Goal: Task Accomplishment & Management: Manage account settings

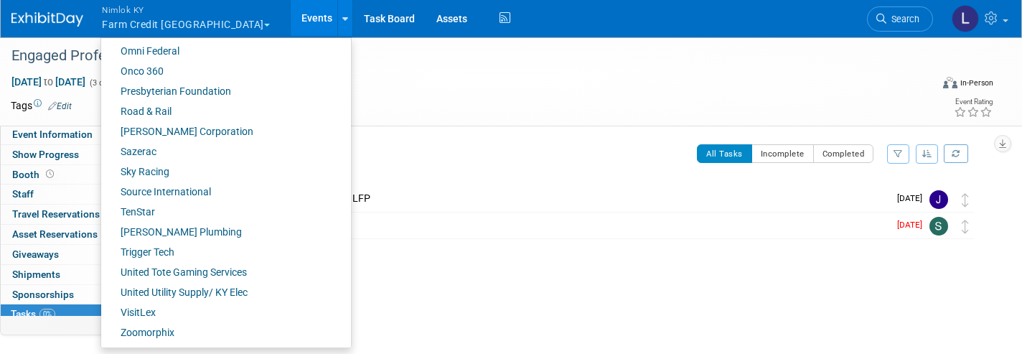
scroll to position [725, 0]
click at [144, 70] on link "Onco 360" at bounding box center [220, 72] width 239 height 20
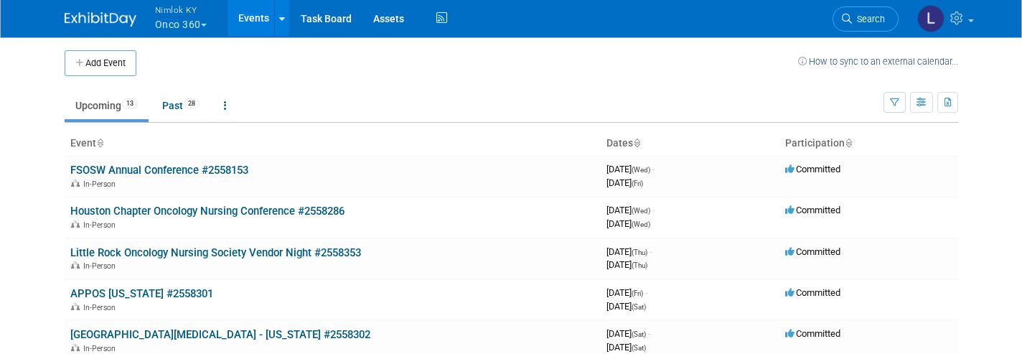
click at [391, 27] on link "Assets" at bounding box center [388, 18] width 52 height 36
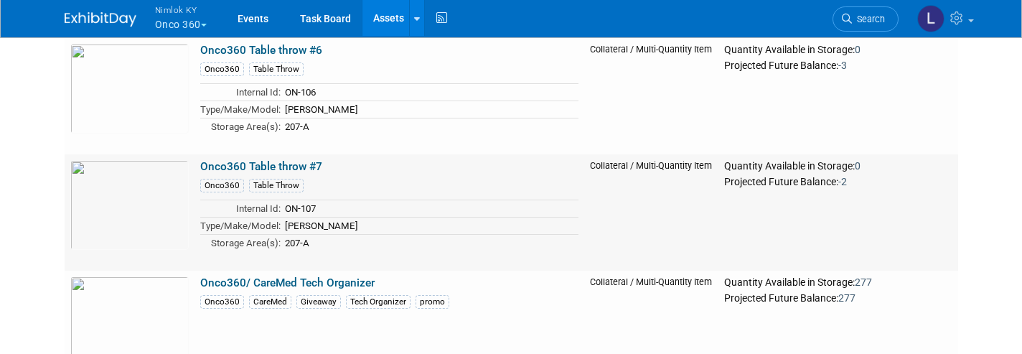
scroll to position [5224, 0]
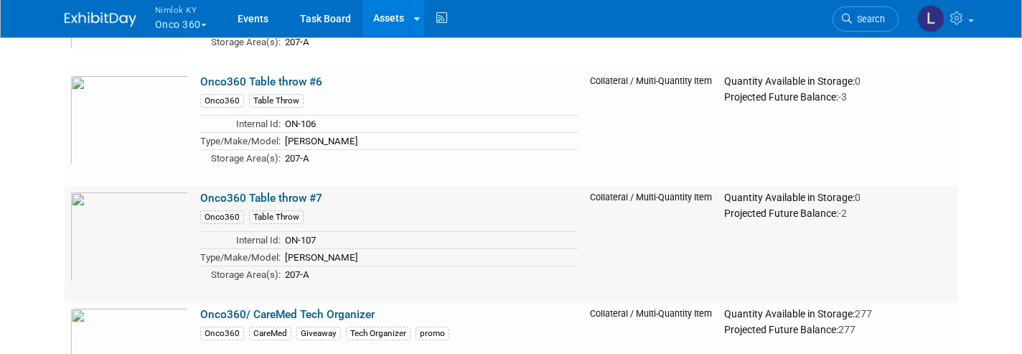
click at [305, 195] on link "Onco360 Table throw #7" at bounding box center [261, 198] width 122 height 13
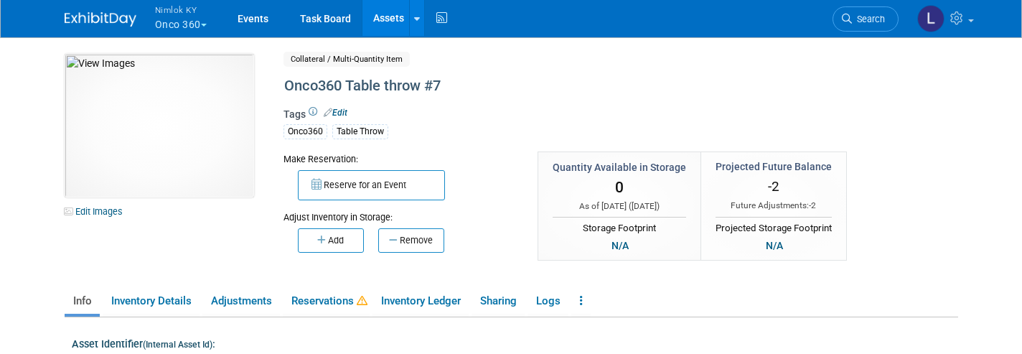
click at [331, 299] on link "Reservations" at bounding box center [326, 300] width 87 height 25
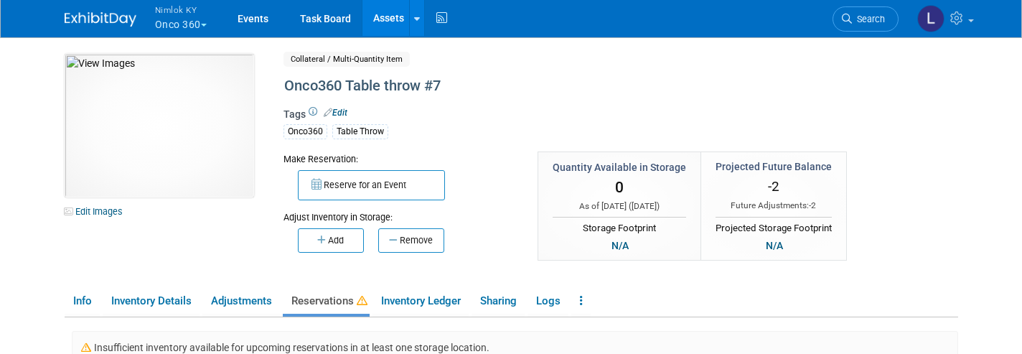
click at [386, 17] on link "Assets" at bounding box center [388, 18] width 52 height 36
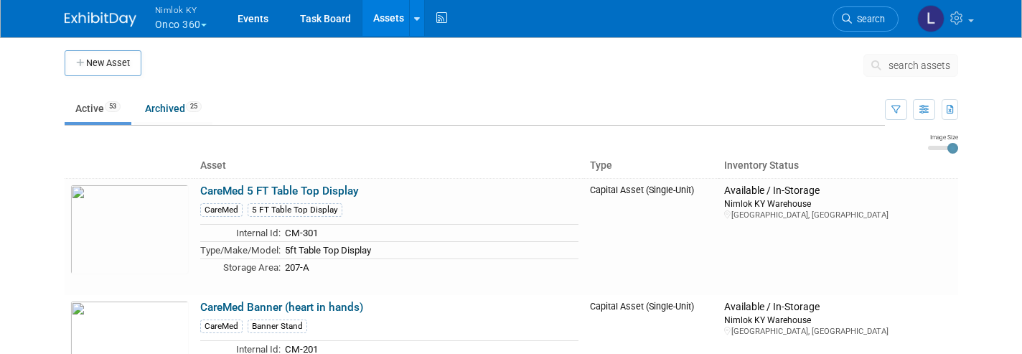
click at [924, 65] on span "search assets" at bounding box center [919, 65] width 62 height 11
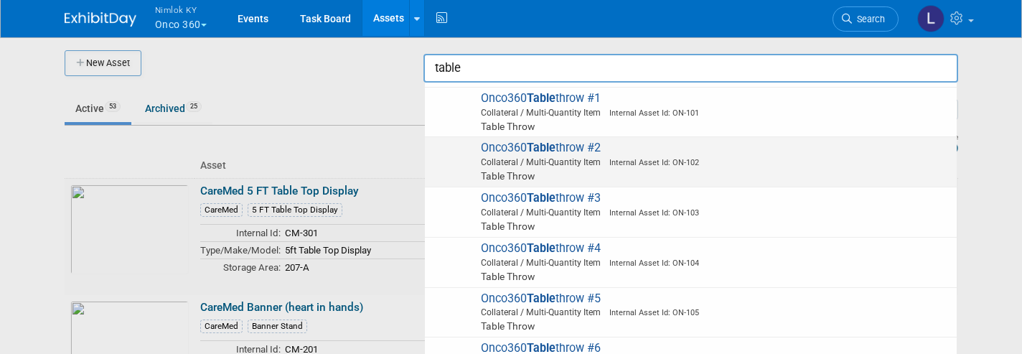
scroll to position [350, 0]
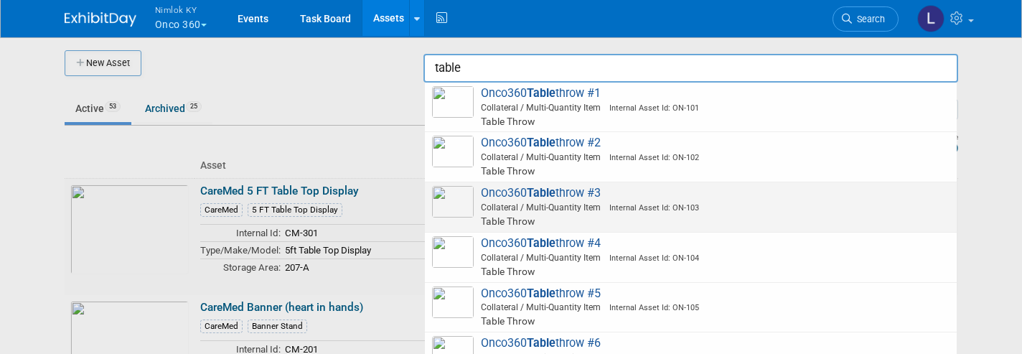
click at [591, 336] on span "Onco360 Table throw #6 Collateral / Multi-Quantity Item Internal Asset Id: ON-1…" at bounding box center [690, 357] width 517 height 42
type input "Onco360 Table throw #6"
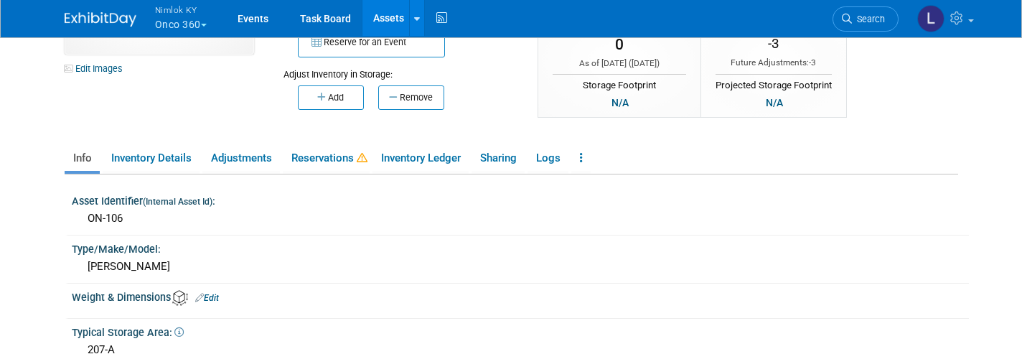
scroll to position [150, 0]
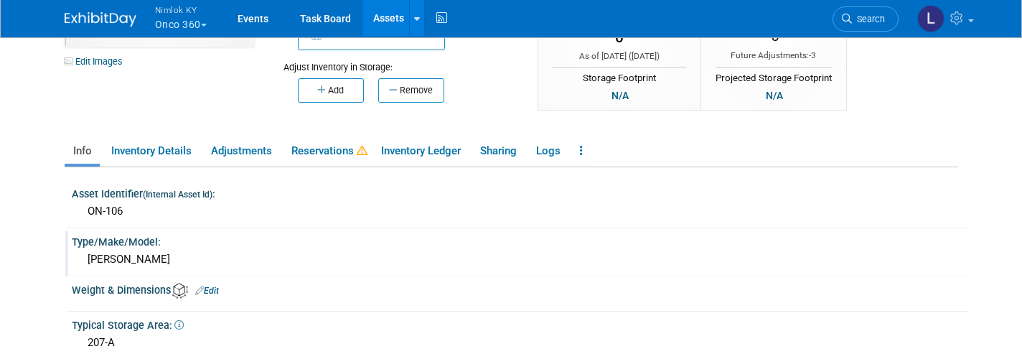
click at [330, 153] on link "Reservations" at bounding box center [326, 151] width 87 height 25
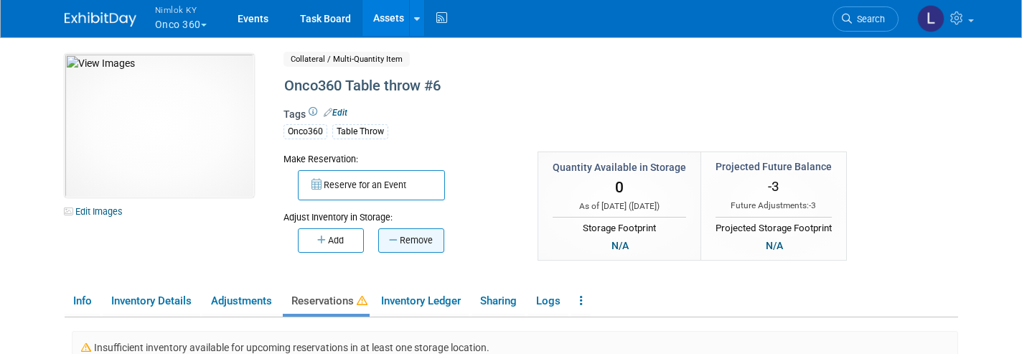
scroll to position [0, 0]
click at [387, 21] on link "Assets" at bounding box center [388, 18] width 52 height 36
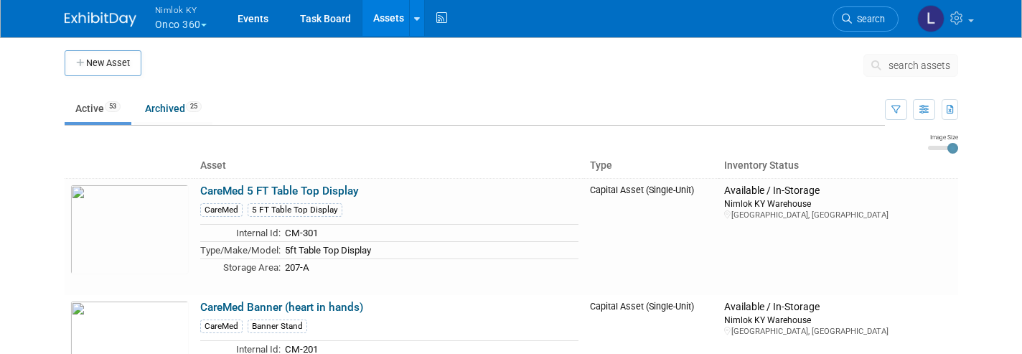
scroll to position [1, 0]
click at [896, 65] on span "search assets" at bounding box center [919, 64] width 62 height 11
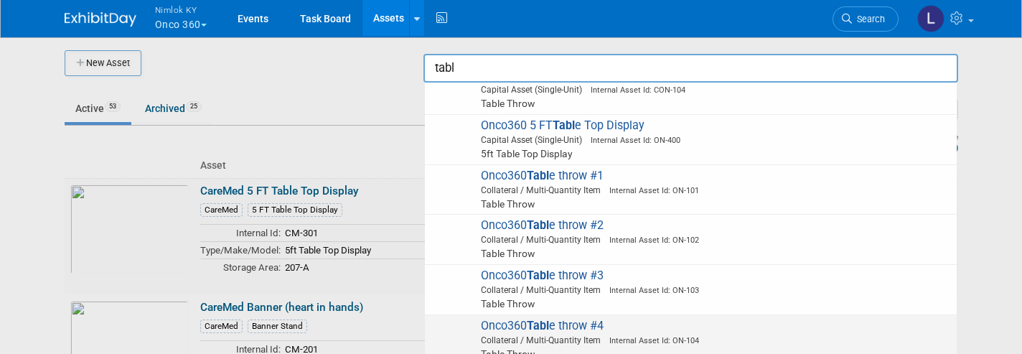
scroll to position [271, 0]
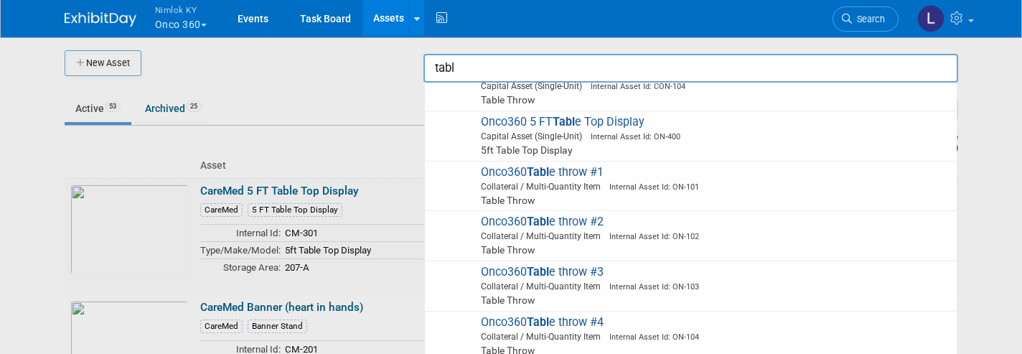
click at [587, 315] on span "Onco360 Tabl e throw #4 Collateral / Multi-Quantity Item Internal Asset Id: ON-…" at bounding box center [690, 336] width 517 height 42
type input "Onco360 Table throw #4"
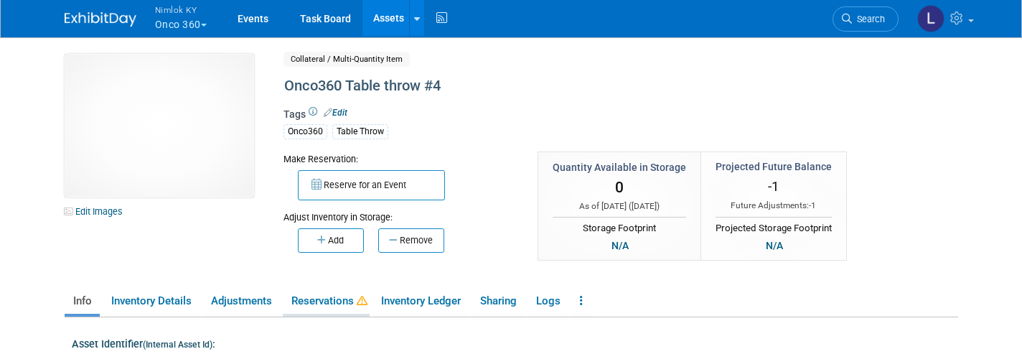
drag, startPoint x: 0, startPoint y: 0, endPoint x: 333, endPoint y: 304, distance: 450.6
click at [333, 304] on link "Reservations" at bounding box center [326, 300] width 87 height 25
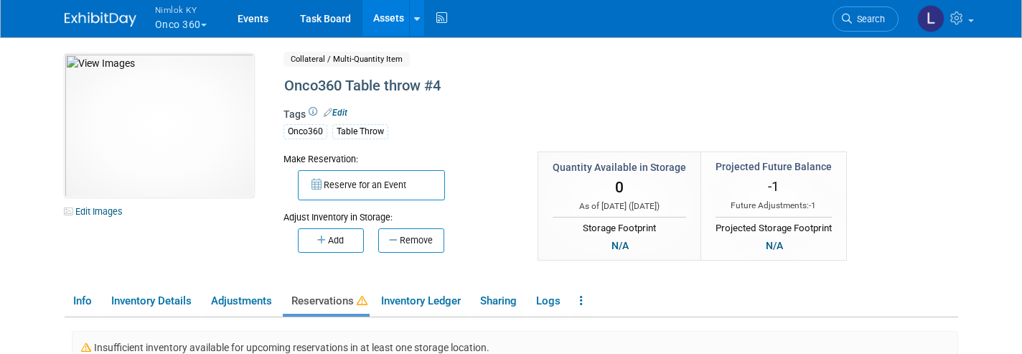
click at [385, 16] on link "Assets" at bounding box center [388, 18] width 52 height 36
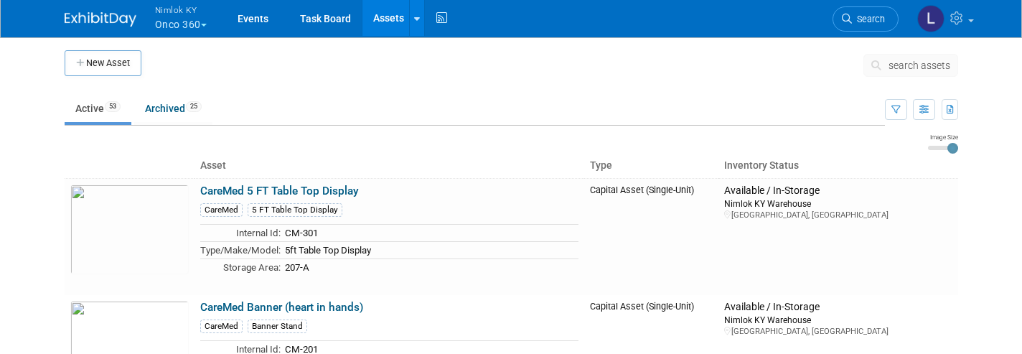
click at [914, 67] on span "search assets" at bounding box center [919, 65] width 62 height 11
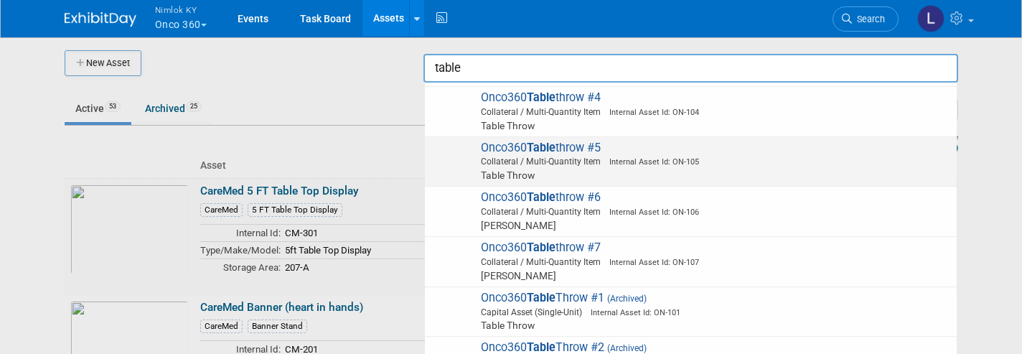
scroll to position [502, 0]
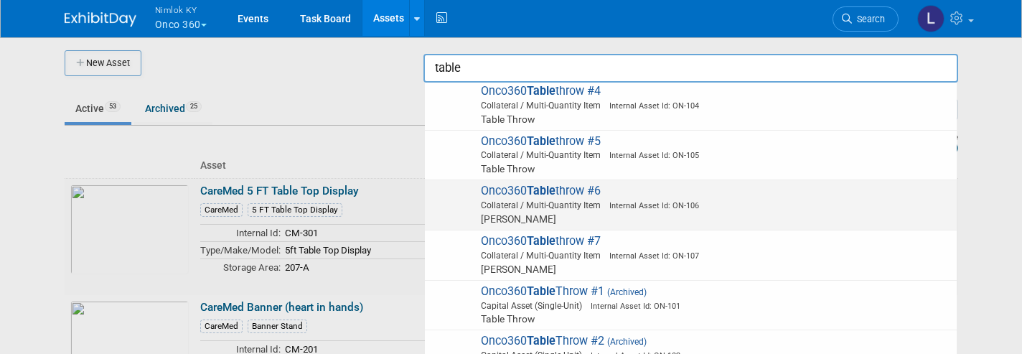
click at [562, 284] on span "Onco360 Table Throw #1 (Archived) Capital Asset (Single-Unit) Internal Asset Id…" at bounding box center [690, 305] width 517 height 42
type input "Onco360 Table Throw #1"
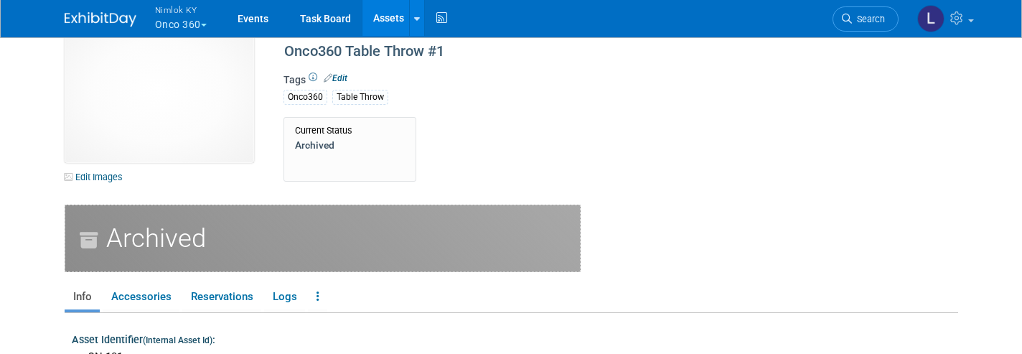
scroll to position [32, 0]
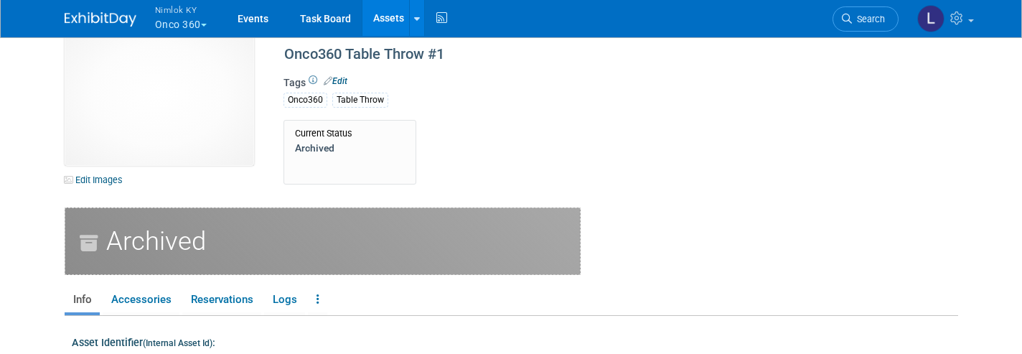
click at [316, 296] on icon at bounding box center [317, 299] width 3 height 11
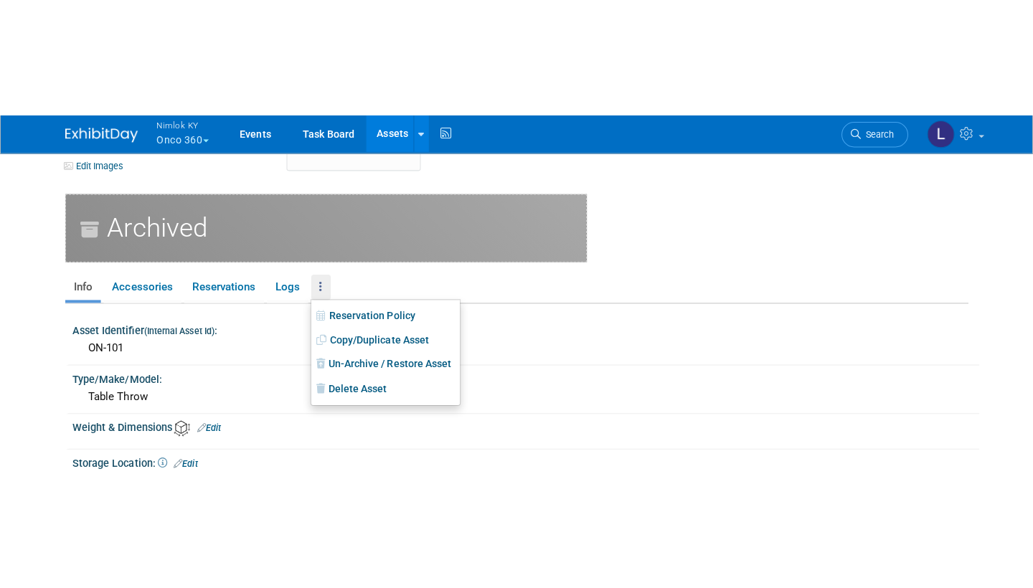
scroll to position [175, 0]
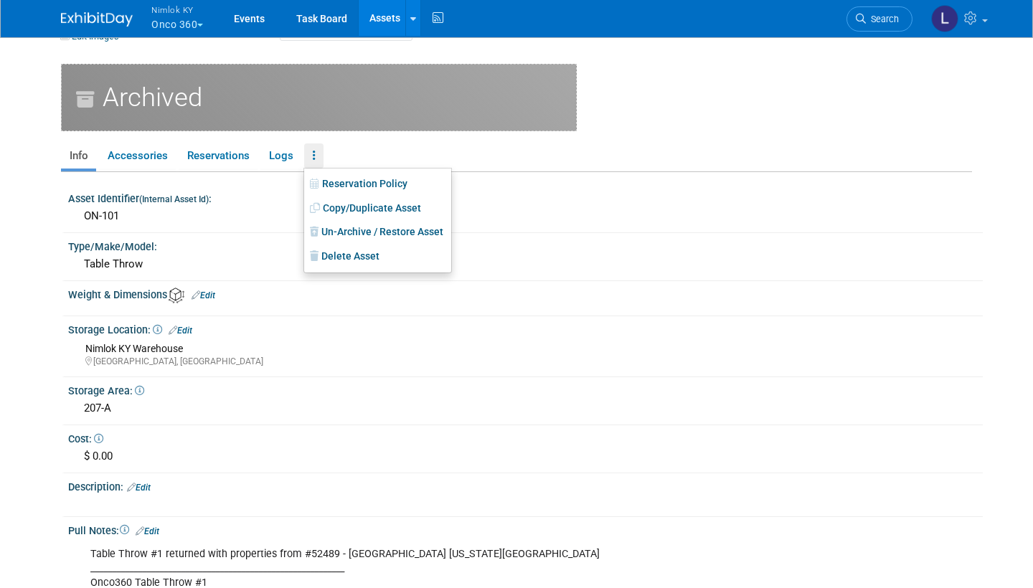
click at [303, 353] on div "207-A" at bounding box center [525, 409] width 893 height 22
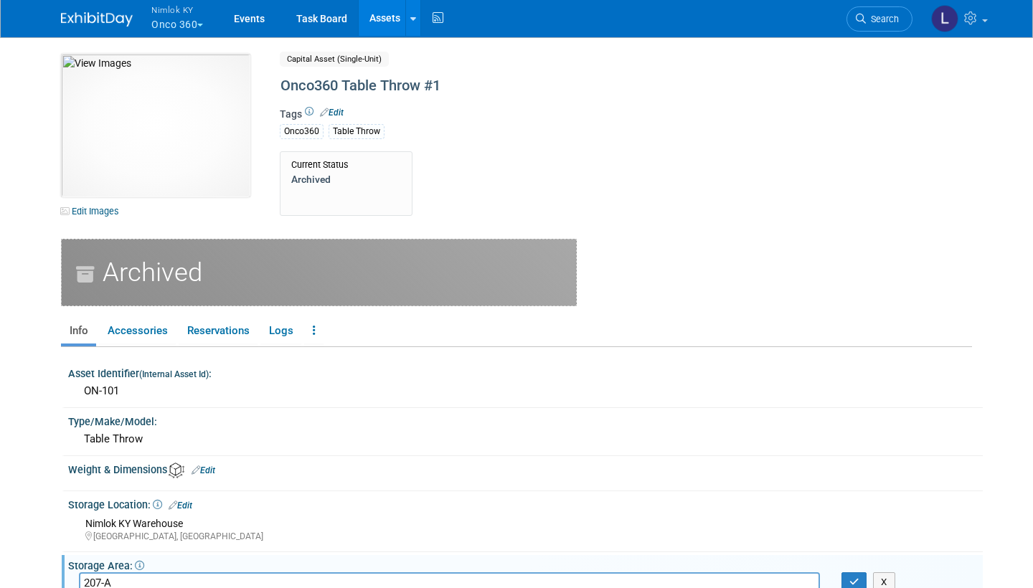
scroll to position [0, 0]
click at [313, 328] on icon at bounding box center [314, 330] width 3 height 11
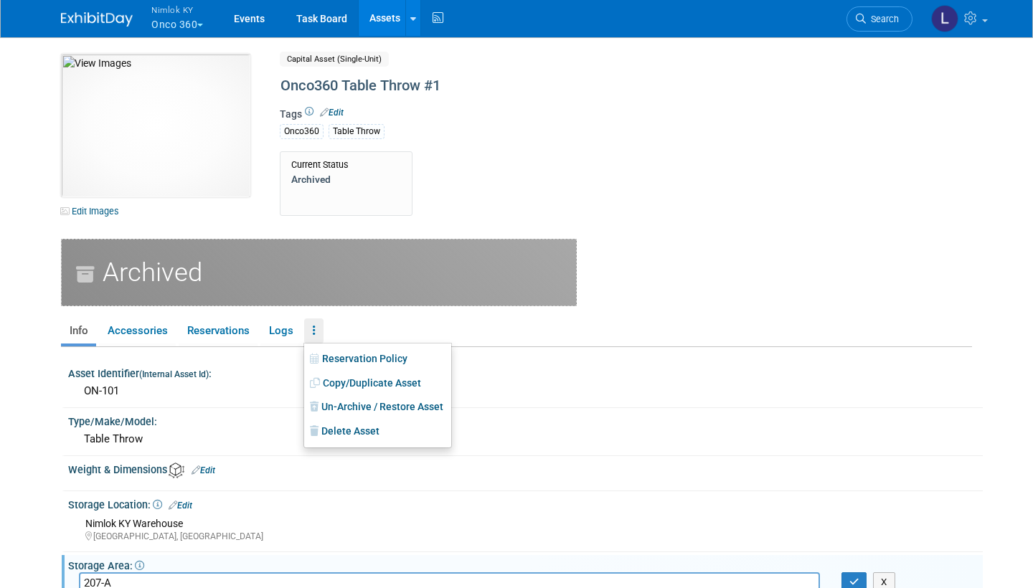
click at [360, 353] on link "Un-Archive / Restore Asset" at bounding box center [377, 407] width 147 height 24
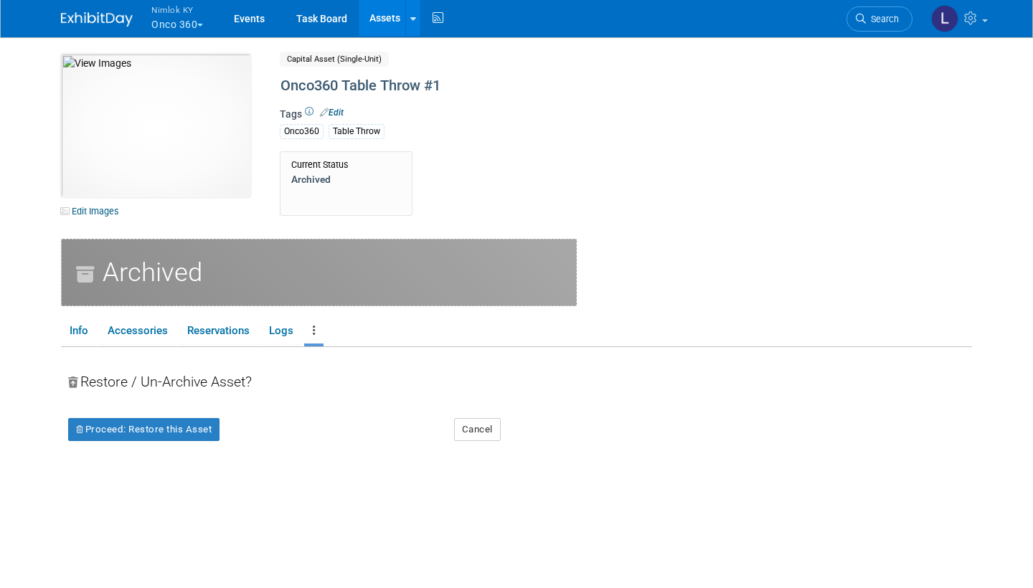
click at [184, 353] on button "Proceed: Restore this Asset" at bounding box center [143, 429] width 151 height 23
click at [275, 353] on link "Yes" at bounding box center [269, 442] width 42 height 23
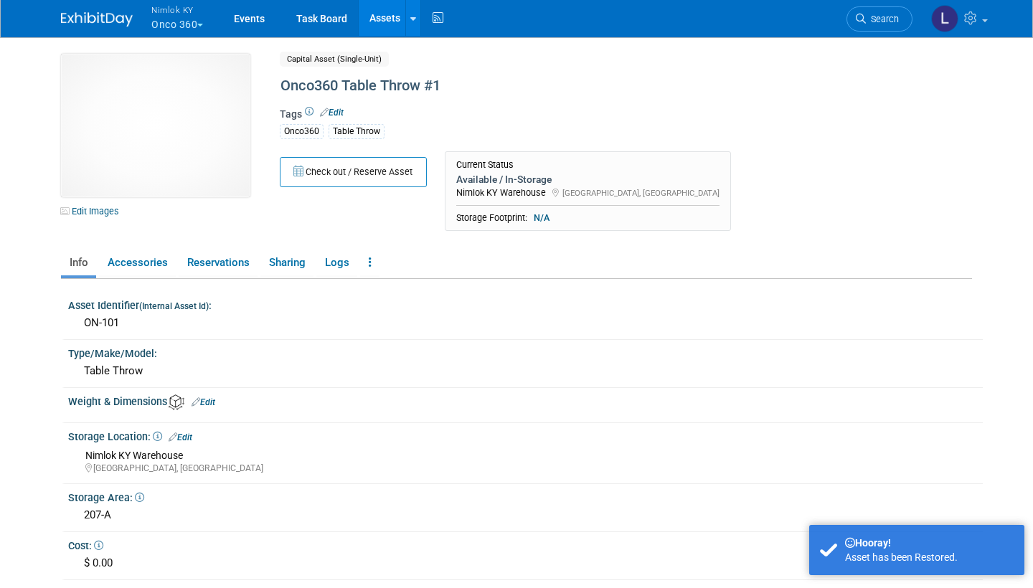
click at [388, 21] on link "Assets" at bounding box center [385, 18] width 52 height 36
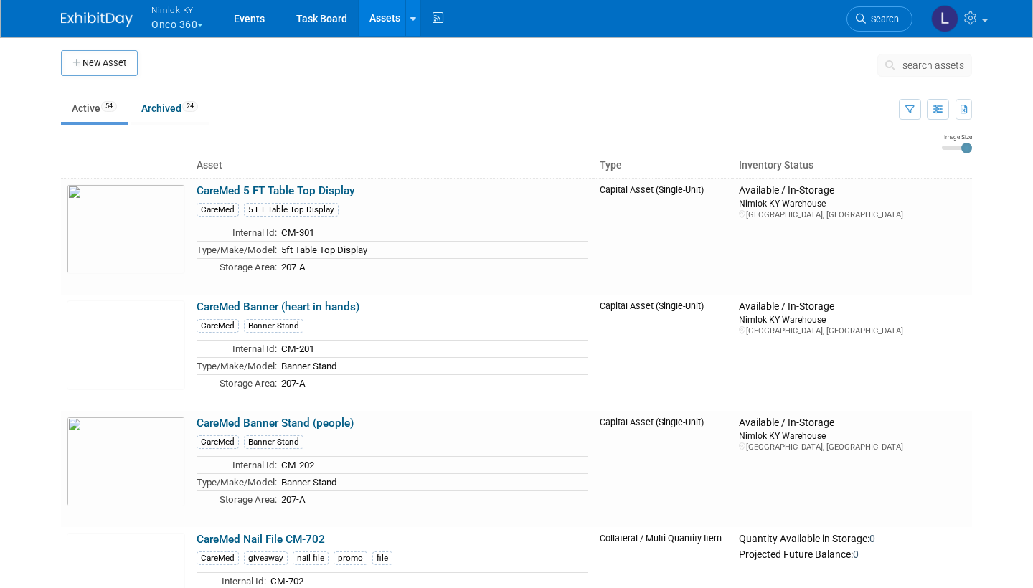
click at [928, 65] on span "search assets" at bounding box center [934, 65] width 62 height 11
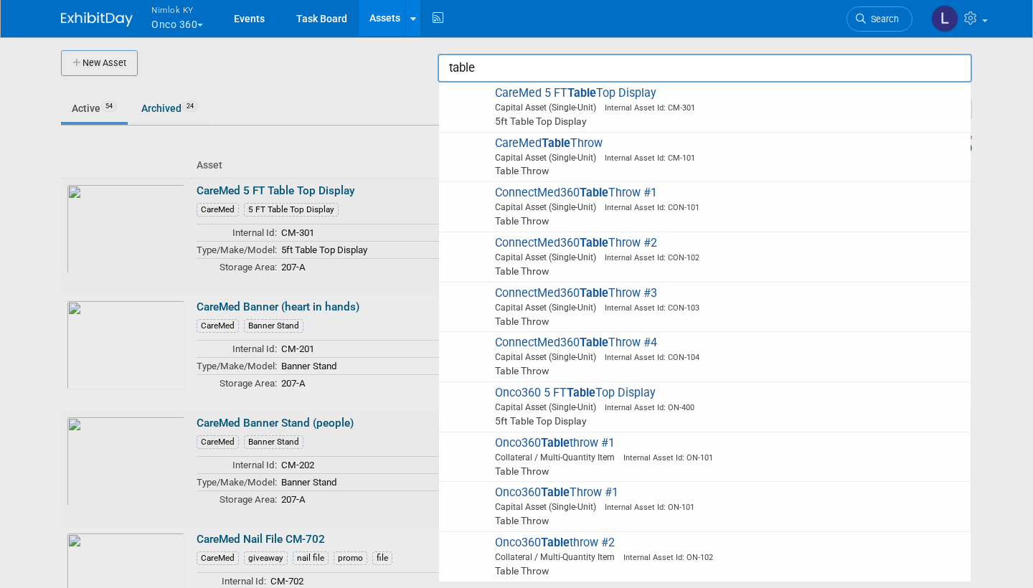
click at [563, 536] on strong "Table" at bounding box center [555, 543] width 29 height 14
type input "Onco360 Table throw #2"
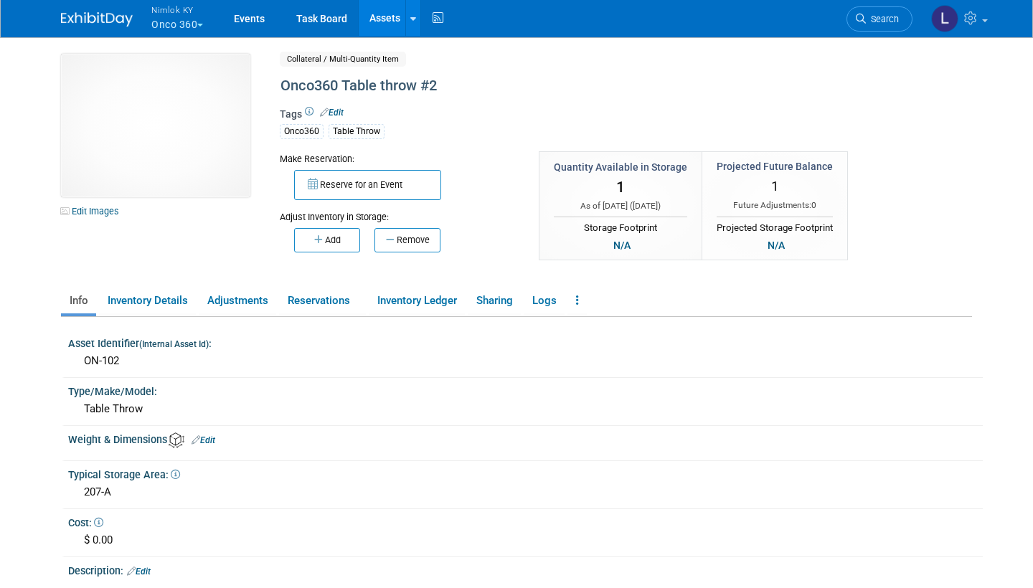
click at [390, 19] on link "Assets" at bounding box center [385, 18] width 52 height 36
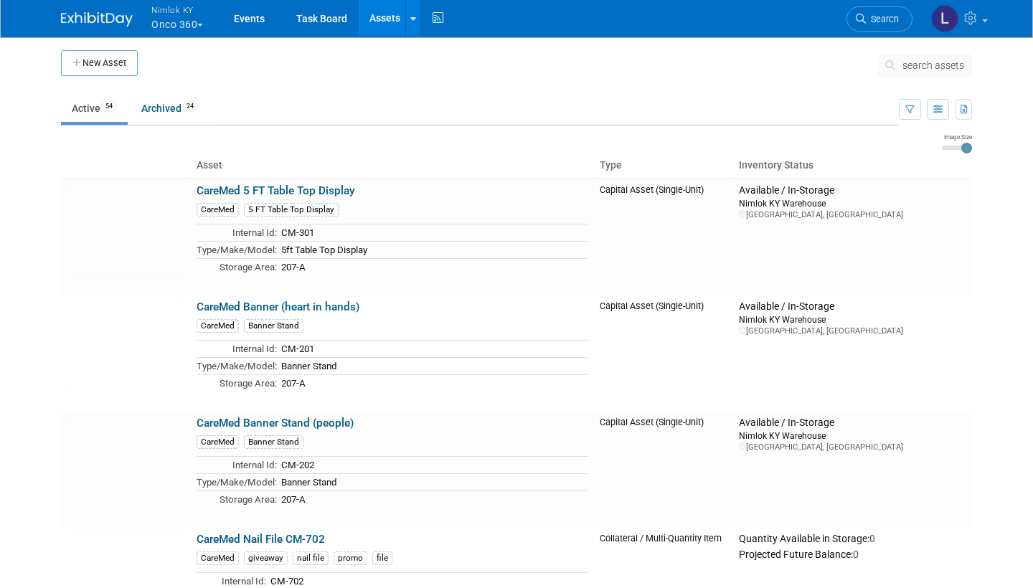
click at [926, 69] on span "search assets" at bounding box center [934, 65] width 62 height 11
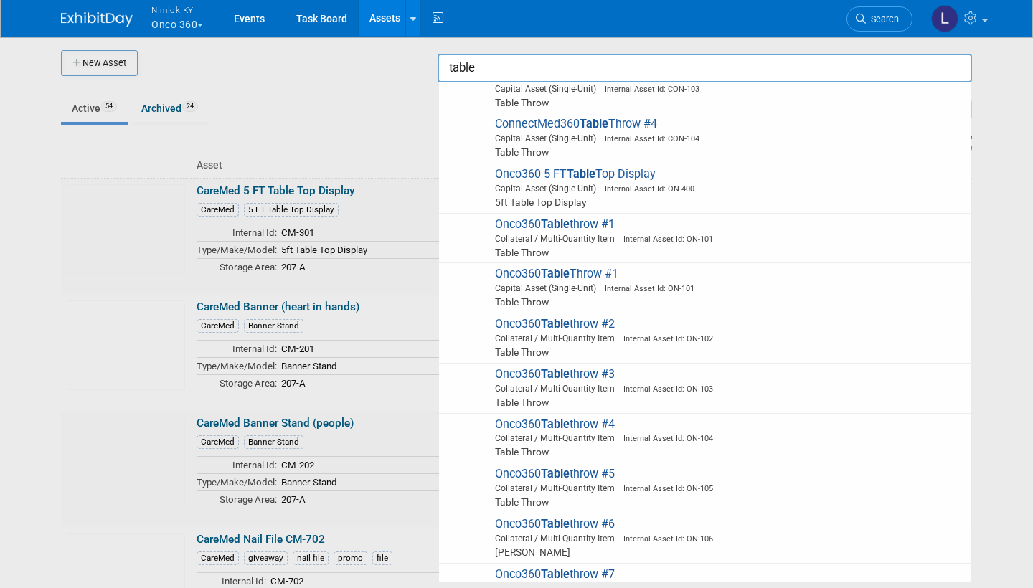
scroll to position [261, 0]
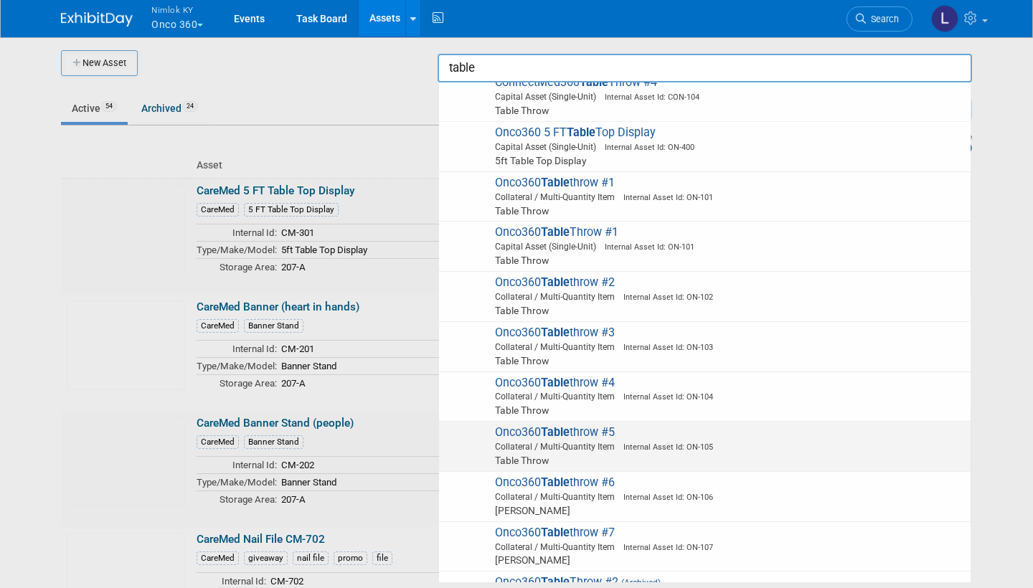
click at [570, 225] on strong "Table" at bounding box center [555, 232] width 29 height 14
type input "Onco360 Table Throw #1"
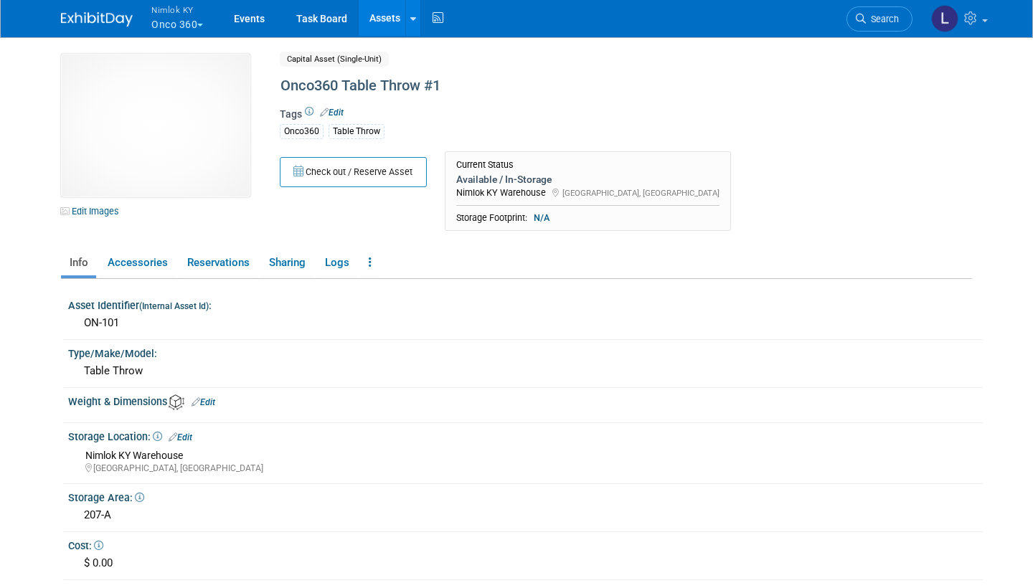
click at [371, 258] on icon at bounding box center [370, 262] width 3 height 11
click at [413, 337] on link "Archive Asset" at bounding box center [422, 339] width 125 height 24
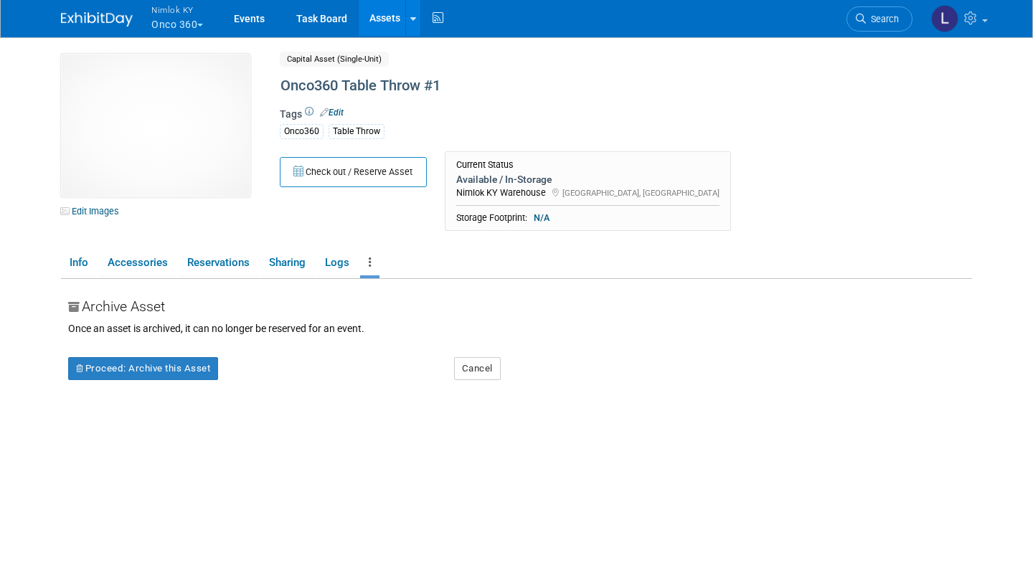
click at [182, 365] on button "Proceed: Archive this Asset" at bounding box center [143, 368] width 150 height 23
click at [272, 380] on link "Yes" at bounding box center [269, 381] width 42 height 23
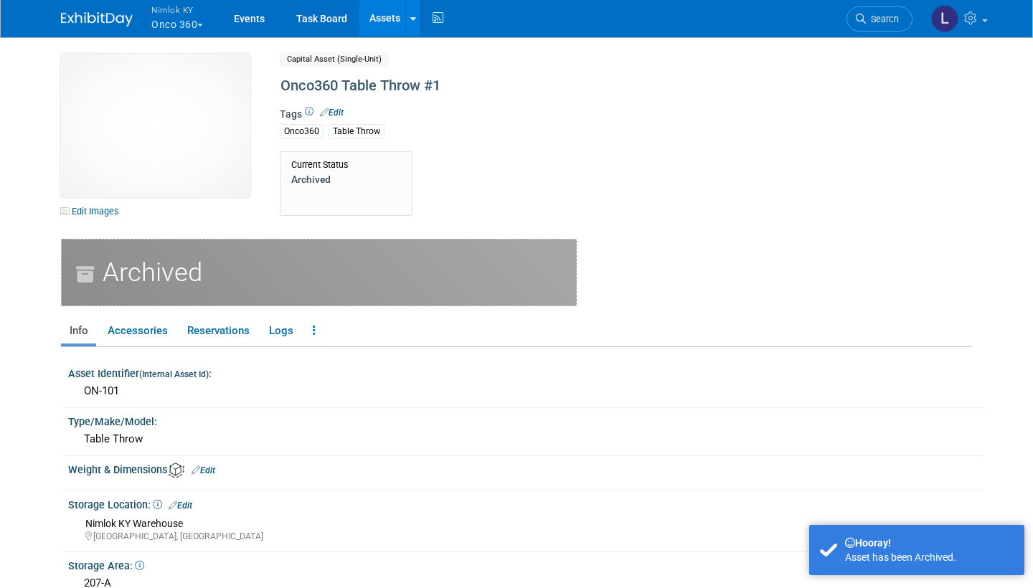
click at [385, 18] on link "Assets" at bounding box center [385, 18] width 52 height 36
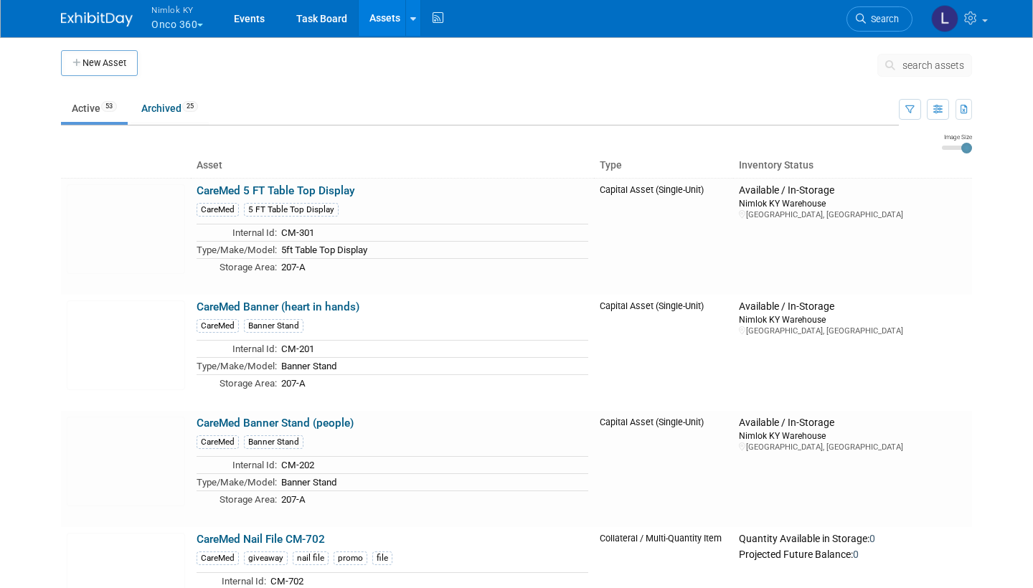
click at [930, 70] on span "search assets" at bounding box center [934, 65] width 62 height 11
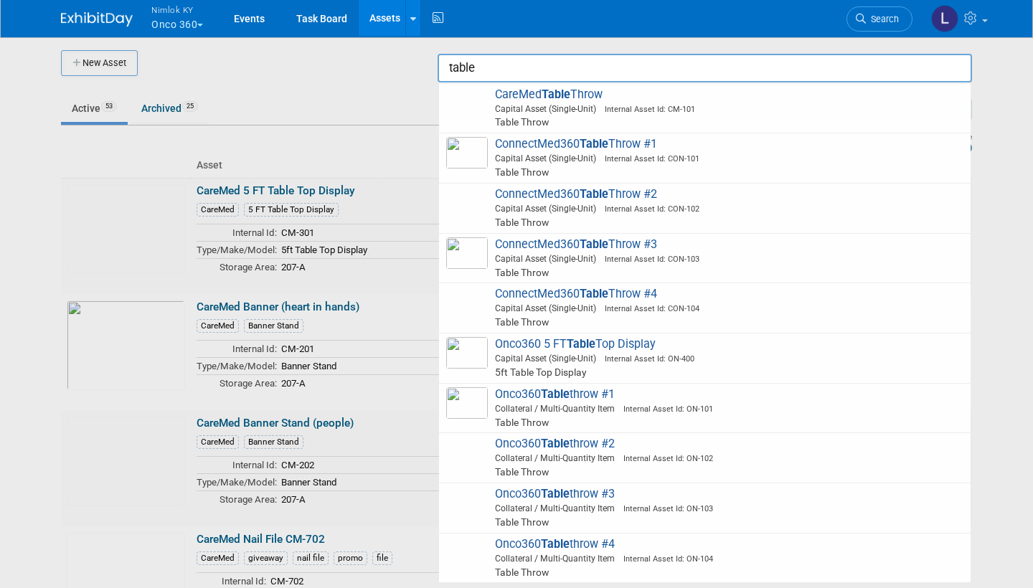
scroll to position [52, 0]
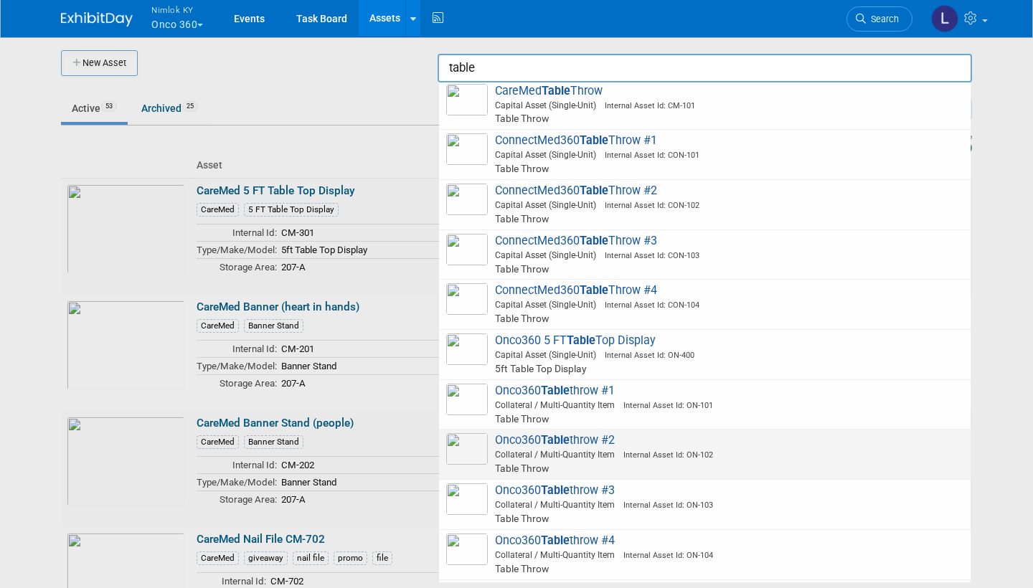
click at [560, 384] on strong "Table" at bounding box center [555, 391] width 29 height 14
type input "Onco360 Table throw #1"
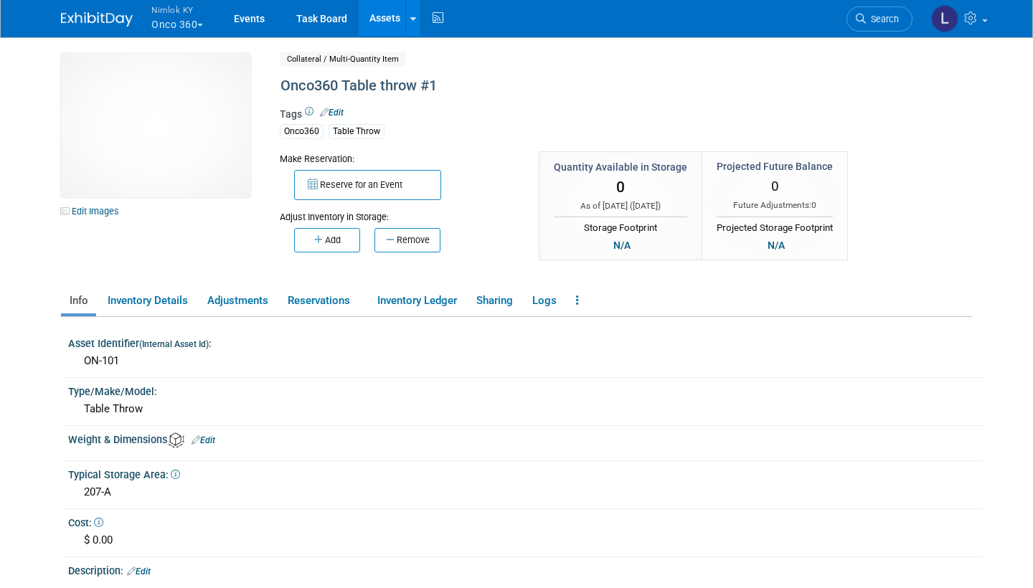
click at [310, 299] on link "Reservations" at bounding box center [322, 300] width 87 height 25
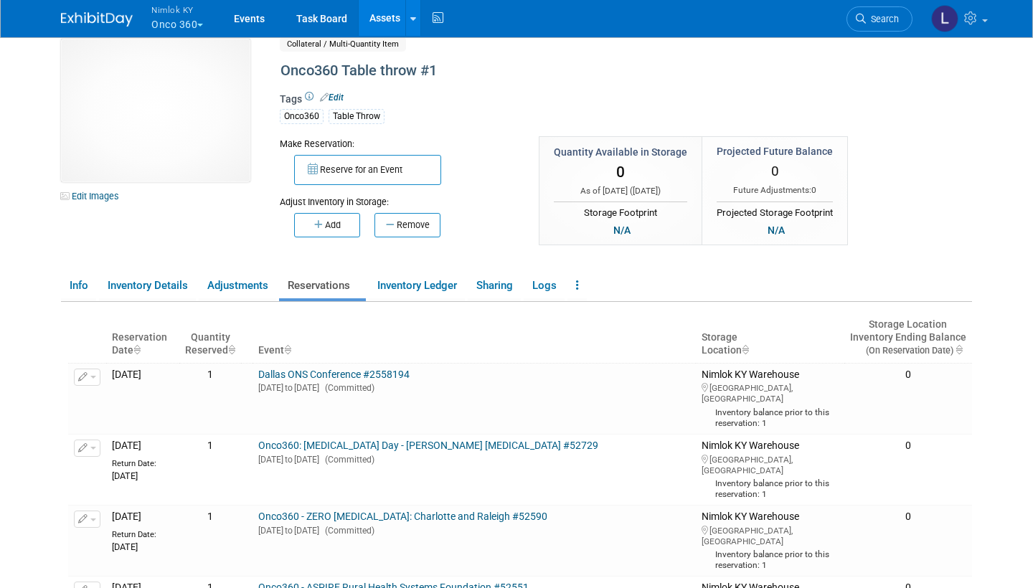
scroll to position [3, 0]
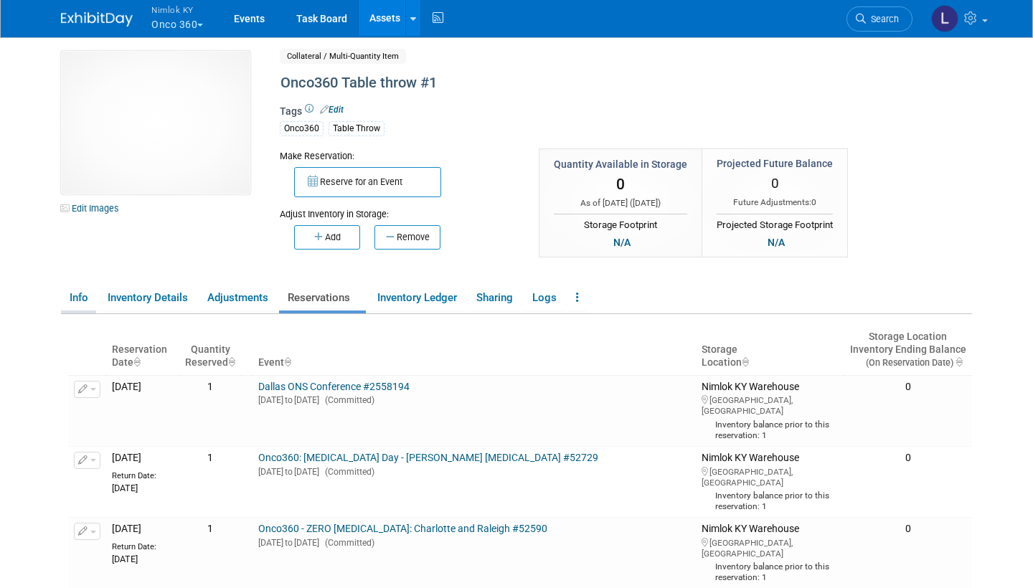
click at [385, 19] on link "Assets" at bounding box center [385, 18] width 52 height 36
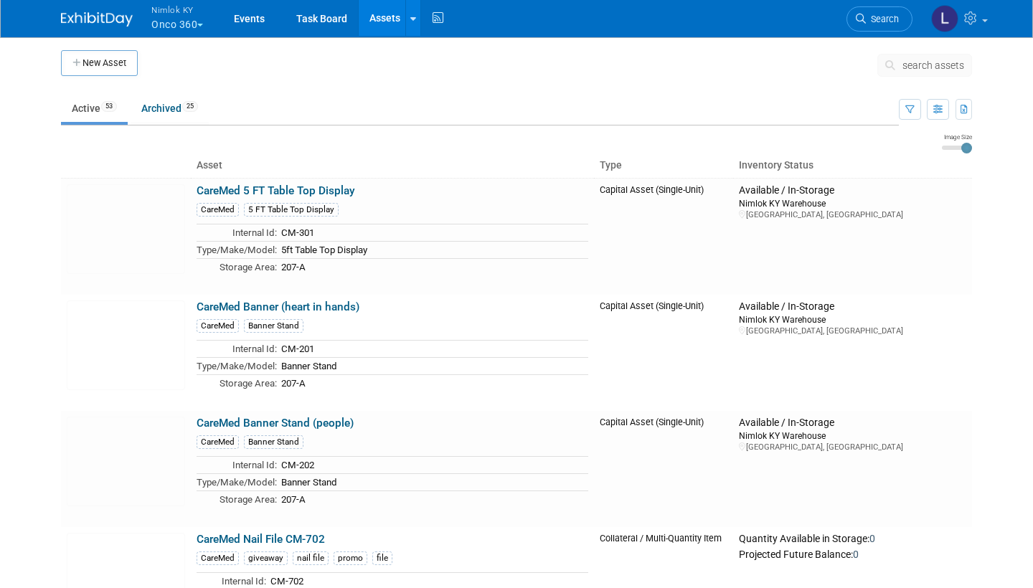
click at [926, 66] on span "search assets" at bounding box center [934, 65] width 62 height 11
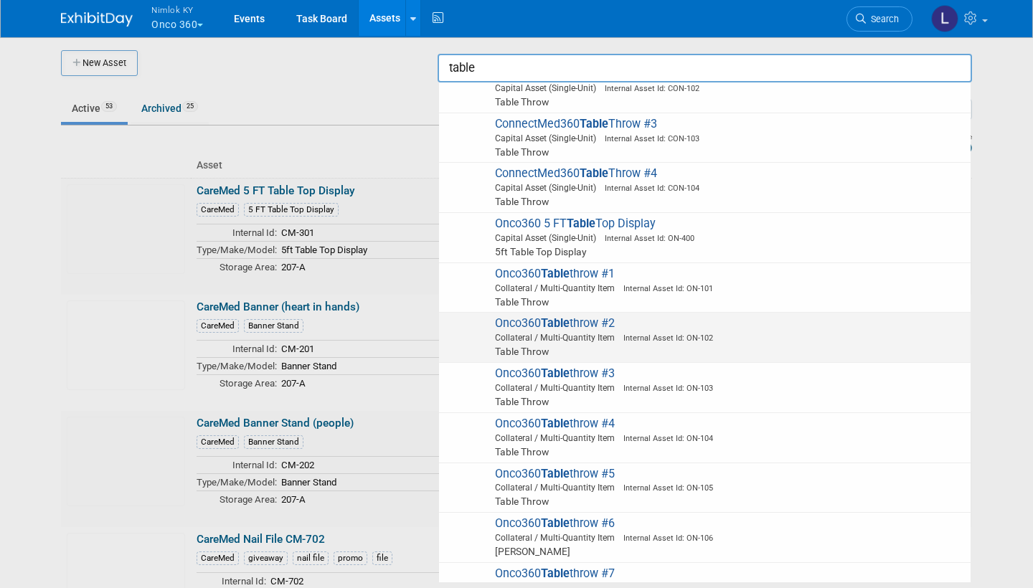
scroll to position [170, 0]
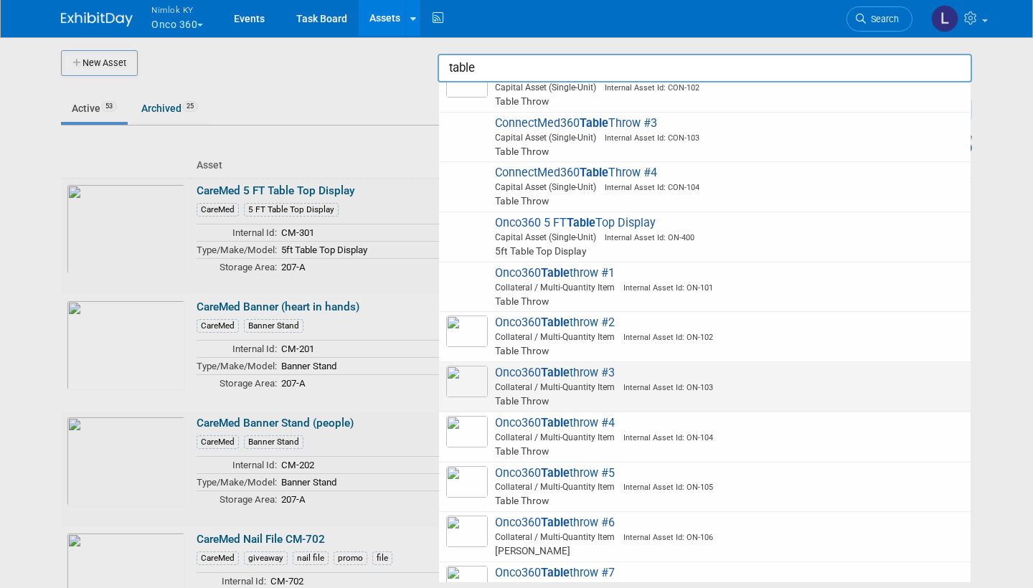
click at [550, 466] on strong "Table" at bounding box center [555, 473] width 29 height 14
type input "Onco360 Table throw #5"
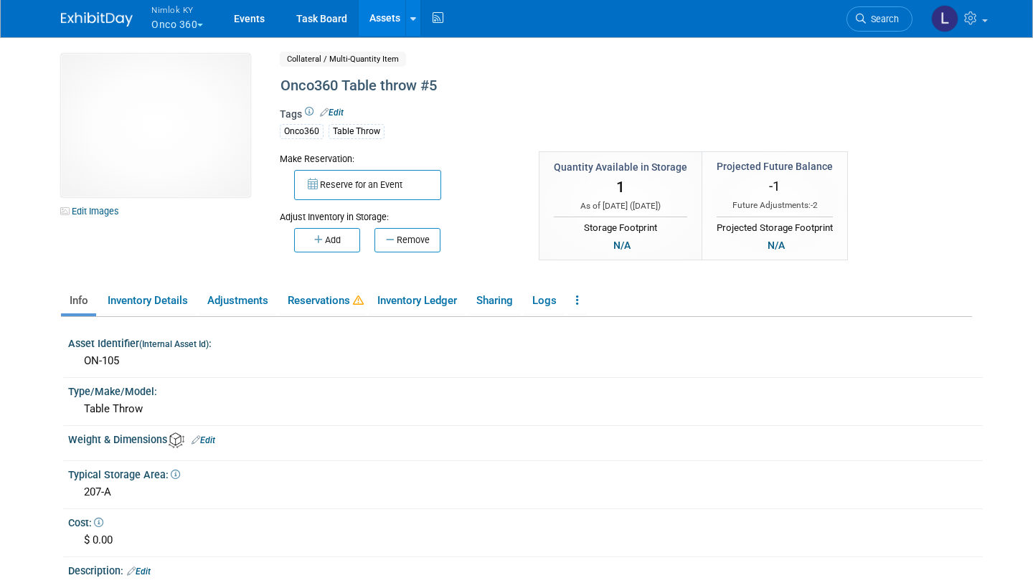
click at [320, 301] on link "Reservations" at bounding box center [322, 300] width 87 height 25
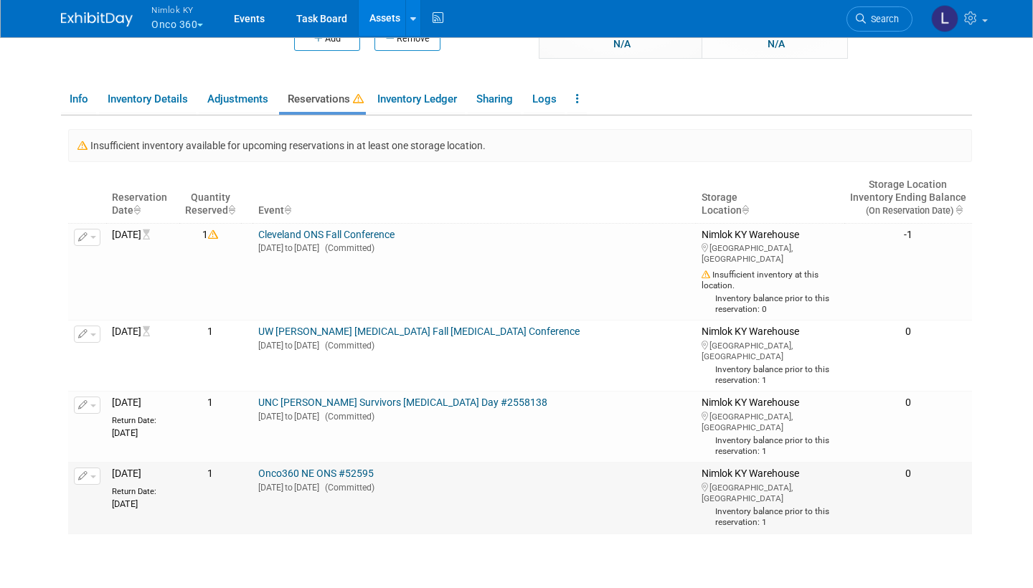
scroll to position [200, 0]
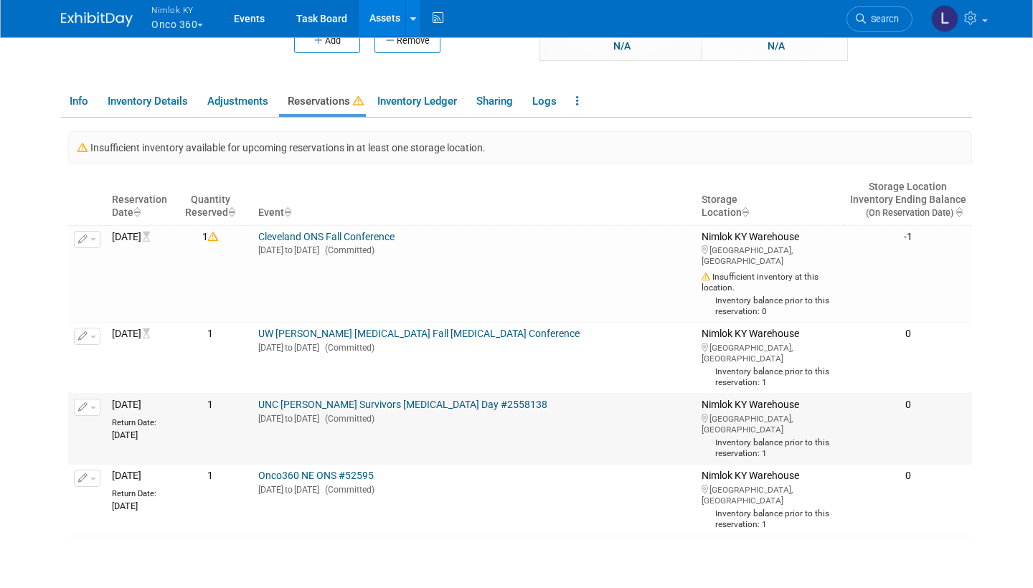
click at [96, 416] on button "button" at bounding box center [87, 407] width 27 height 17
click at [132, 441] on button "Change Reservation" at bounding box center [142, 430] width 121 height 19
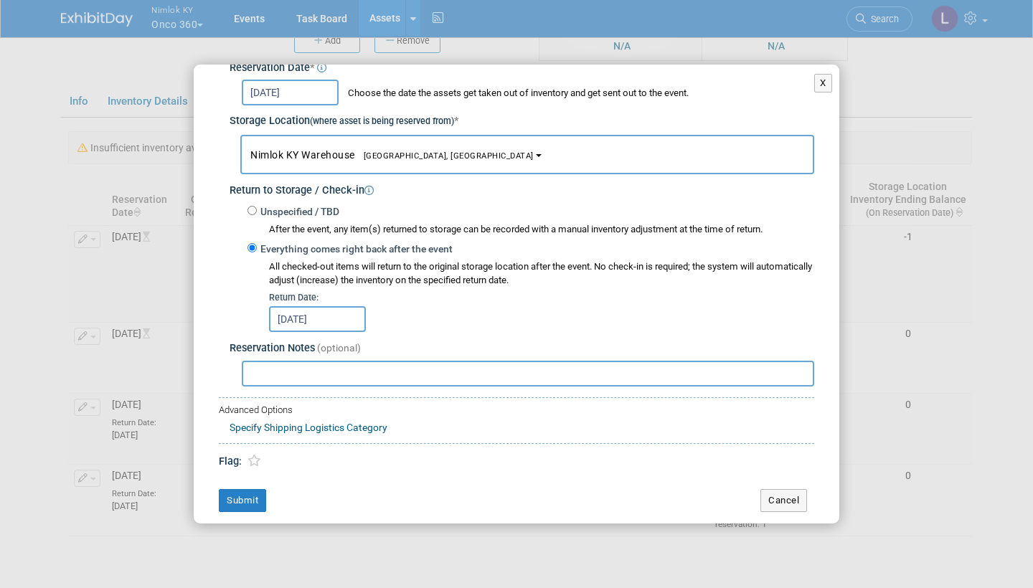
scroll to position [187, 0]
click at [783, 490] on button "Cancel" at bounding box center [784, 501] width 47 height 23
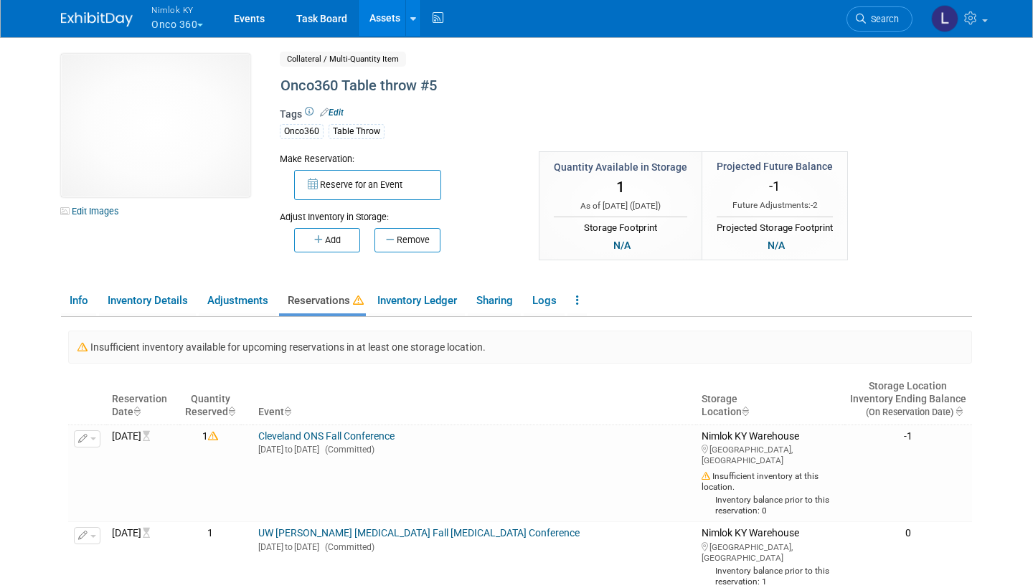
scroll to position [0, 0]
click at [388, 19] on link "Assets" at bounding box center [385, 18] width 52 height 36
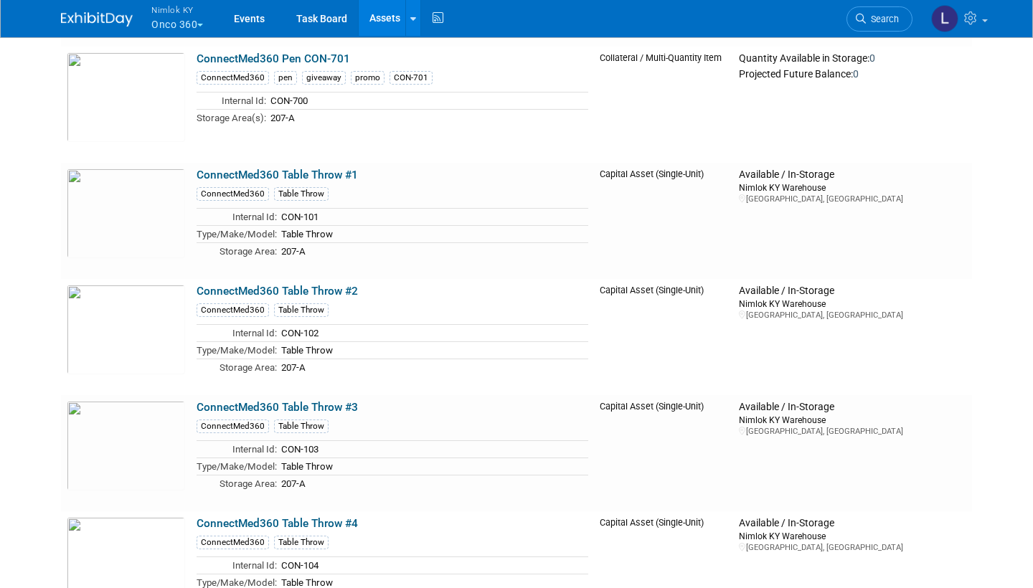
scroll to position [1180, 0]
click at [276, 173] on link "ConnectMed360 Table Throw #1" at bounding box center [277, 173] width 161 height 13
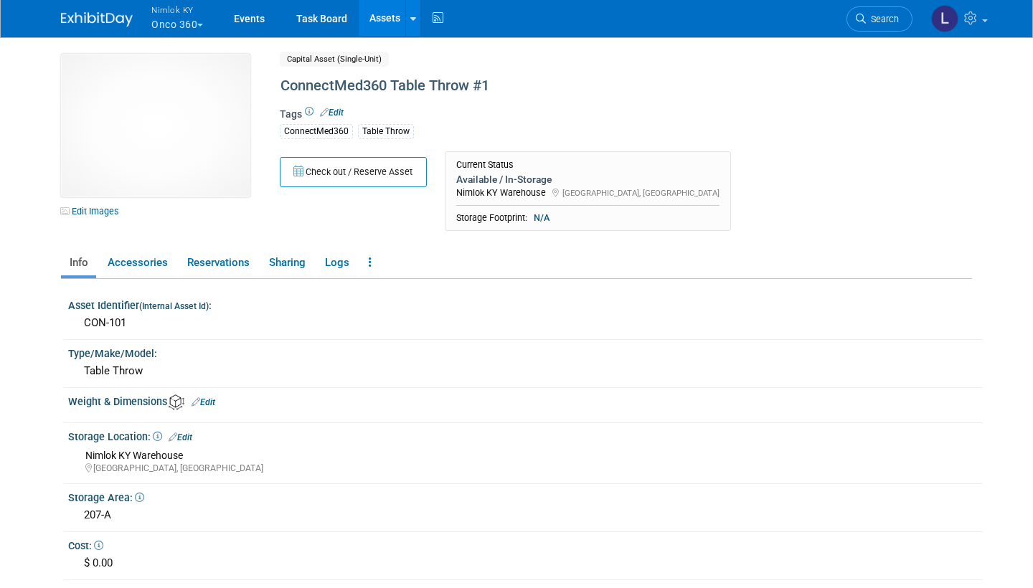
click at [470, 86] on div "ConnectMed360 Table Throw #1" at bounding box center [578, 86] width 605 height 26
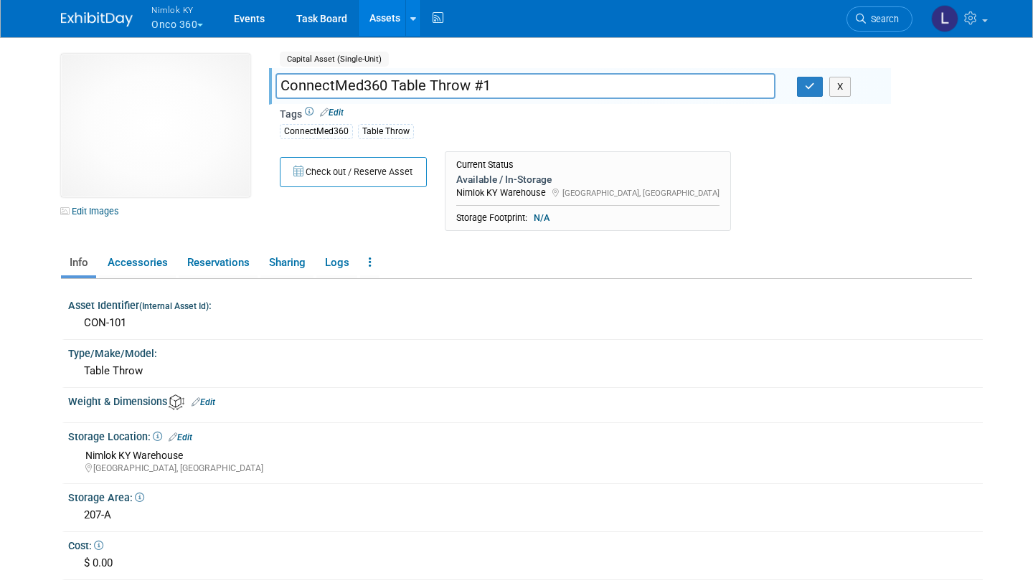
drag, startPoint x: 470, startPoint y: 86, endPoint x: 394, endPoint y: 84, distance: 76.1
click at [394, 84] on input "ConnectMed360 Table Throw #1" at bounding box center [526, 85] width 500 height 25
click at [283, 85] on input "ConnectMed360 #1" at bounding box center [526, 85] width 500 height 25
click at [481, 85] on input "Table Throw: ConnectMed360 #1" at bounding box center [526, 85] width 500 height 25
drag, startPoint x: 394, startPoint y: 84, endPoint x: 270, endPoint y: 88, distance: 124.2
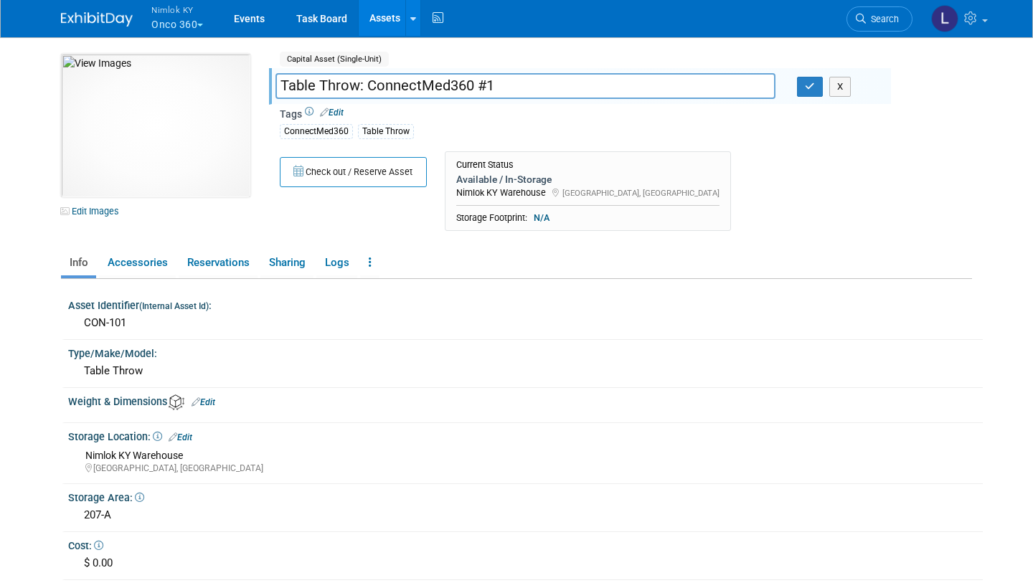
click at [270, 88] on div "Table Throw: ConnectMed360 #1" at bounding box center [526, 88] width 522 height 22
click at [366, 90] on input "Table Throw: ConnectMed360 #1" at bounding box center [526, 85] width 500 height 25
drag, startPoint x: 270, startPoint y: 88, endPoint x: 344, endPoint y: 90, distance: 74.7
click at [349, 88] on input "Table Throw: ConnectMed360 #1" at bounding box center [526, 85] width 500 height 25
click at [354, 88] on input "Table Throw: ConnectMed360 #1" at bounding box center [526, 85] width 500 height 25
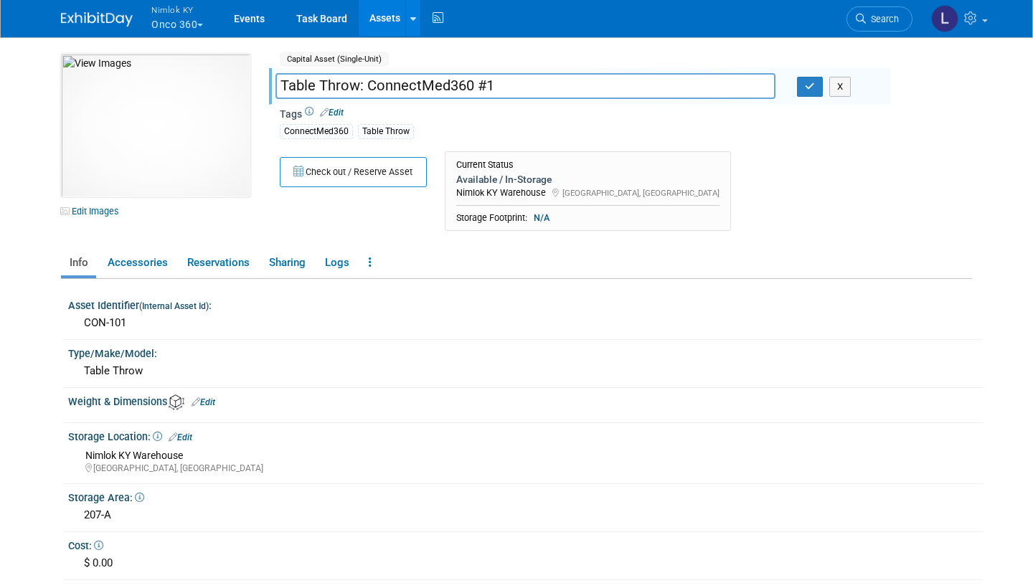
click at [365, 88] on input "Table Throw: ConnectMed360 #1" at bounding box center [526, 85] width 500 height 25
drag, startPoint x: 344, startPoint y: 90, endPoint x: 268, endPoint y: 93, distance: 76.1
type input "Table Throw: ConnectMed360 #1"
click at [809, 90] on icon "button" at bounding box center [810, 86] width 10 height 9
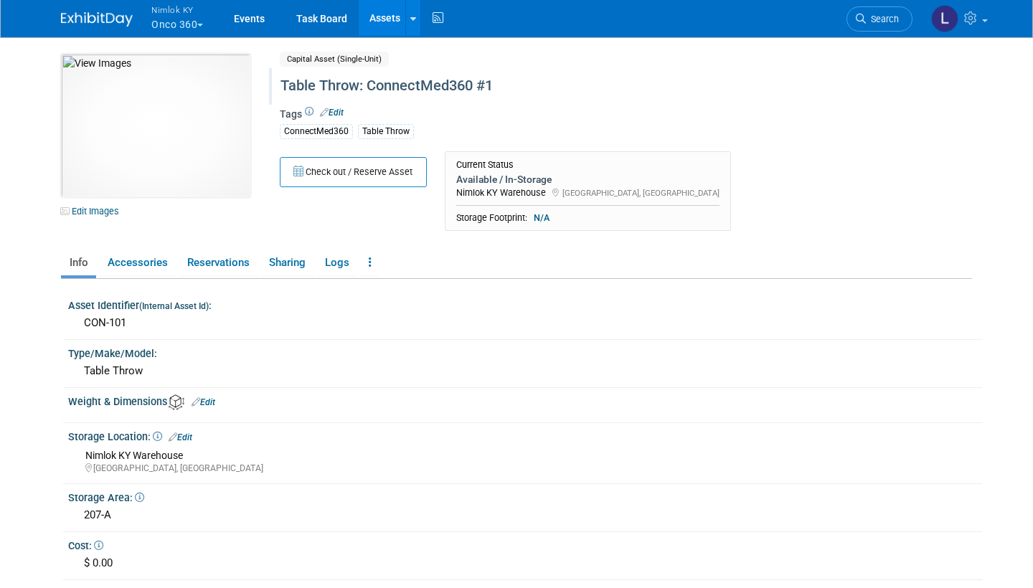
click at [393, 19] on link "Assets" at bounding box center [385, 18] width 52 height 36
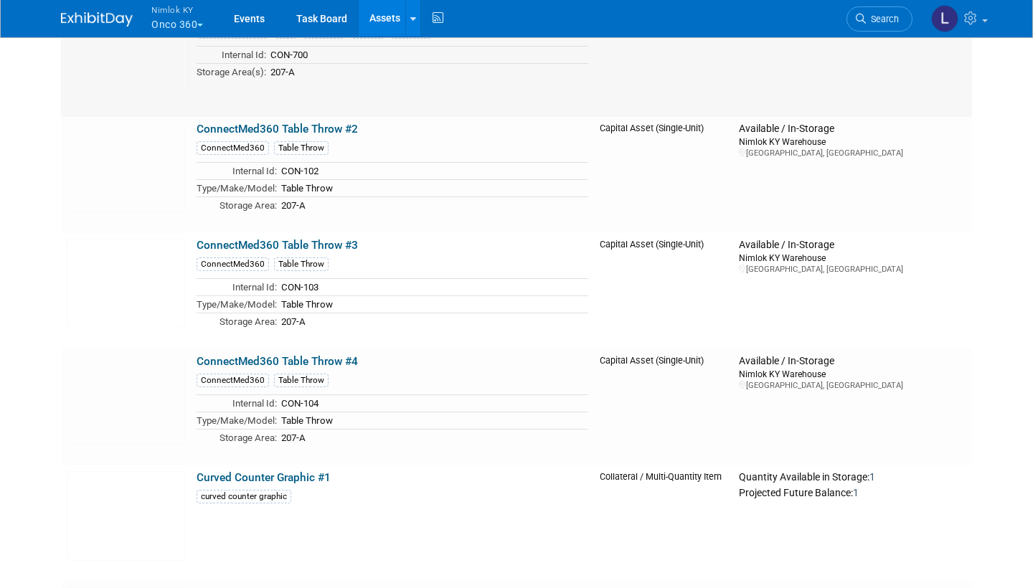
scroll to position [1207, 0]
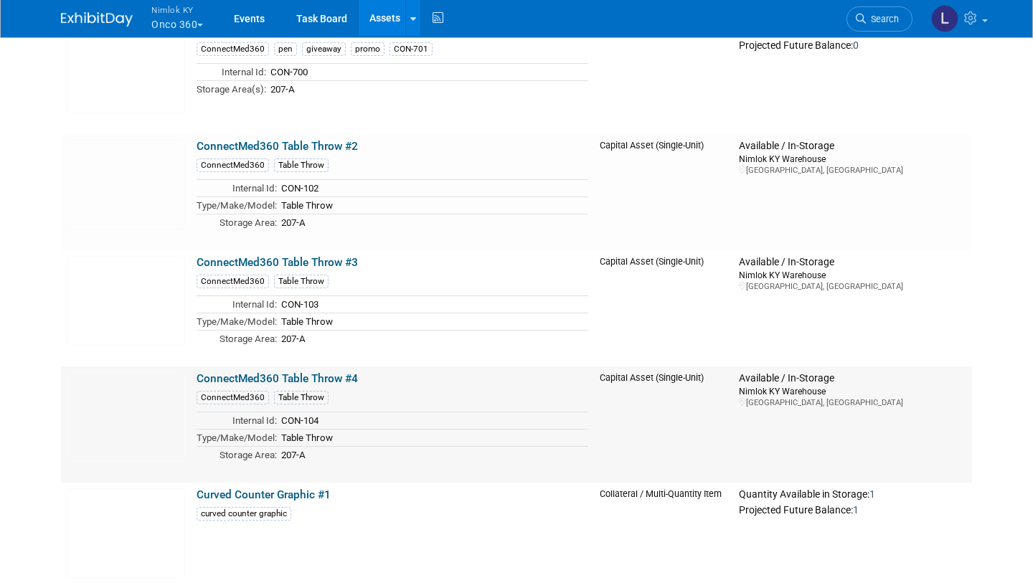
click at [294, 141] on link "ConnectMed360 Table Throw #2" at bounding box center [277, 146] width 161 height 13
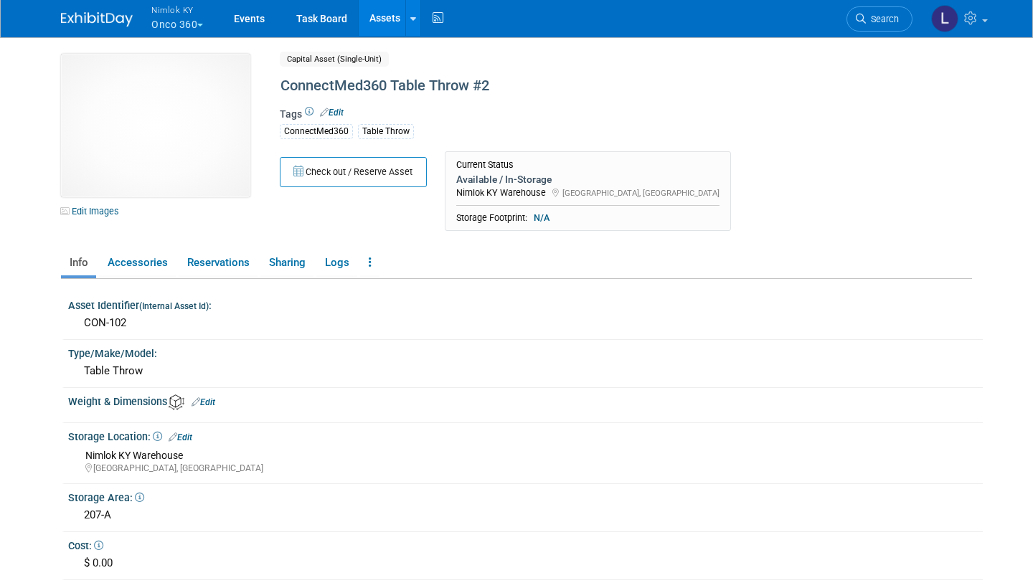
click at [319, 82] on div "ConnectMed360 Table Throw #2" at bounding box center [578, 86] width 605 height 26
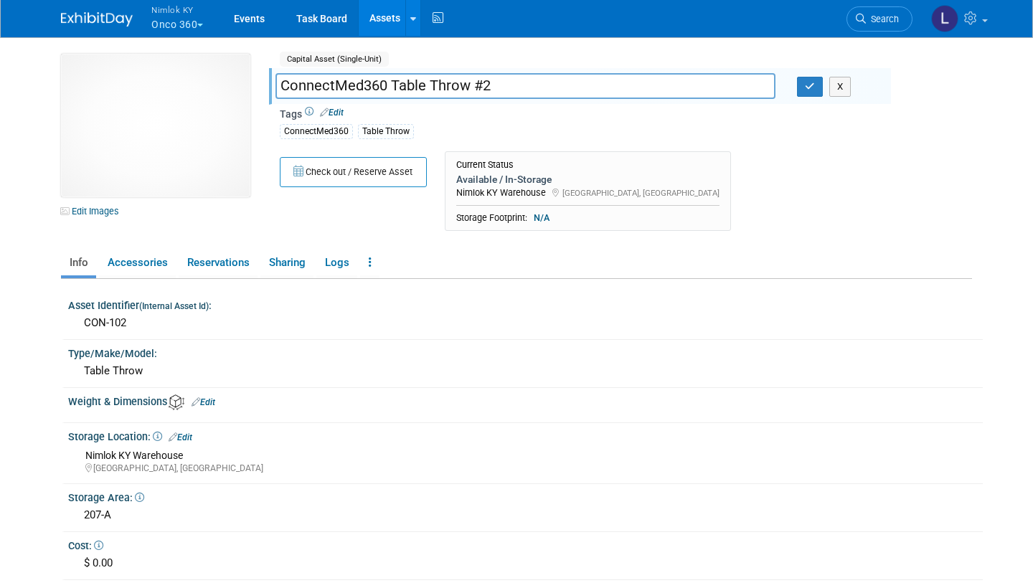
click at [282, 85] on input "ConnectMed360 Table Throw #2" at bounding box center [526, 85] width 500 height 25
click at [560, 85] on input "Table Throw: ConnectMed360 Table Throw #2" at bounding box center [526, 85] width 500 height 25
type input "Table Throw: ConnectMed360 #2"
click at [809, 90] on button "button" at bounding box center [810, 87] width 26 height 20
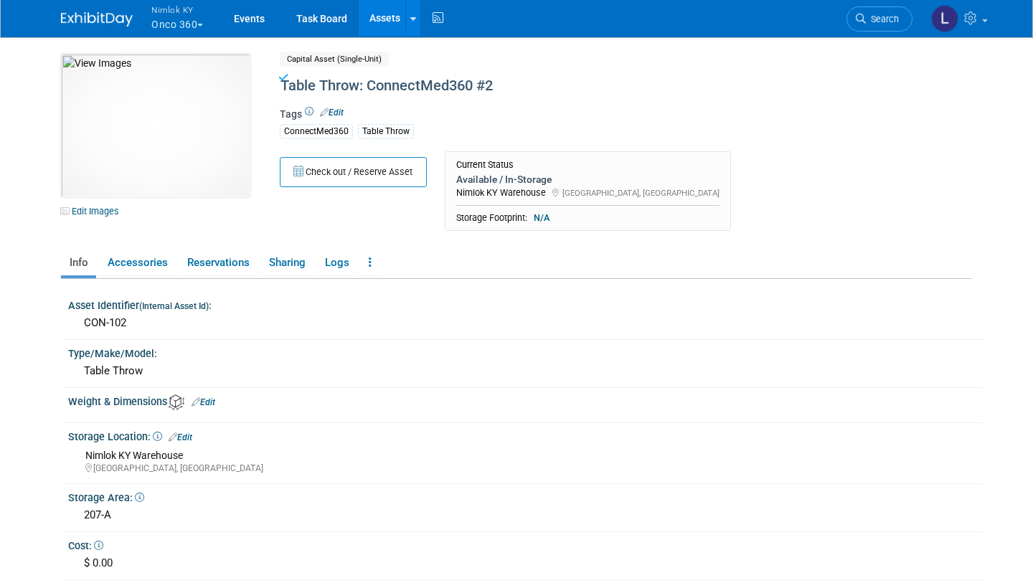
click at [385, 24] on link "Assets" at bounding box center [385, 18] width 52 height 36
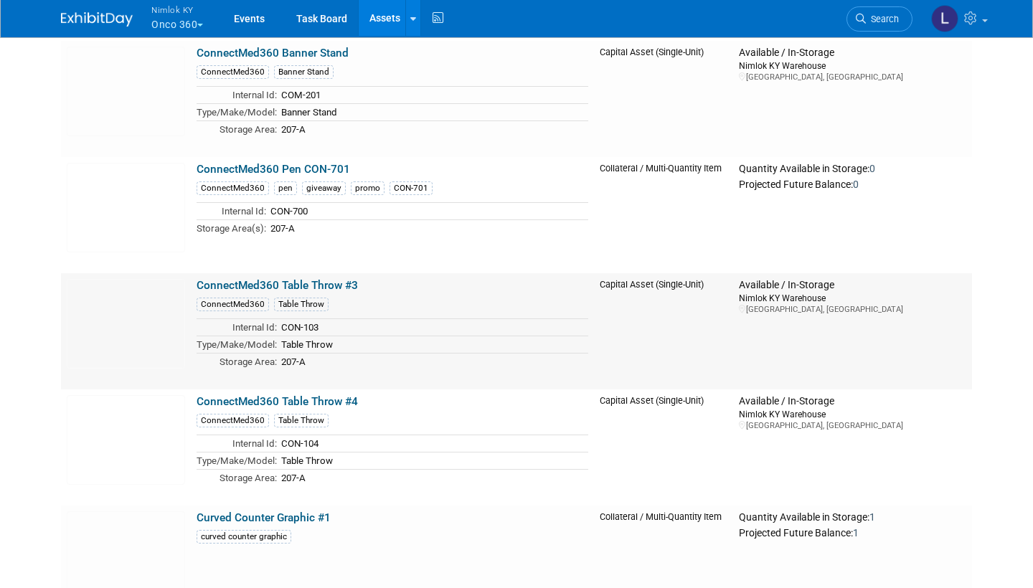
scroll to position [1067, 0]
click at [294, 285] on link "ConnectMed360 Table Throw #3" at bounding box center [277, 286] width 161 height 13
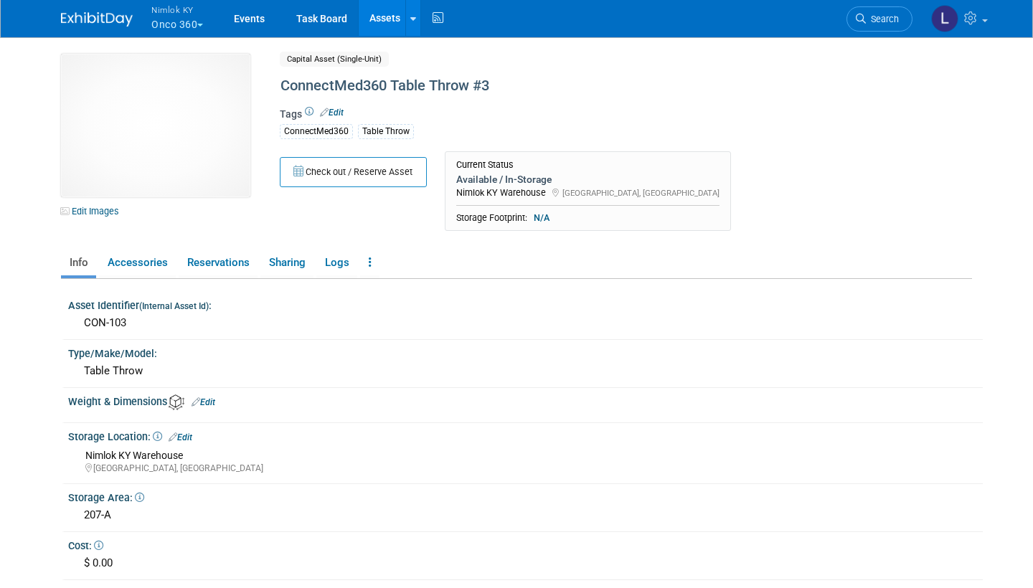
click at [284, 83] on div "ConnectMed360 Table Throw #3" at bounding box center [578, 86] width 605 height 26
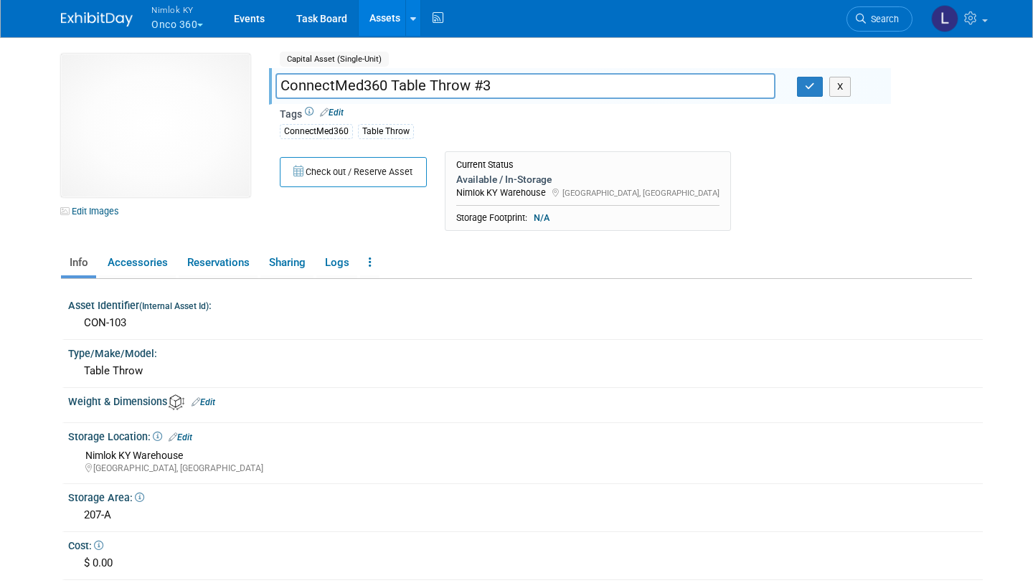
click at [284, 83] on input "ConnectMed360 Table Throw #3" at bounding box center [526, 85] width 500 height 25
click at [563, 85] on input "Table Throw: ConnectMed360 Table Throw #3" at bounding box center [526, 85] width 500 height 25
type input "Table Throw: ConnectMed360 #3"
click at [807, 91] on button "button" at bounding box center [810, 87] width 26 height 20
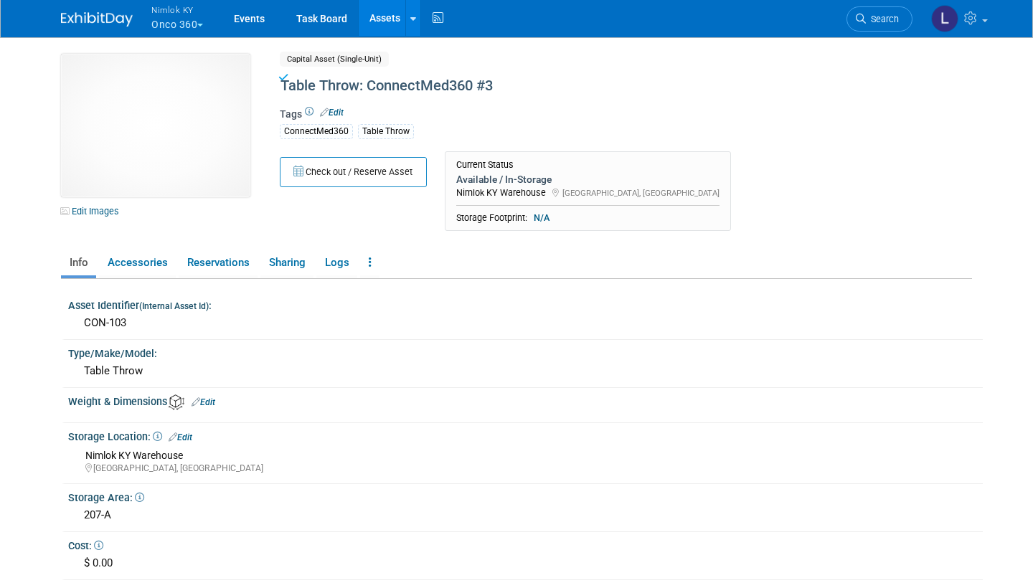
click at [384, 27] on link "Assets" at bounding box center [385, 18] width 52 height 36
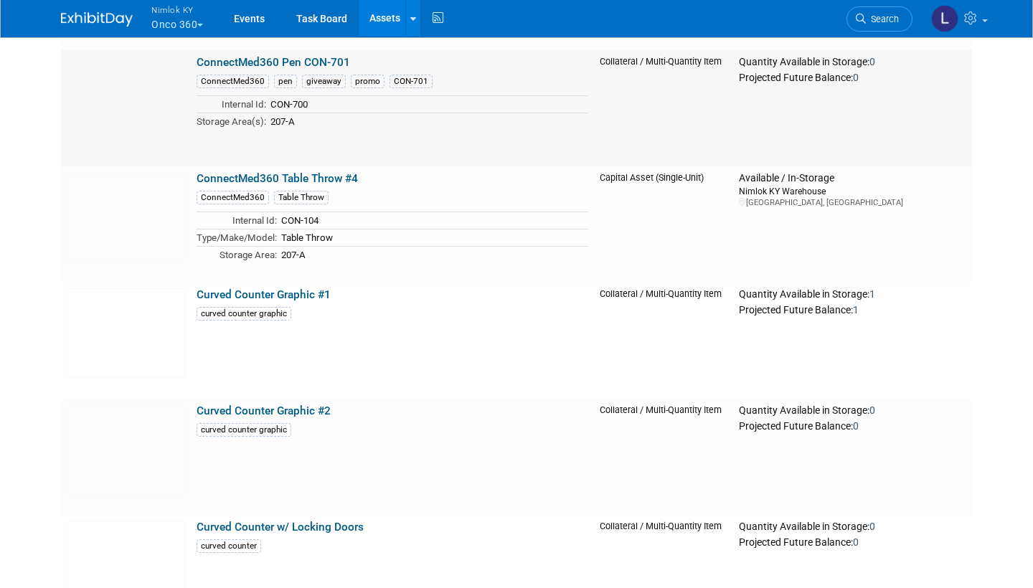
scroll to position [1086, 0]
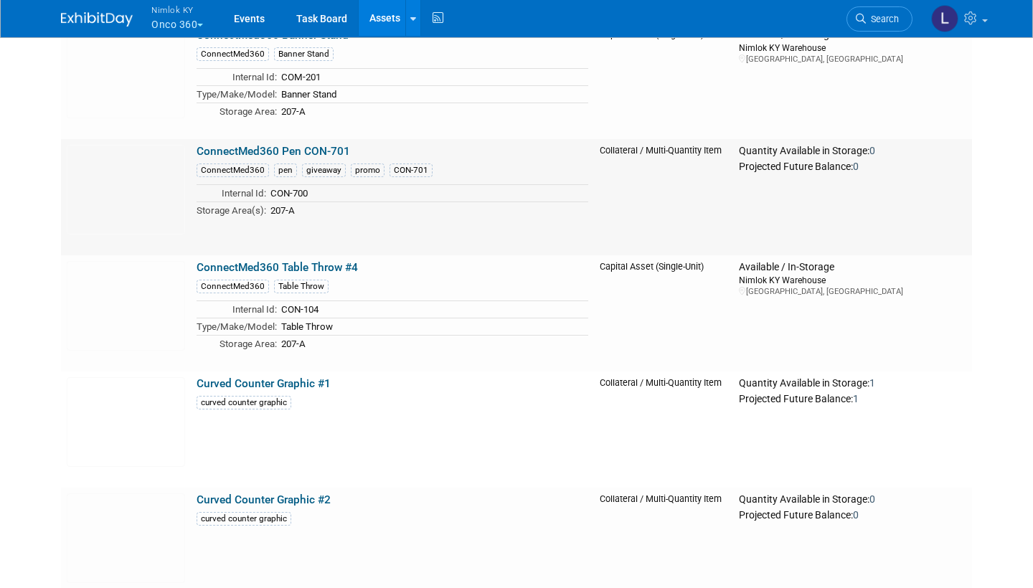
click at [283, 264] on link "ConnectMed360 Table Throw #4" at bounding box center [277, 267] width 161 height 13
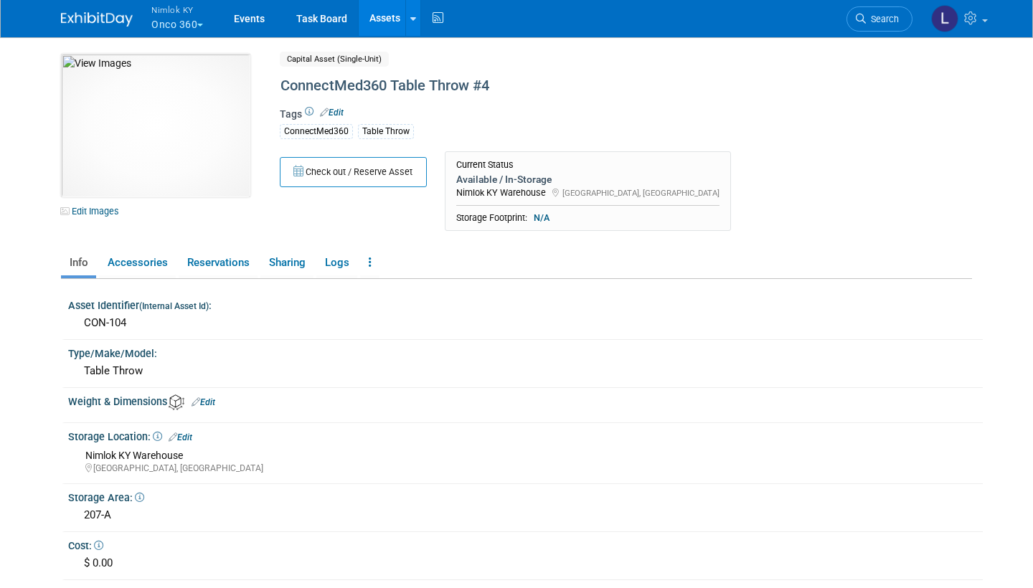
click at [295, 78] on div "ConnectMed360 Table Throw #4" at bounding box center [578, 86] width 605 height 26
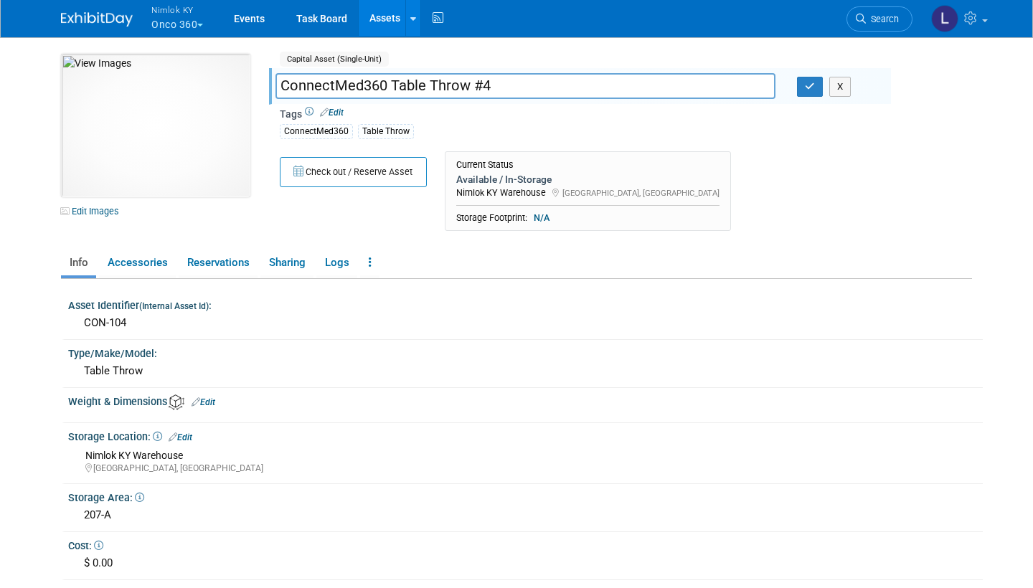
click at [281, 86] on input "ConnectMed360 Table Throw #4" at bounding box center [526, 85] width 500 height 25
click at [559, 85] on input "Table Throw: ConnectMed360 Table Throw #4" at bounding box center [526, 85] width 500 height 25
type input "Table Throw: ConnectMed360 #4"
click at [814, 89] on icon "button" at bounding box center [810, 86] width 10 height 9
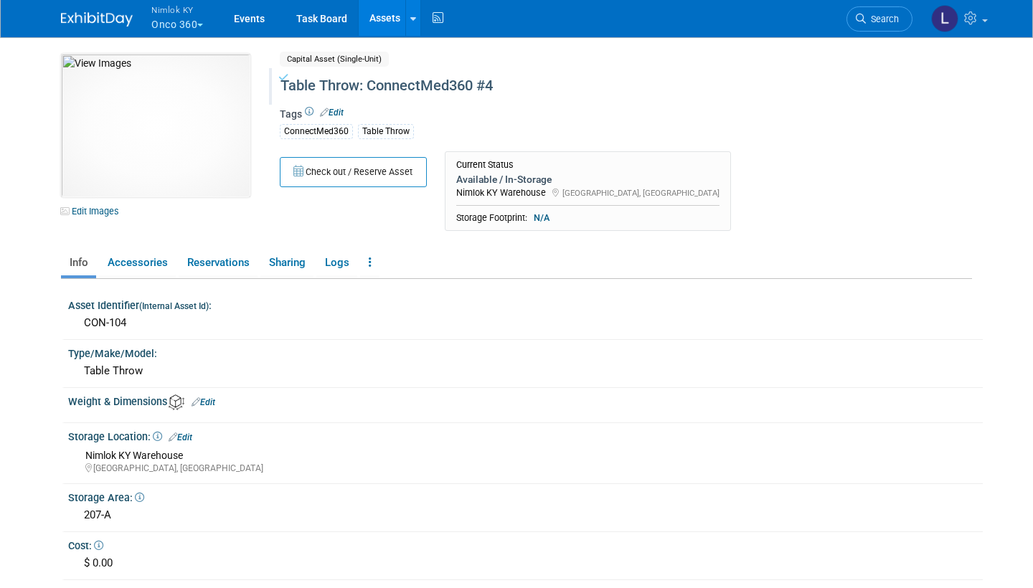
click at [383, 22] on link "Assets" at bounding box center [385, 18] width 52 height 36
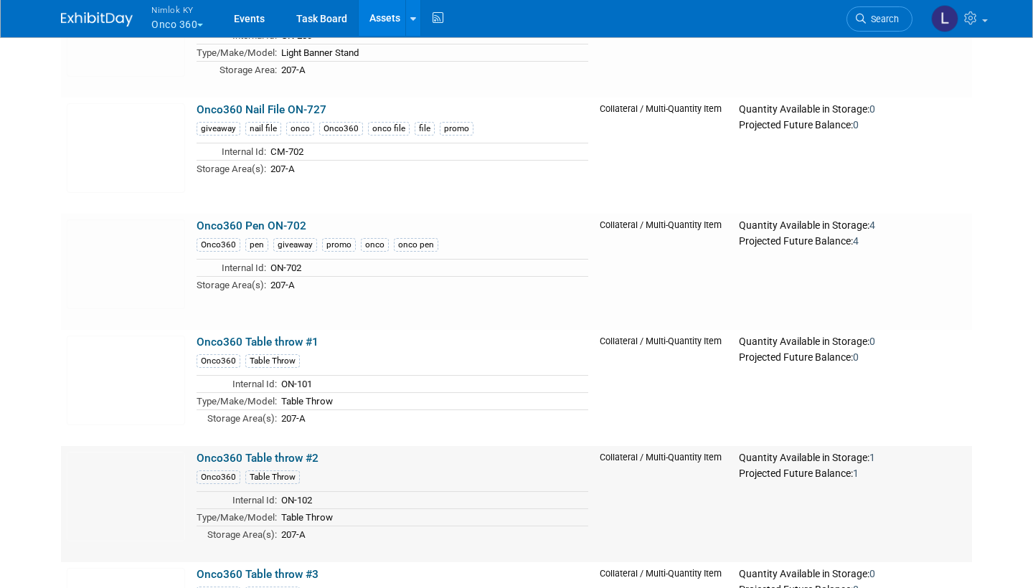
scroll to position [3908, 0]
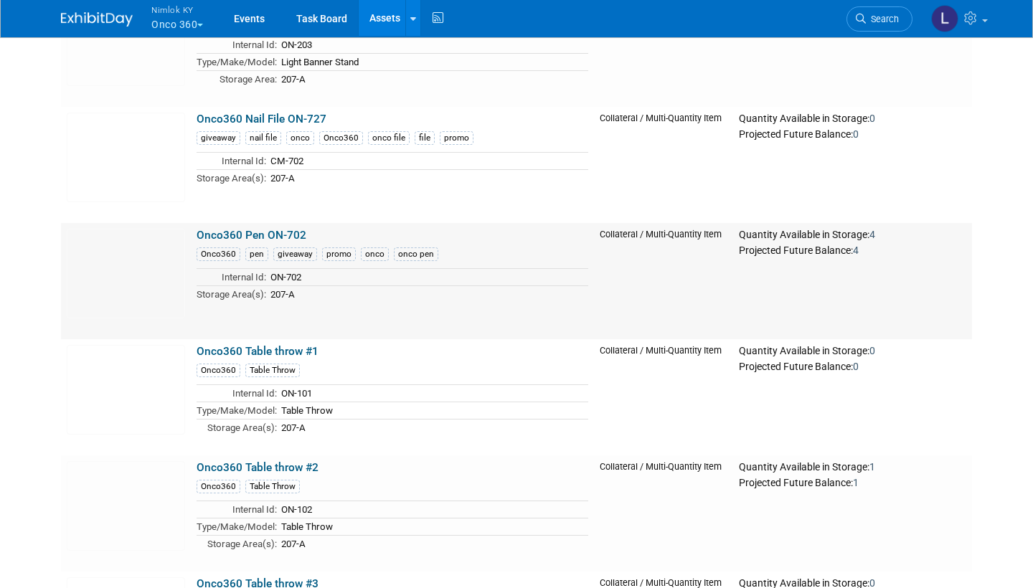
click at [268, 345] on link "Onco360 Table throw #1" at bounding box center [258, 351] width 122 height 13
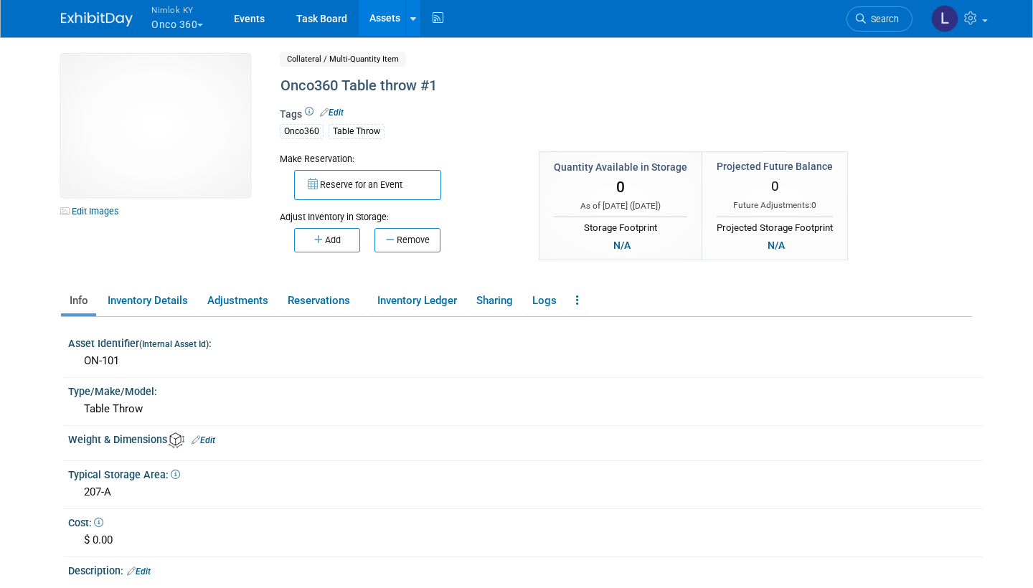
click at [416, 83] on div "Onco360 Table throw #1" at bounding box center [578, 86] width 605 height 26
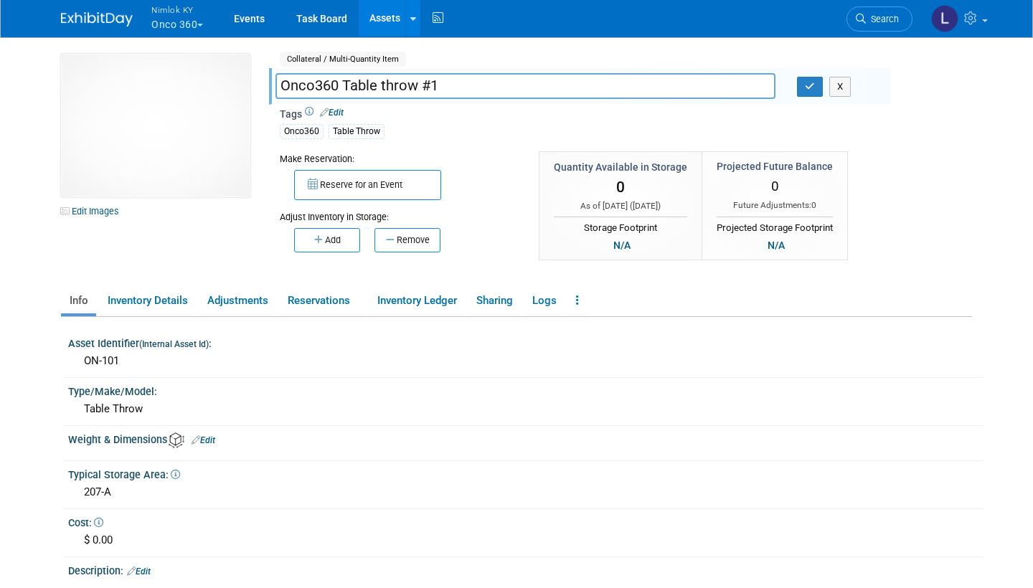
click at [279, 86] on input "Onco360 Table throw #1" at bounding box center [526, 85] width 500 height 25
click at [510, 83] on input "Table Throw: Onco360 Table throw #1" at bounding box center [526, 85] width 500 height 25
type input "Table Throw: Onco360 #1"
click at [809, 85] on icon "button" at bounding box center [810, 86] width 10 height 9
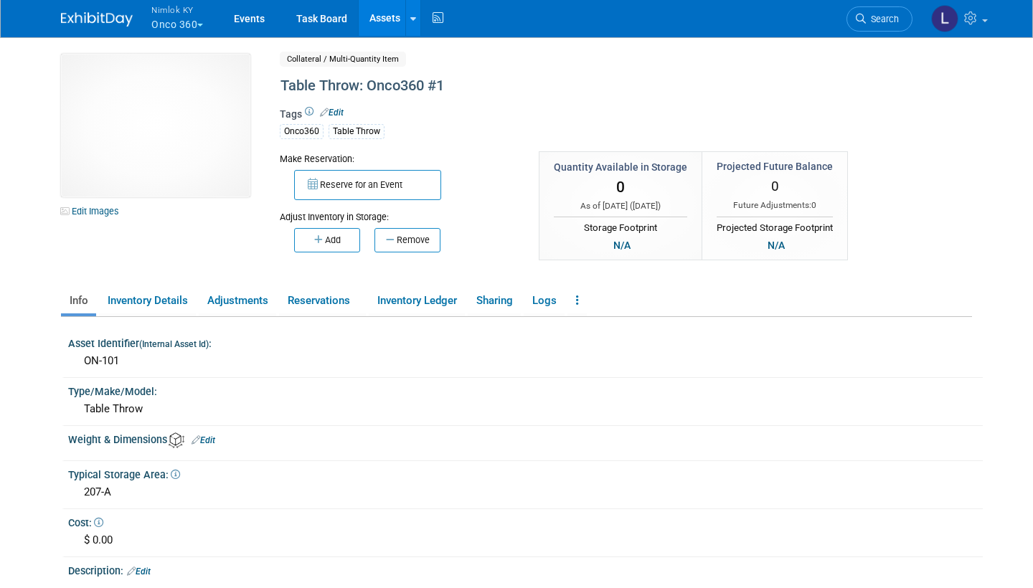
click at [380, 19] on link "Assets" at bounding box center [385, 18] width 52 height 36
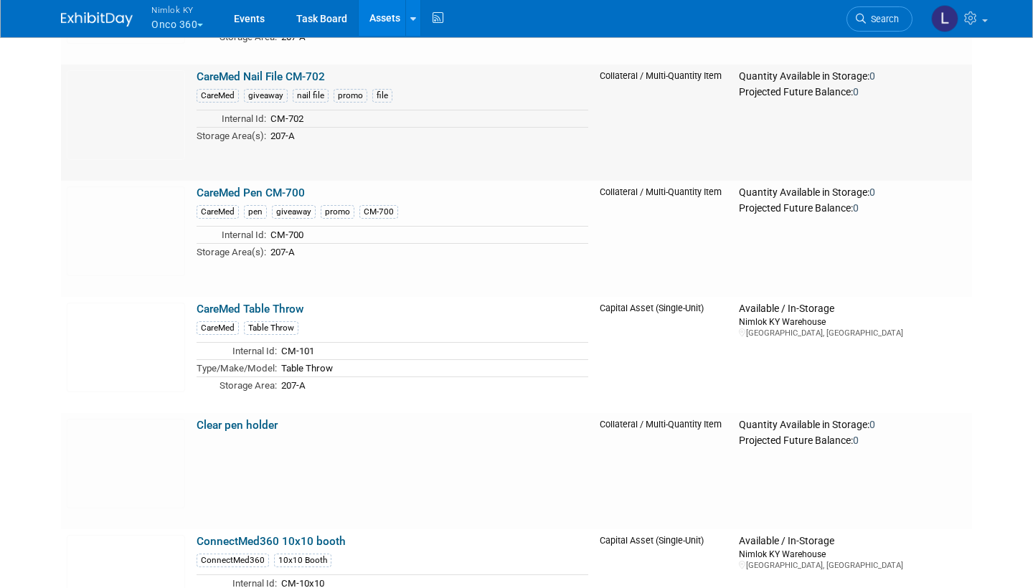
scroll to position [468, 0]
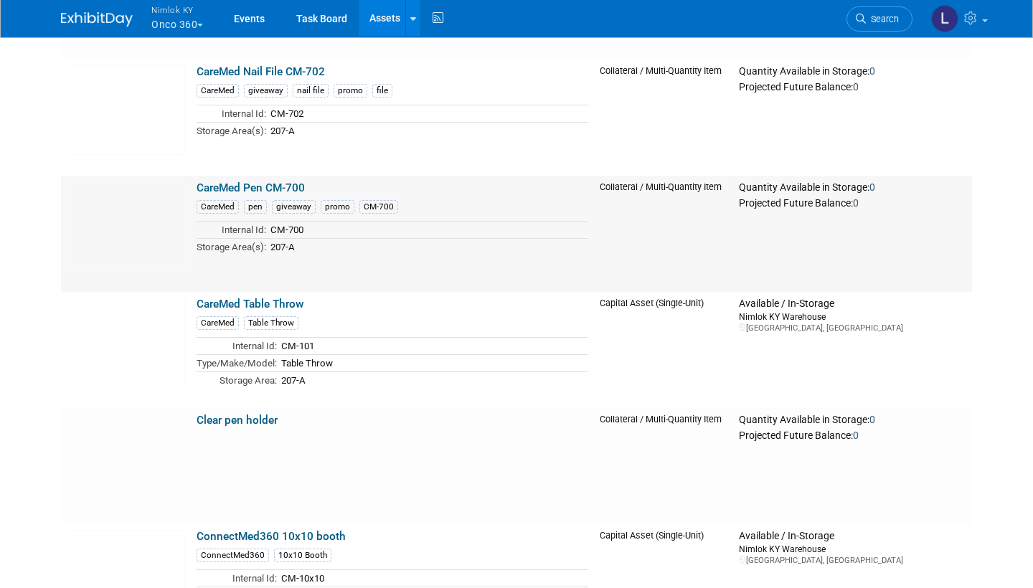
click at [261, 301] on link "CareMed Table Throw" at bounding box center [250, 304] width 107 height 13
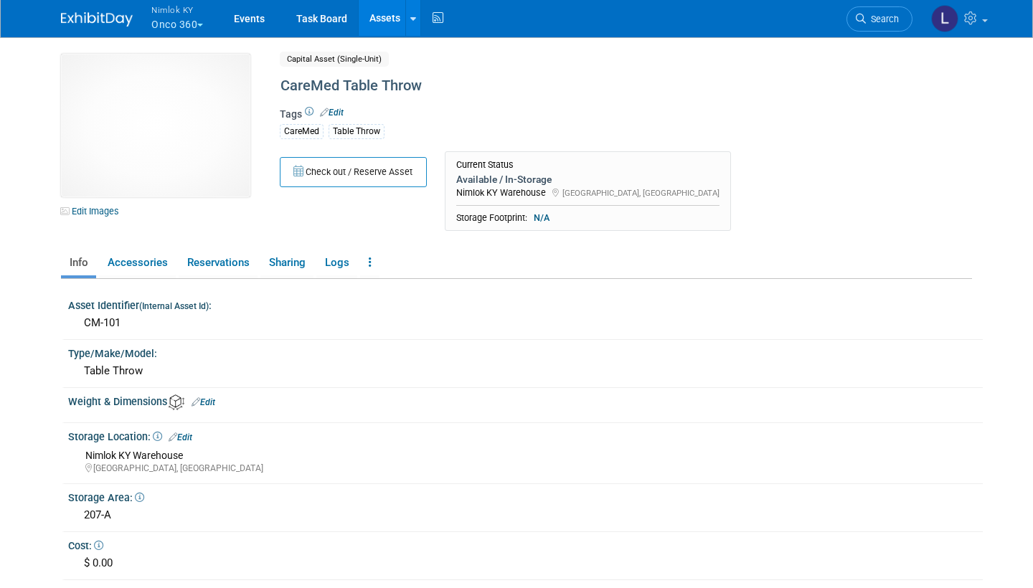
click at [421, 84] on div "CareMed Table Throw" at bounding box center [578, 86] width 605 height 26
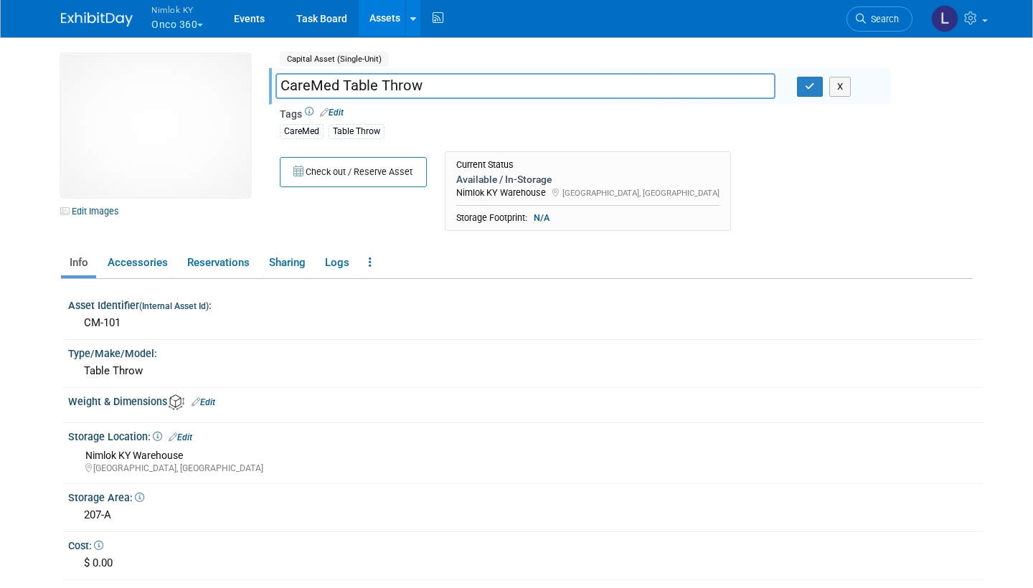
click at [283, 83] on input "CareMed Table Throw" at bounding box center [526, 85] width 500 height 25
click at [517, 79] on input "Table Throw: CareMed Table Throw" at bounding box center [526, 85] width 500 height 25
type input "Table Throw: CareMed #1"
click at [806, 90] on button "button" at bounding box center [810, 87] width 26 height 20
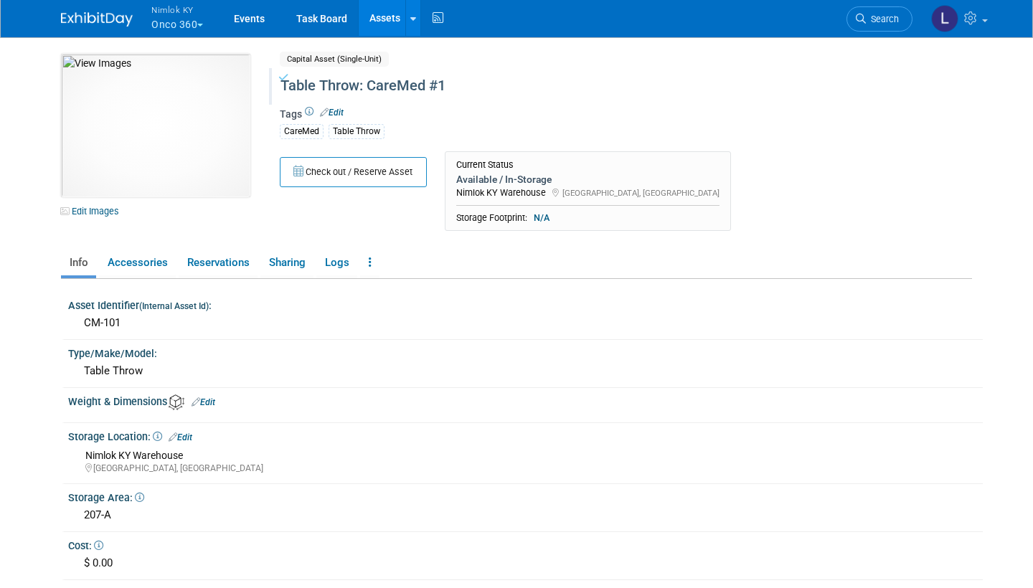
click at [382, 19] on link "Assets" at bounding box center [385, 18] width 52 height 36
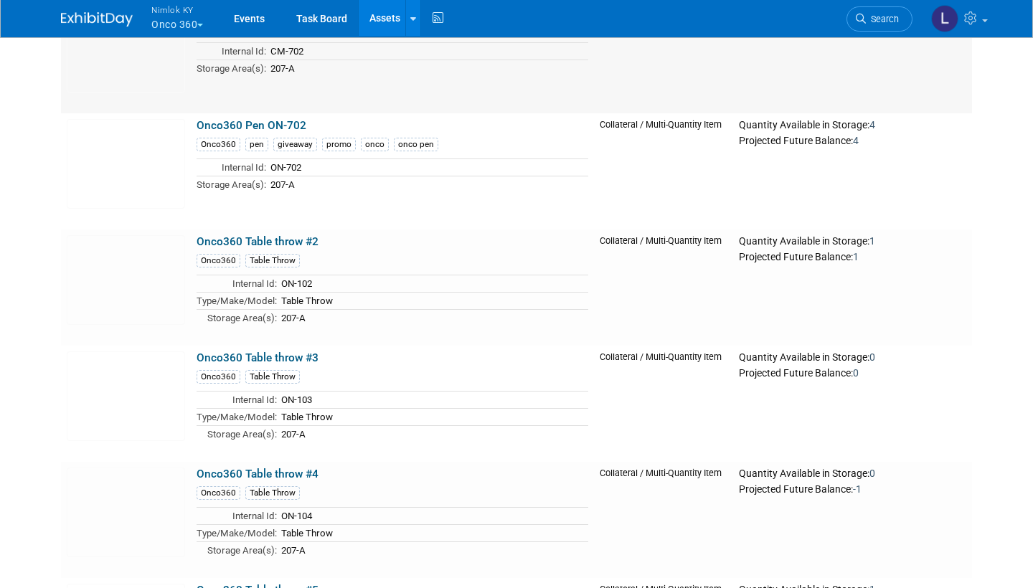
scroll to position [3907, 0]
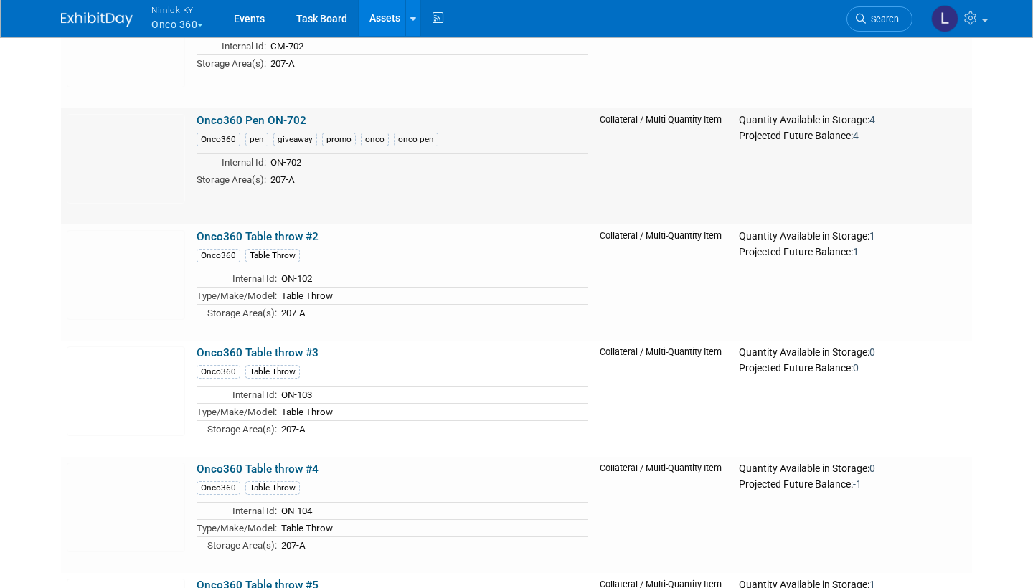
click at [268, 238] on link "Onco360 Table throw #2" at bounding box center [258, 236] width 122 height 13
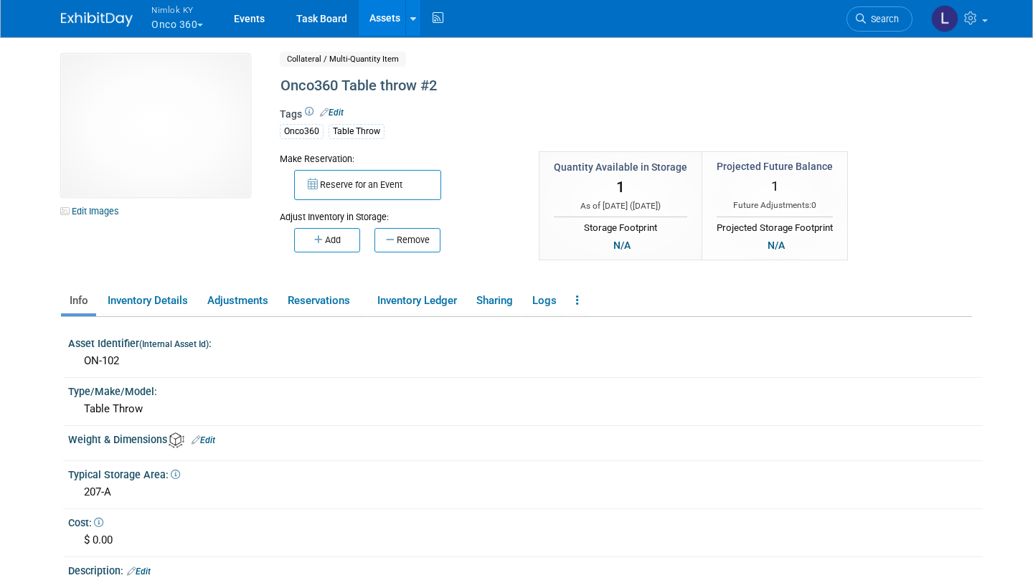
click at [303, 89] on div "Onco360 Table throw #2" at bounding box center [578, 86] width 605 height 26
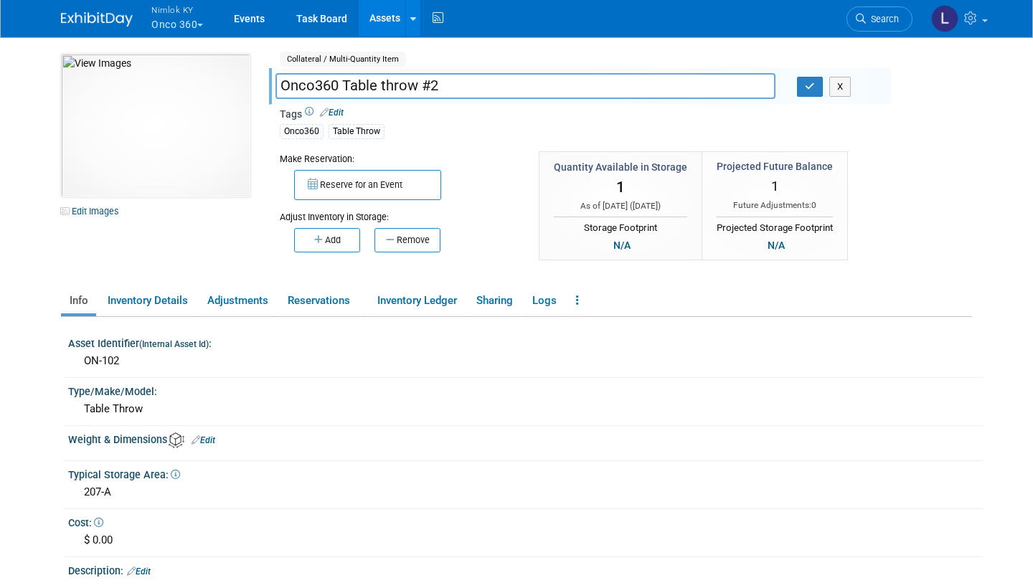
click at [281, 82] on input "Onco360 Table throw #2" at bounding box center [526, 85] width 500 height 25
click at [502, 85] on input "Table Throw: Onco360 Table throw #2" at bounding box center [526, 85] width 500 height 25
click at [508, 86] on input "Table Throw: Onco360 Table throw #2" at bounding box center [526, 85] width 500 height 25
type input "Table Throw: Onco360 #2"
click at [803, 83] on button "button" at bounding box center [810, 87] width 26 height 20
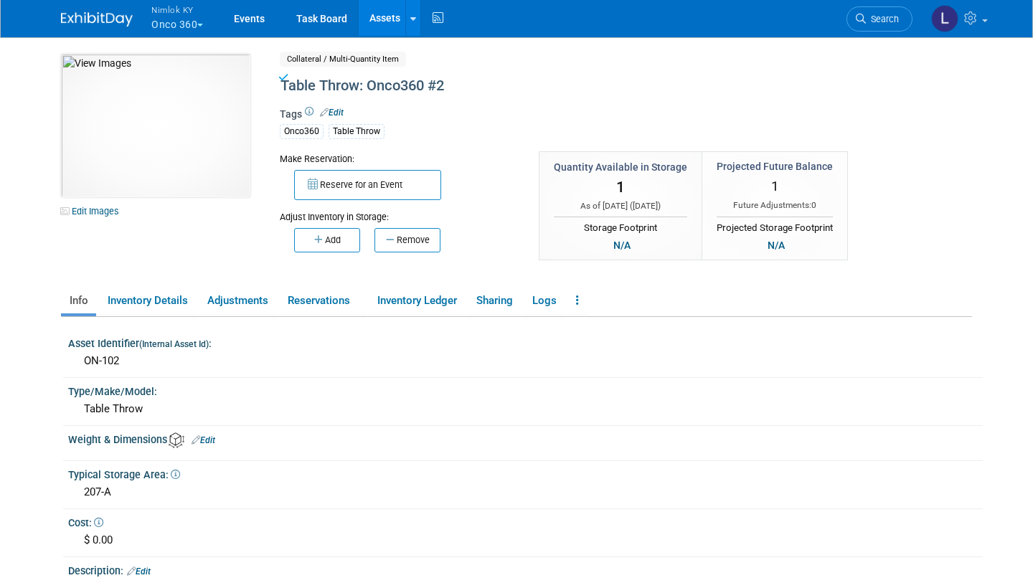
click at [386, 18] on link "Assets" at bounding box center [385, 18] width 52 height 36
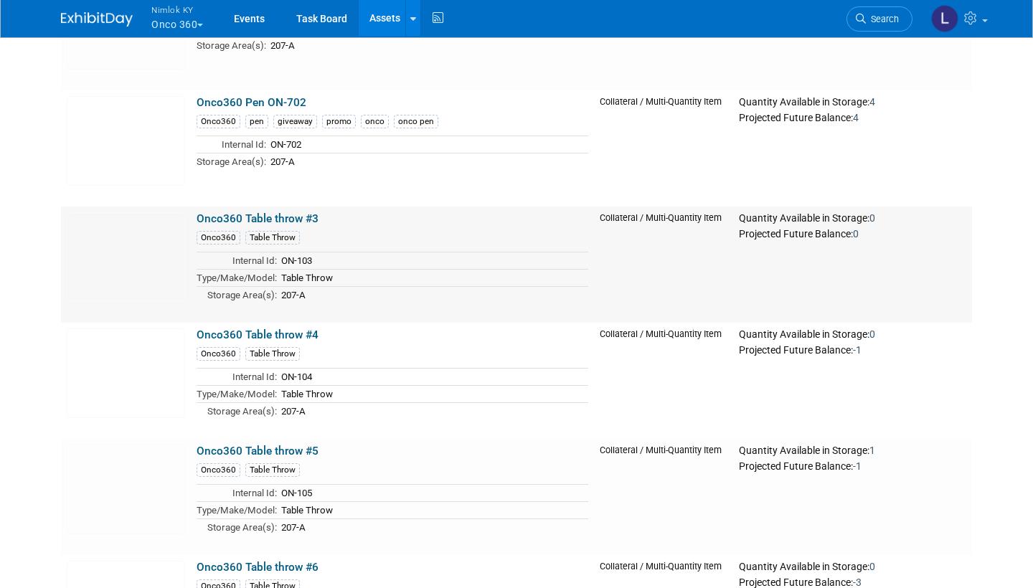
scroll to position [3926, 0]
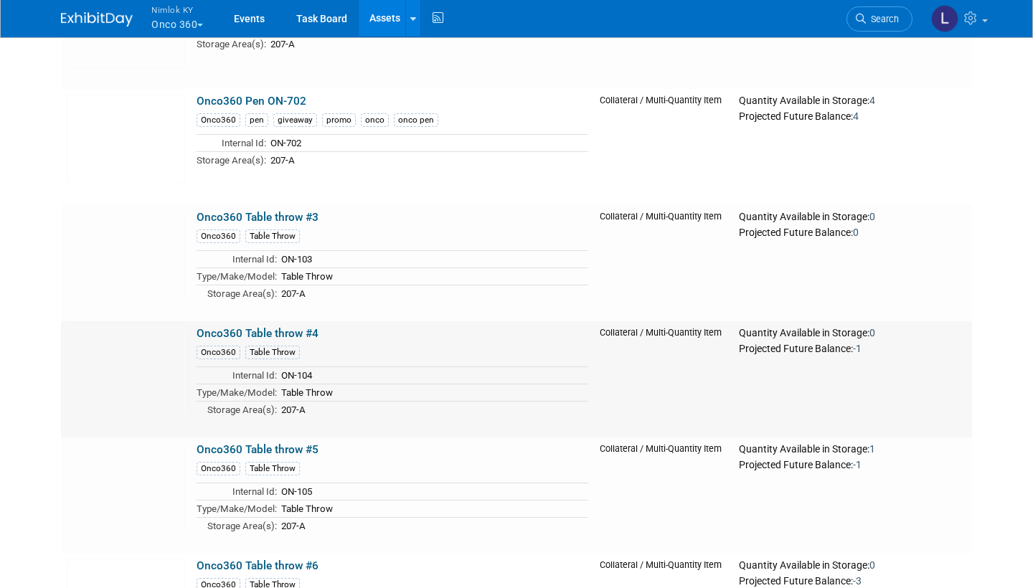
click at [266, 217] on link "Onco360 Table throw #3" at bounding box center [258, 217] width 122 height 13
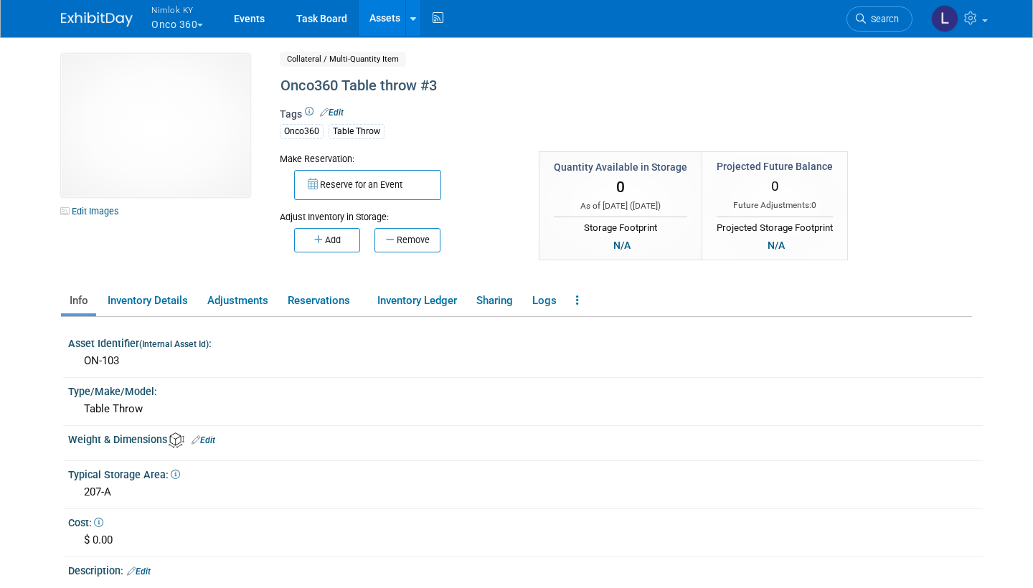
click at [285, 83] on div "Onco360 Table throw #3" at bounding box center [578, 86] width 605 height 26
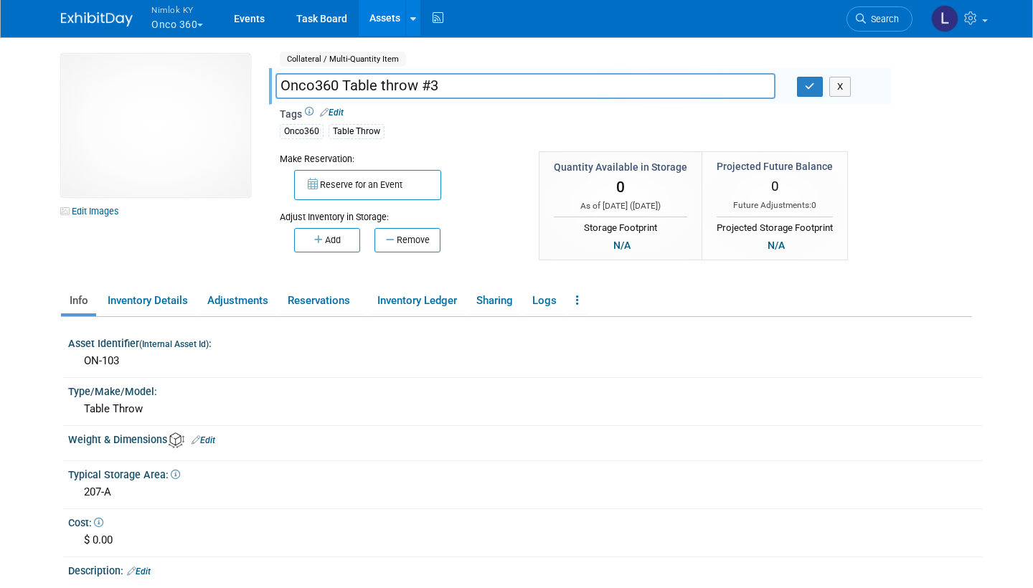
click at [279, 83] on input "Onco360 Table throw #3" at bounding box center [526, 85] width 500 height 25
click at [507, 84] on input "Table Throw: Onco360 Table throw #3" at bounding box center [526, 85] width 500 height 25
type input "Table Throw: Onco360 #3"
drag, startPoint x: 285, startPoint y: 83, endPoint x: 810, endPoint y: 83, distance: 525.3
click at [810, 83] on icon "button" at bounding box center [810, 86] width 10 height 9
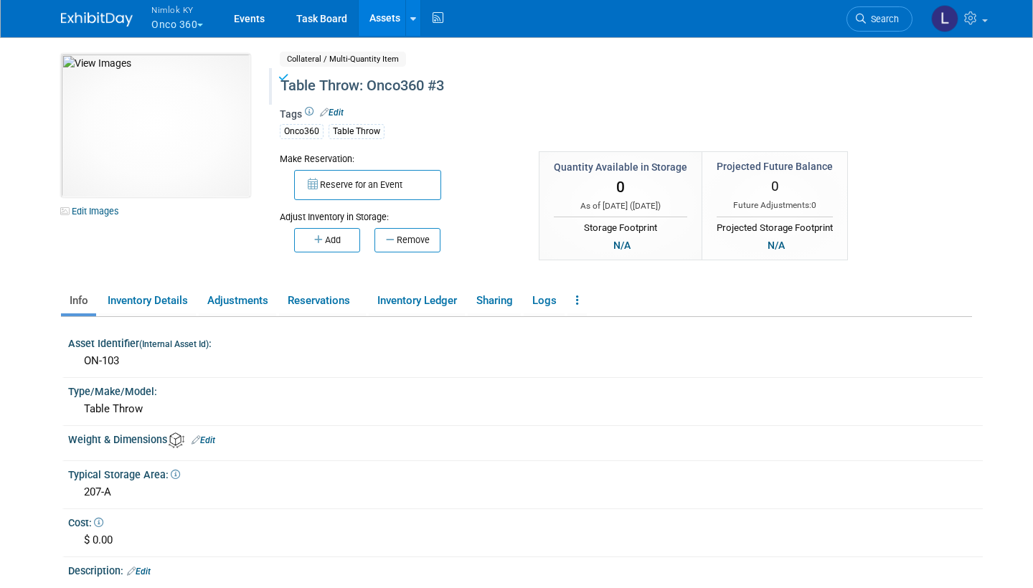
click at [396, 15] on link "Assets" at bounding box center [385, 18] width 52 height 36
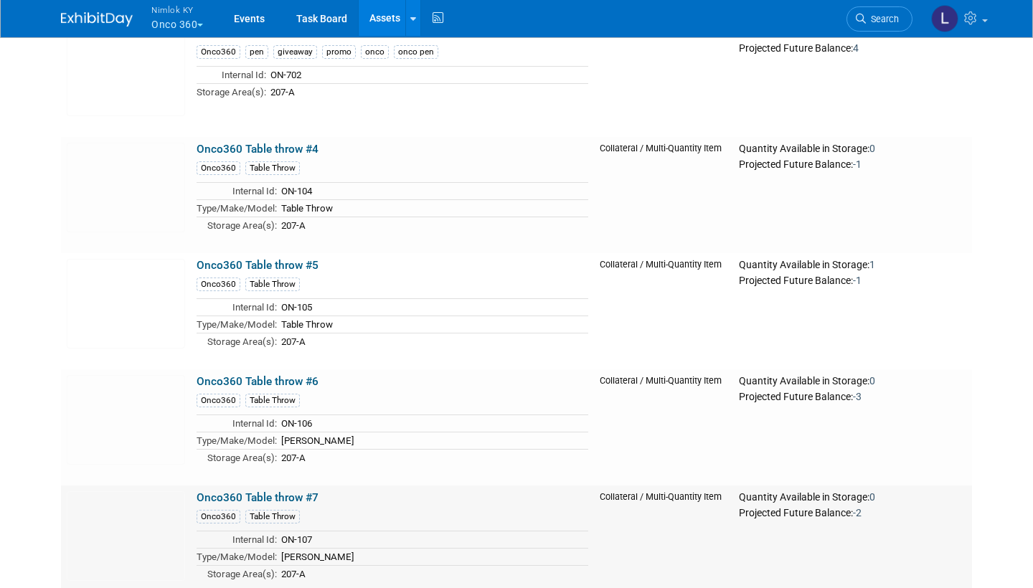
scroll to position [3989, 0]
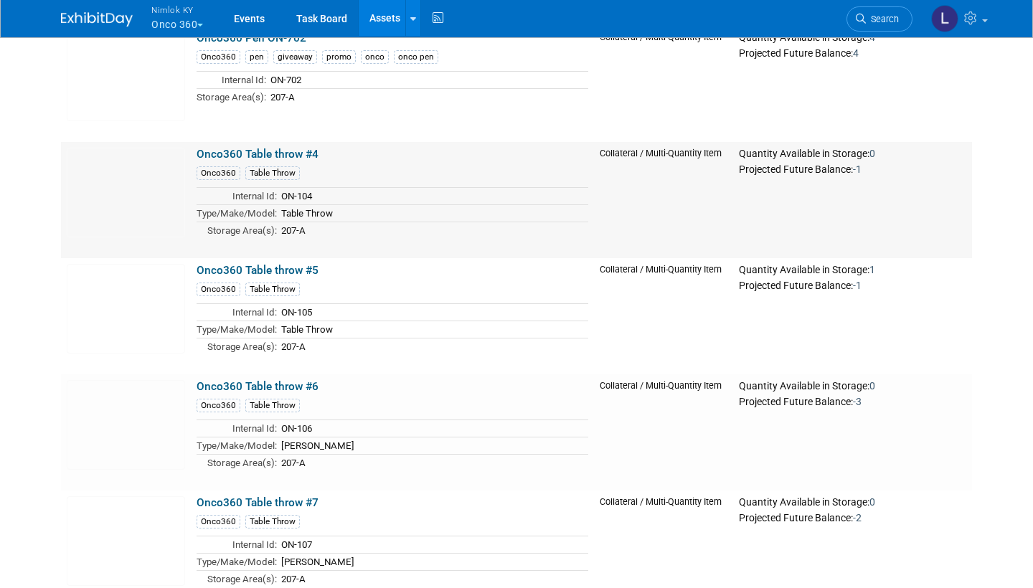
click at [256, 153] on link "Onco360 Table throw #4" at bounding box center [258, 154] width 122 height 13
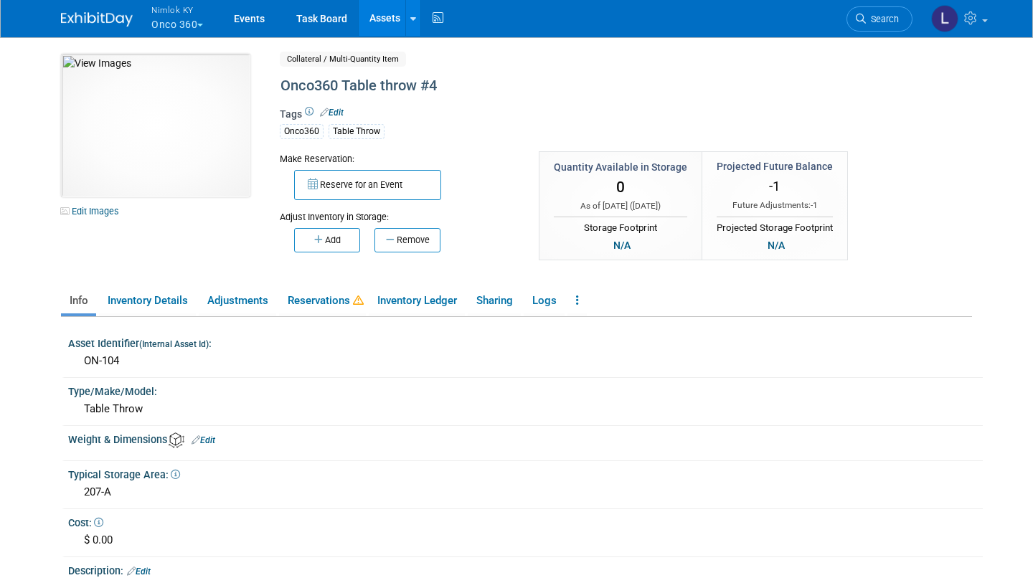
click at [285, 82] on div "Onco360 Table throw #4" at bounding box center [578, 86] width 605 height 26
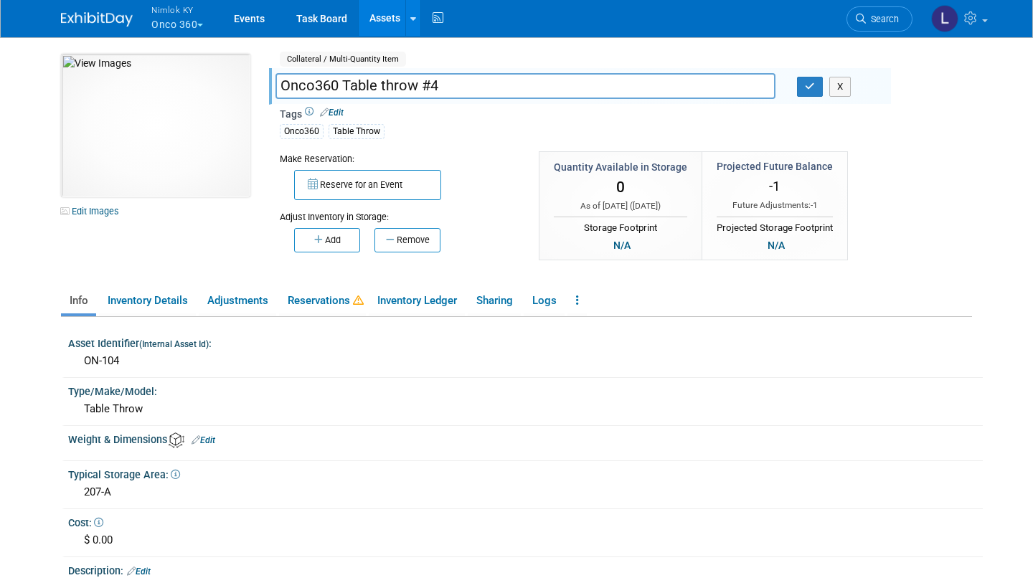
click at [285, 82] on input "Onco360 Table throw #4" at bounding box center [526, 85] width 500 height 25
click at [283, 85] on input "Onco360 Table throw #4" at bounding box center [526, 85] width 500 height 25
click at [511, 86] on input "Table Throw: Onco360 Table throw #4" at bounding box center [526, 85] width 500 height 25
type input "Table Throw: Onco360 #4"
click at [812, 88] on icon "button" at bounding box center [810, 86] width 10 height 9
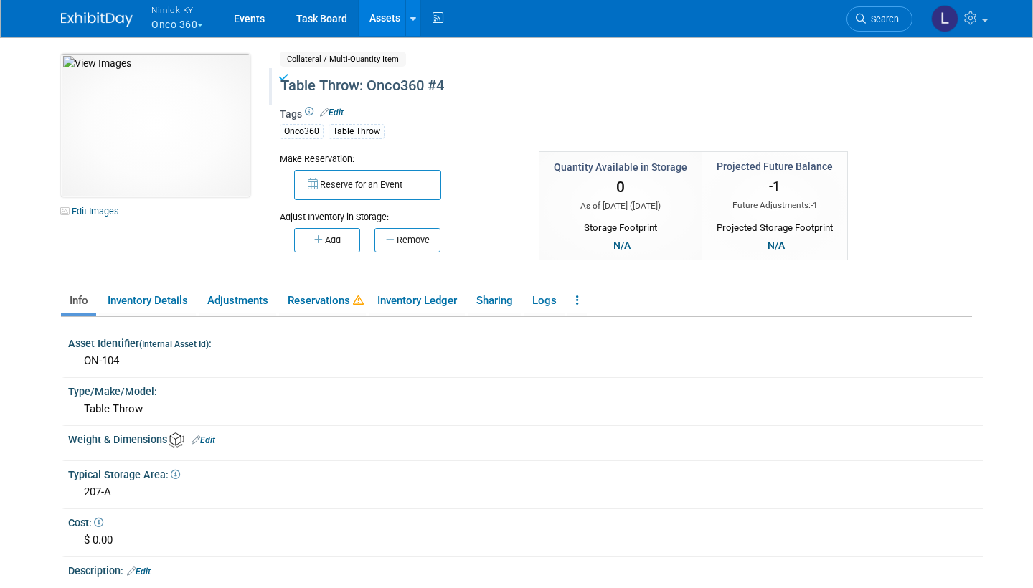
click at [372, 15] on link "Assets" at bounding box center [385, 18] width 52 height 36
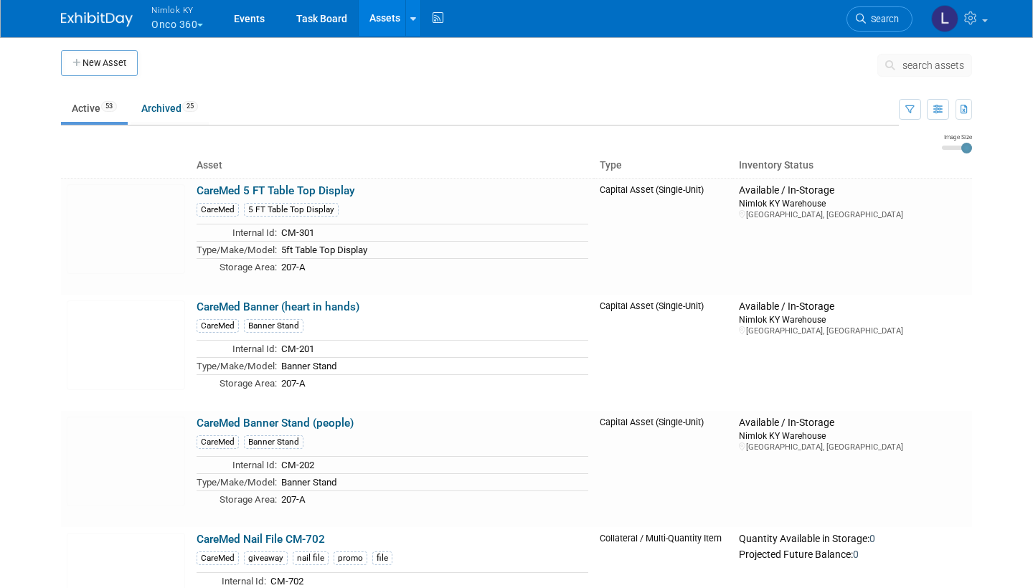
click at [932, 69] on span "search assets" at bounding box center [934, 65] width 62 height 11
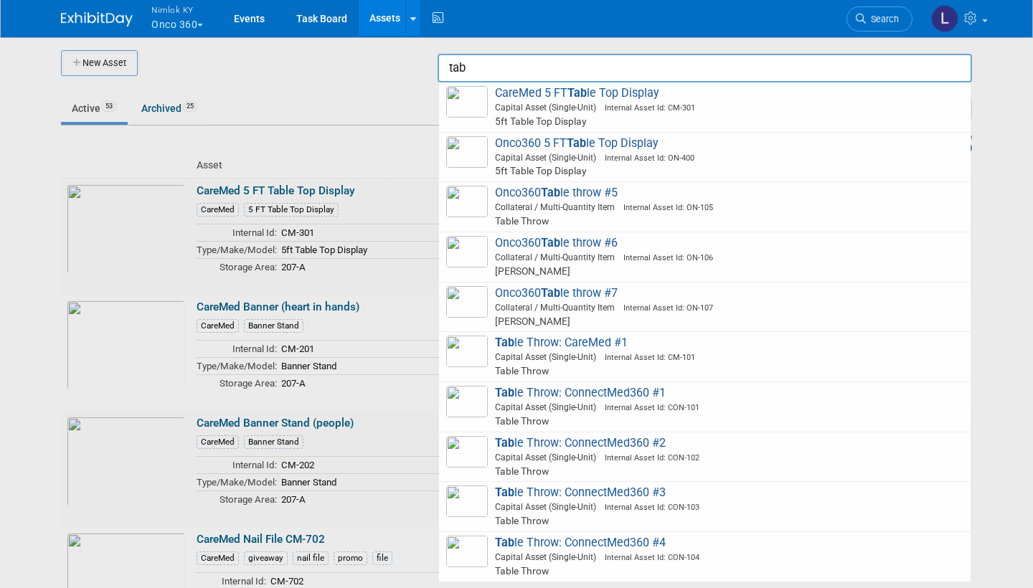
click at [579, 192] on span "Onco360 Tab le throw #5 Collateral / Multi-Quantity Item Internal Asset Id: ON-…" at bounding box center [704, 207] width 517 height 42
type input "Onco360 Table throw #5"
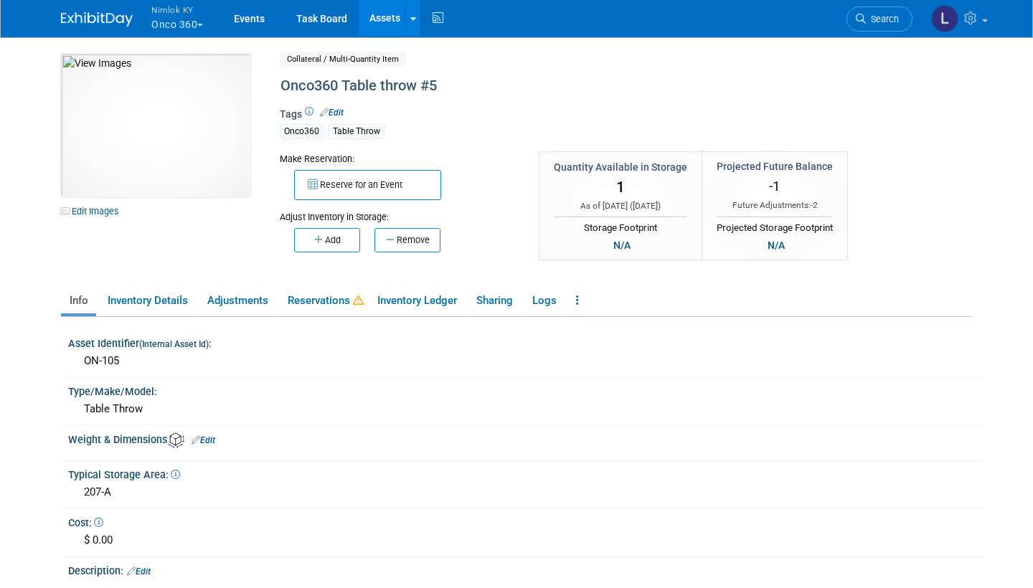
click at [282, 85] on div "Onco360 Table throw #5" at bounding box center [578, 86] width 605 height 26
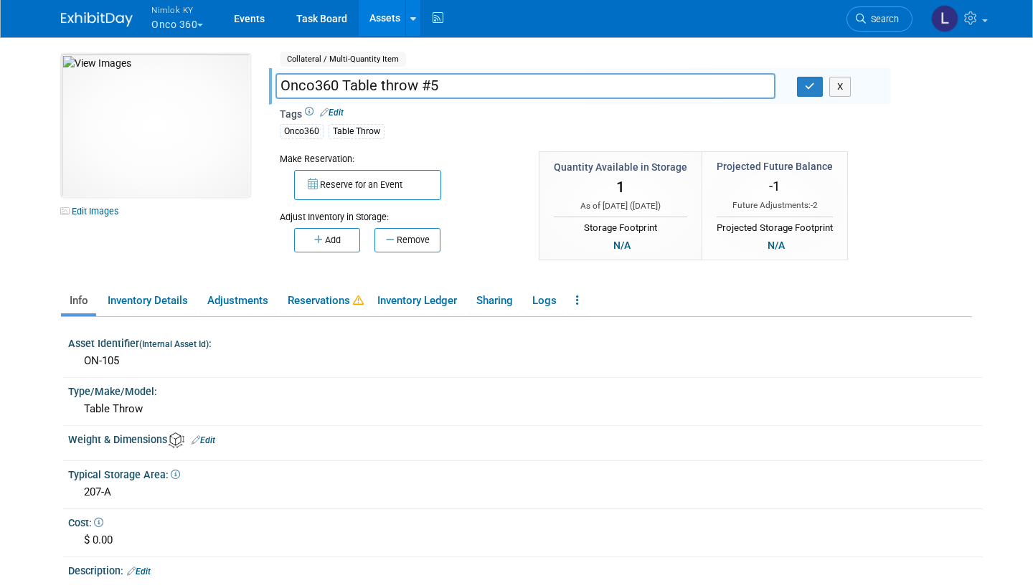
click at [282, 85] on input "Onco360 Table throw #5" at bounding box center [526, 85] width 500 height 25
click at [509, 83] on input "Table Throw: Onco360 Table throw #5" at bounding box center [526, 85] width 500 height 25
type input "Table Throw: Onco360 #5"
click at [805, 85] on icon "button" at bounding box center [810, 86] width 10 height 9
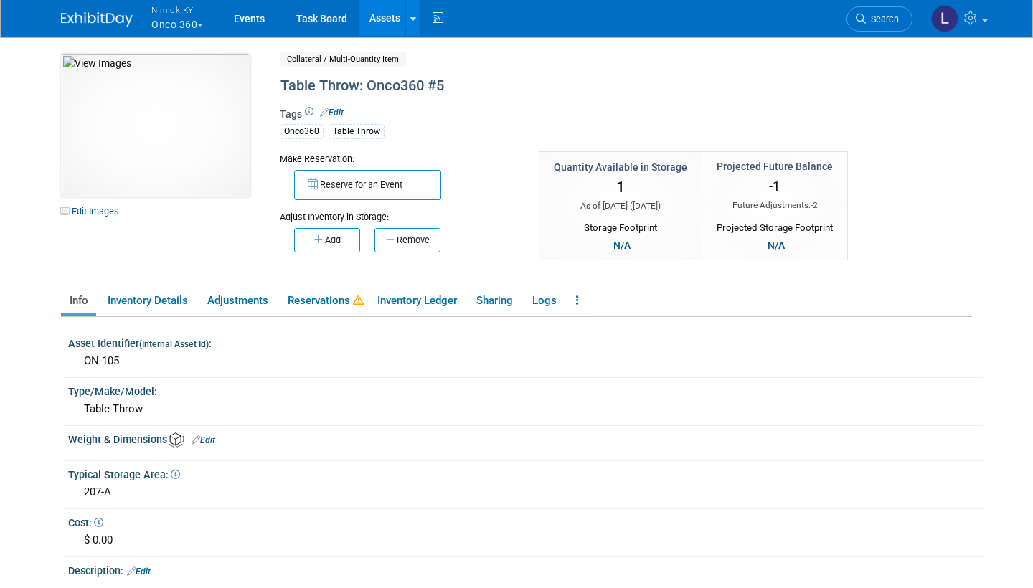
click at [384, 23] on link "Assets" at bounding box center [385, 18] width 52 height 36
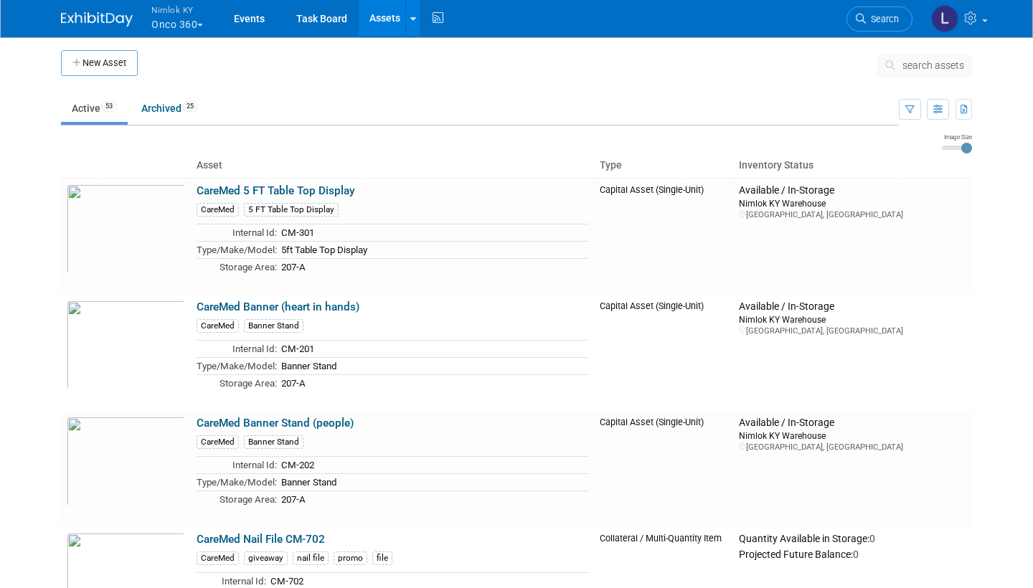
click at [932, 58] on button "search assets" at bounding box center [925, 65] width 95 height 23
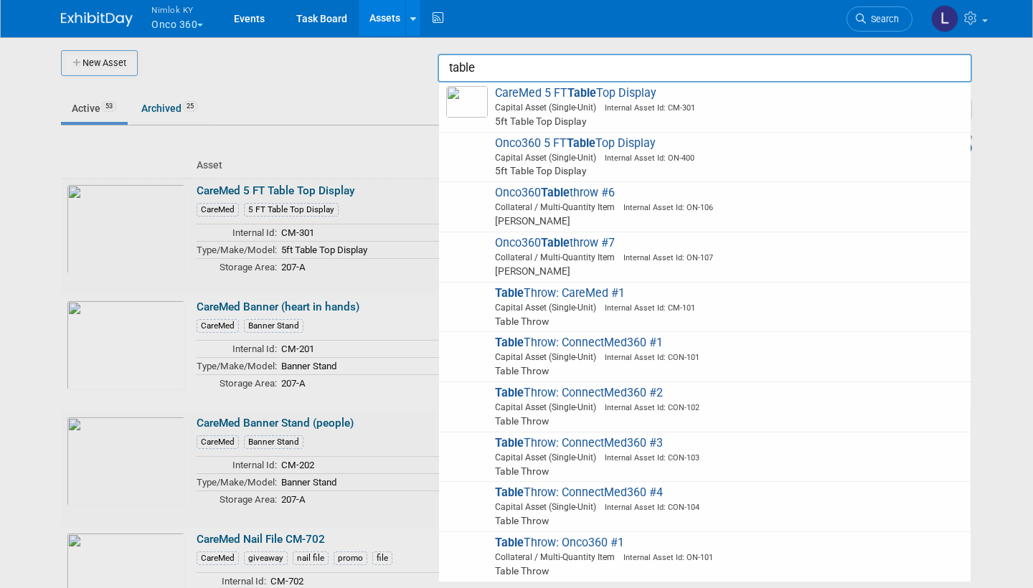
click at [561, 189] on strong "Table" at bounding box center [555, 193] width 29 height 14
type input "Onco360 Table throw #6"
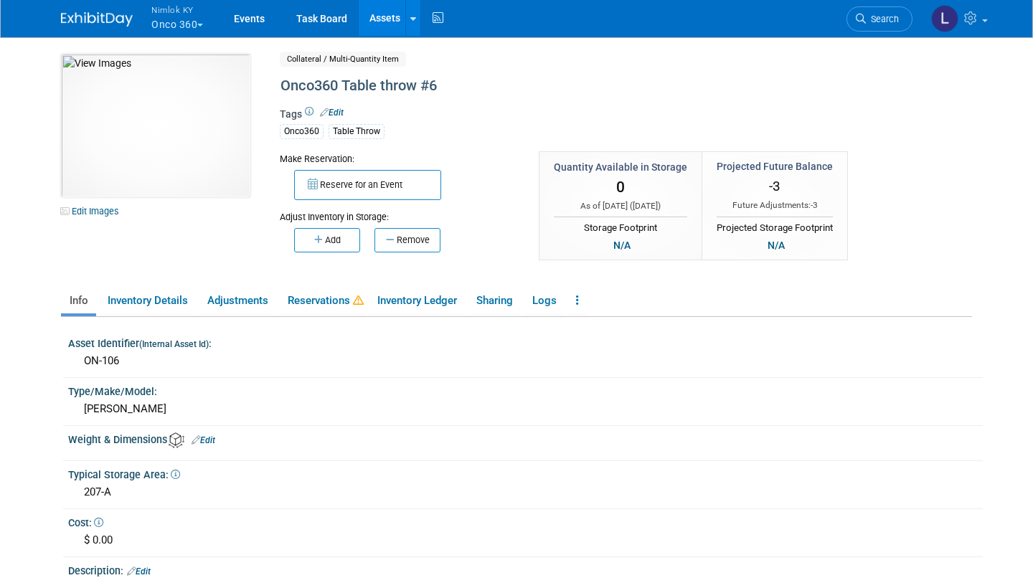
click at [283, 84] on div "Onco360 Table throw #6" at bounding box center [578, 86] width 605 height 26
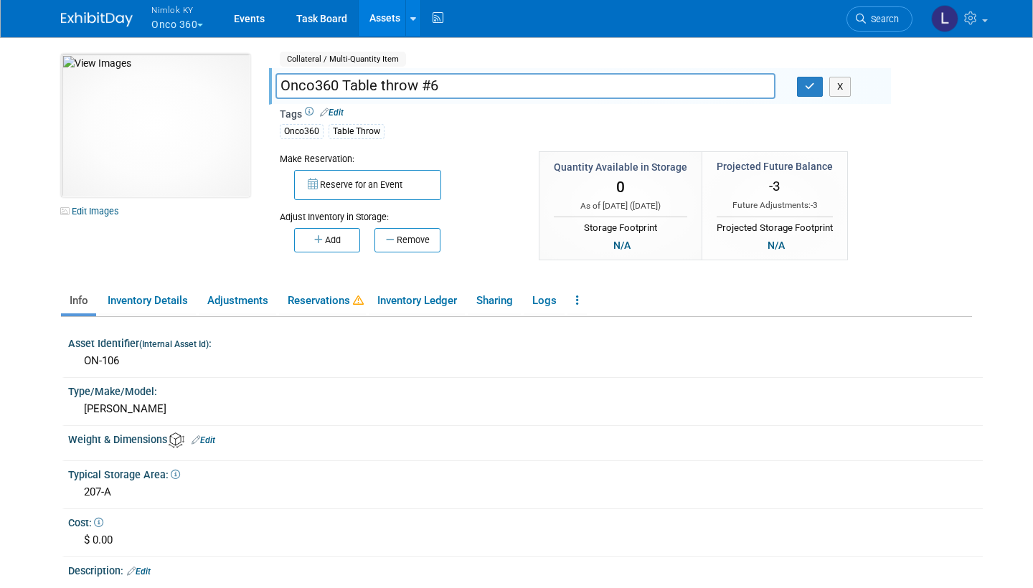
click at [283, 84] on input "Onco360 Table throw #6" at bounding box center [526, 85] width 500 height 25
click at [507, 85] on input "Table Throw: Onco360 Table throw #6" at bounding box center [526, 85] width 500 height 25
type input "Table Throw: Onco360 #6"
click at [808, 90] on button "button" at bounding box center [810, 87] width 26 height 20
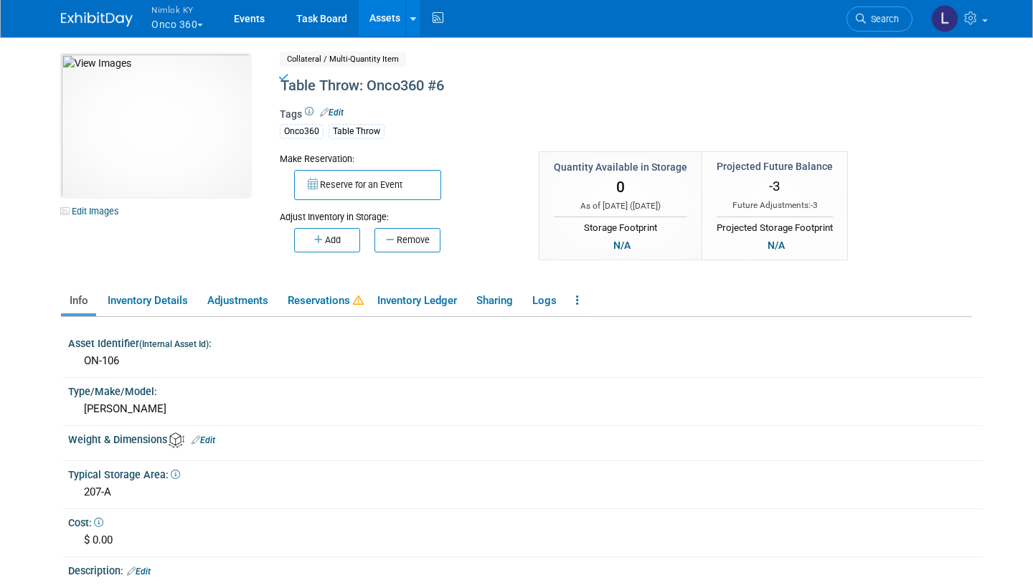
click at [389, 29] on link "Assets" at bounding box center [385, 18] width 52 height 36
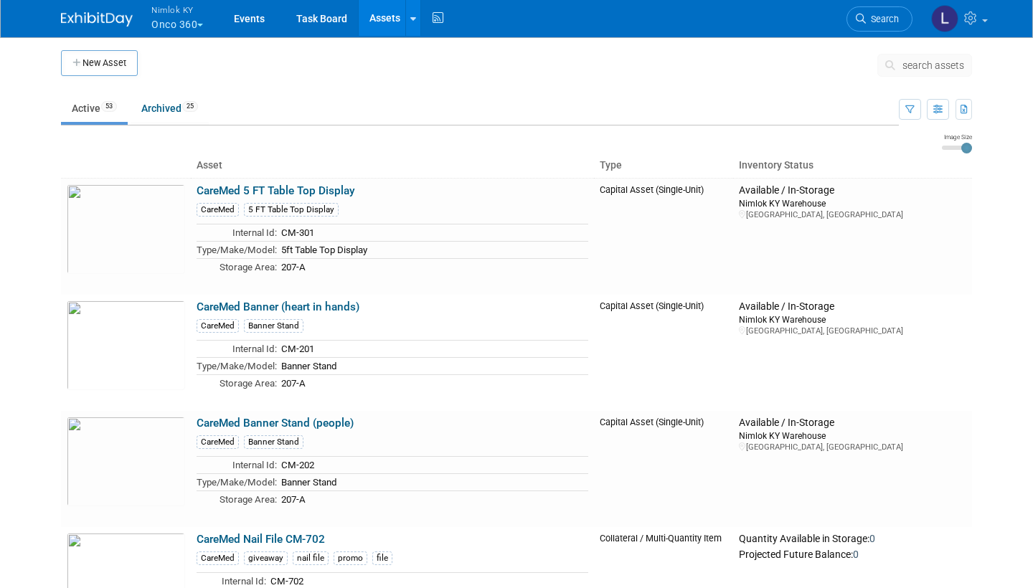
click at [914, 66] on span "search assets" at bounding box center [934, 65] width 62 height 11
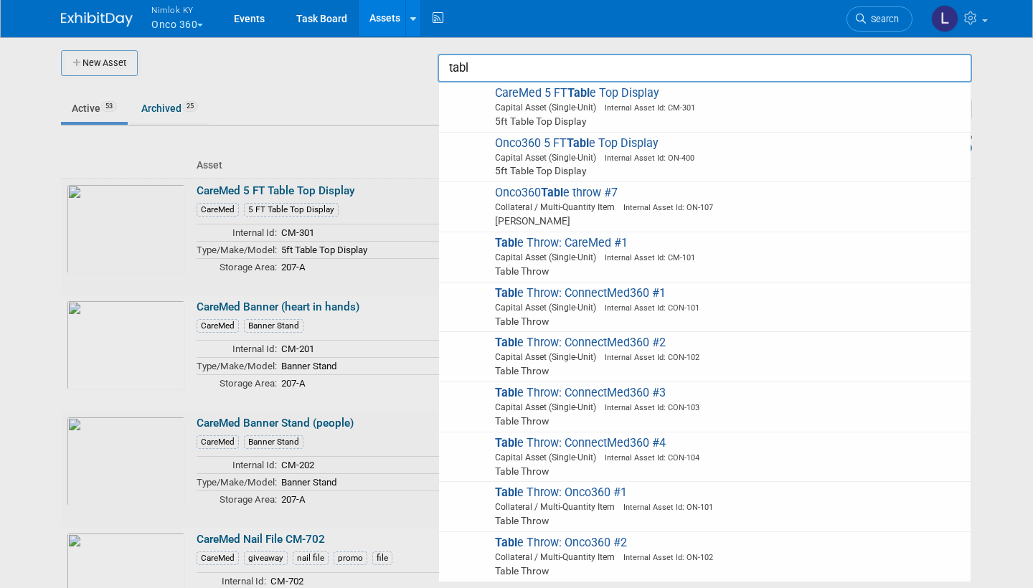
click at [562, 191] on strong "Tabl" at bounding box center [552, 193] width 22 height 14
type input "Onco360 Table throw #7"
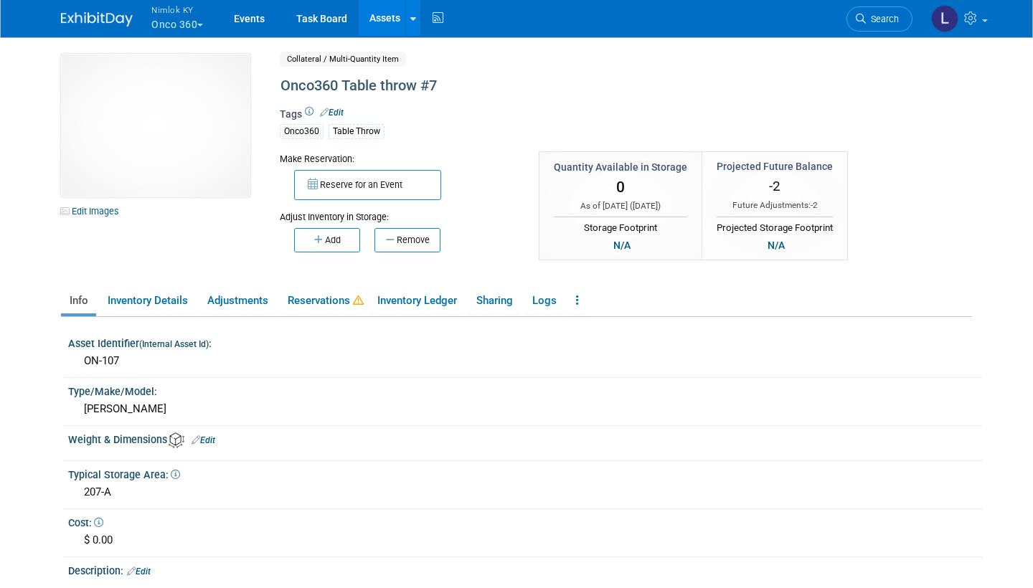
click at [282, 84] on div "Onco360 Table throw #7" at bounding box center [578, 86] width 605 height 26
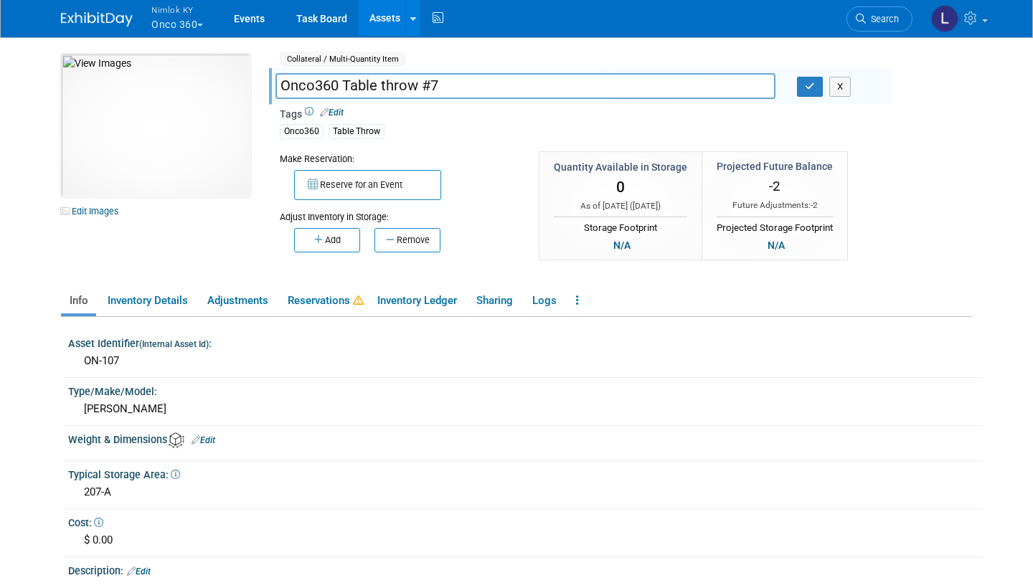
click at [282, 84] on input "Onco360 Table throw #7" at bounding box center [526, 85] width 500 height 25
click at [507, 83] on input "Table Throw: Onco360 Table throw #7" at bounding box center [526, 85] width 500 height 25
type input "Table Throw: Onco360 #7"
click at [812, 85] on icon "button" at bounding box center [810, 86] width 10 height 9
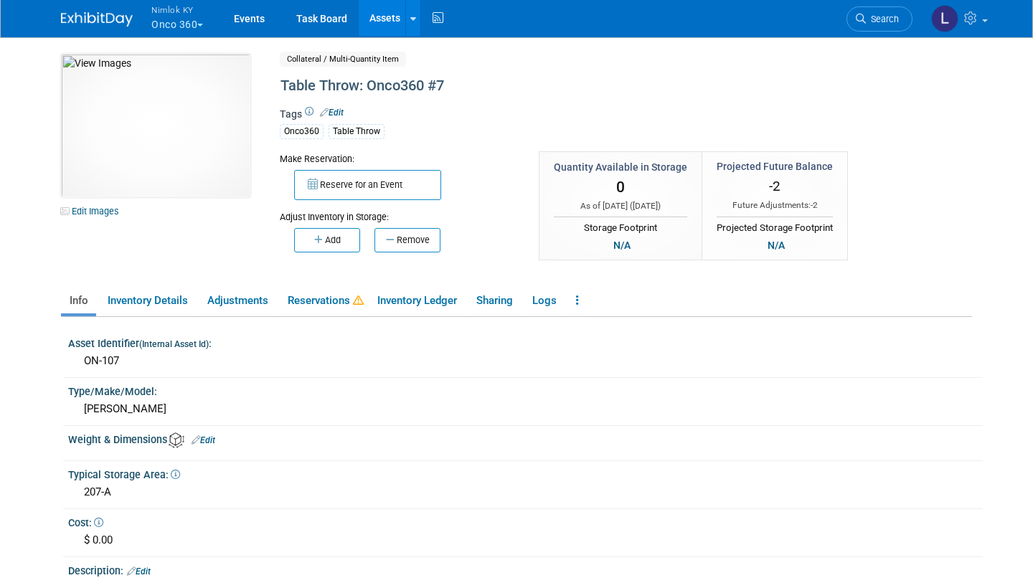
click at [385, 21] on link "Assets" at bounding box center [385, 18] width 52 height 36
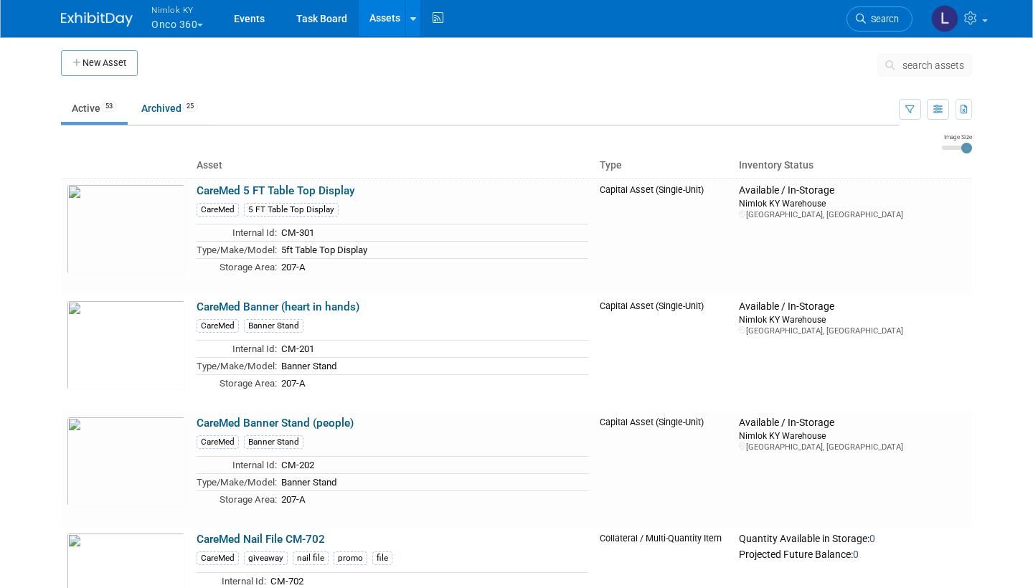
click at [918, 66] on span "search assets" at bounding box center [934, 65] width 62 height 11
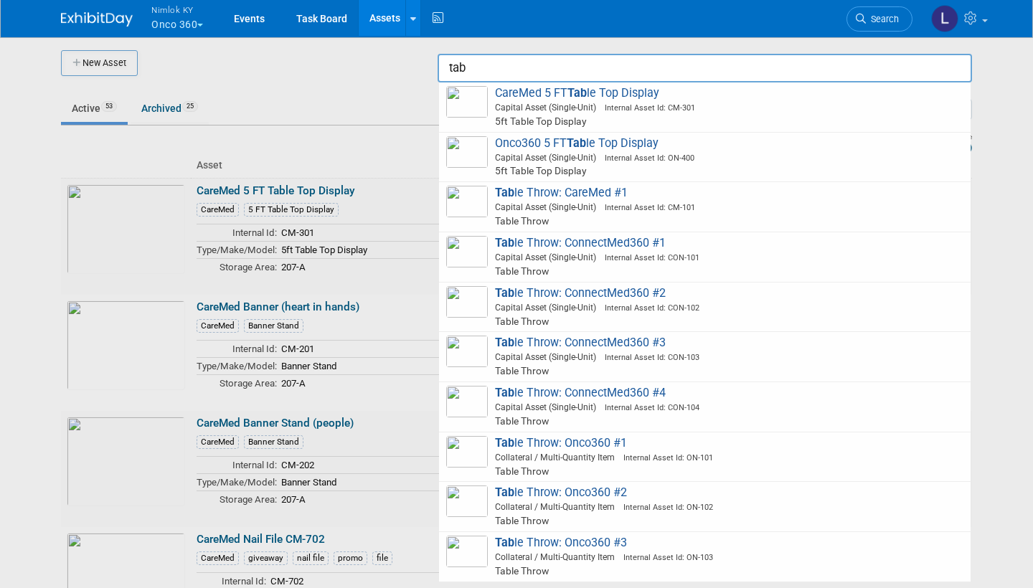
click at [543, 436] on span "Tab le Throw: Onco360 #1 Collateral / Multi-Quantity Item Internal Asset Id: ON…" at bounding box center [704, 457] width 517 height 42
type input "Table Throw: Onco360 #1"
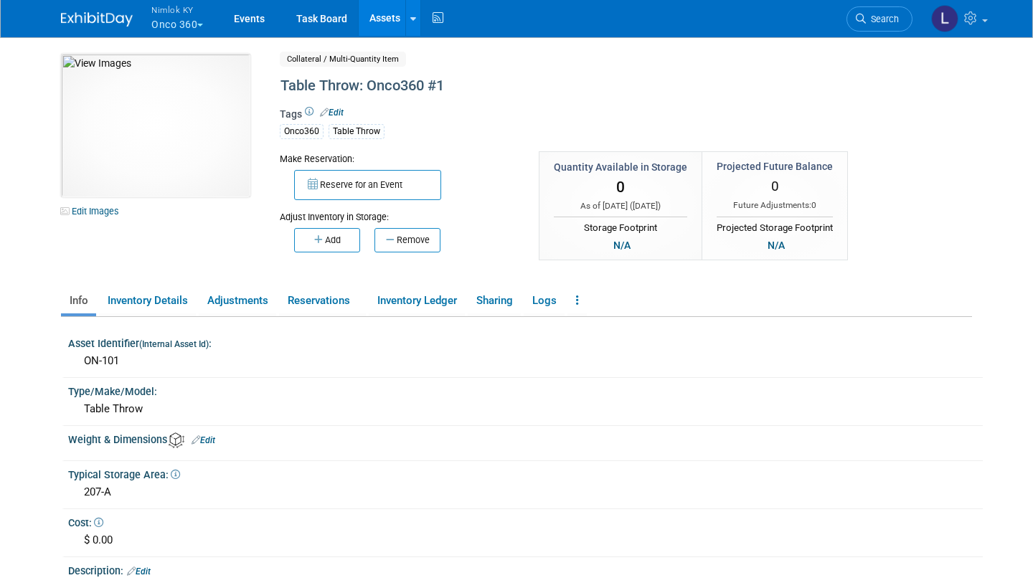
click at [313, 300] on link "Reservations" at bounding box center [322, 300] width 87 height 25
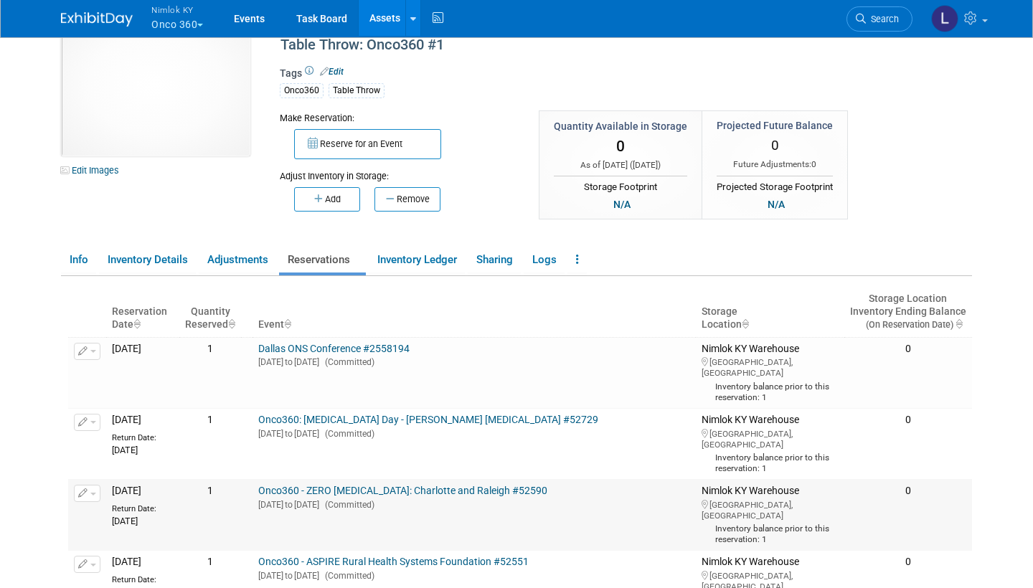
scroll to position [35, 0]
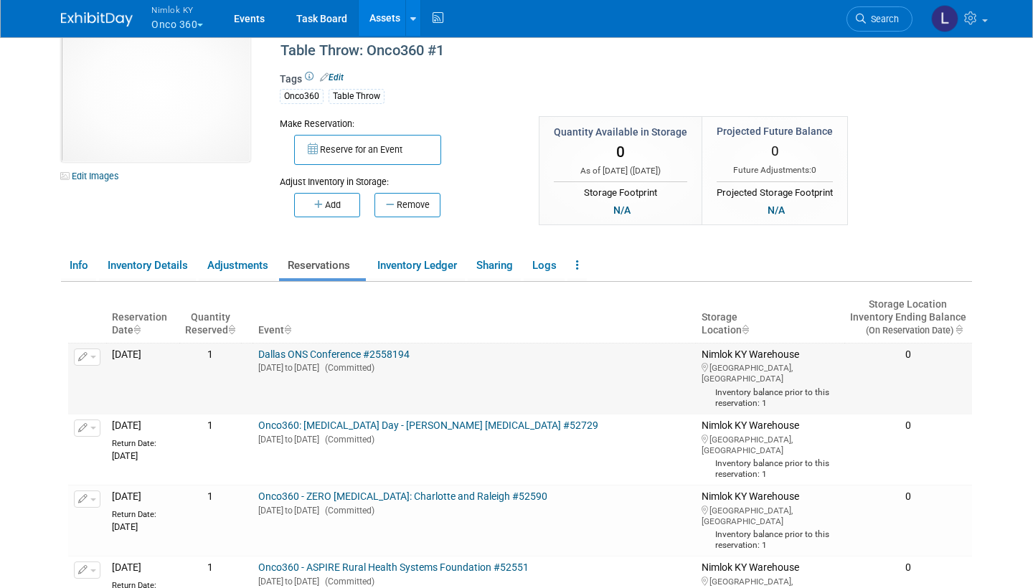
click at [95, 357] on button "button" at bounding box center [87, 357] width 27 height 17
click at [133, 376] on button "Change Reservation" at bounding box center [142, 380] width 121 height 19
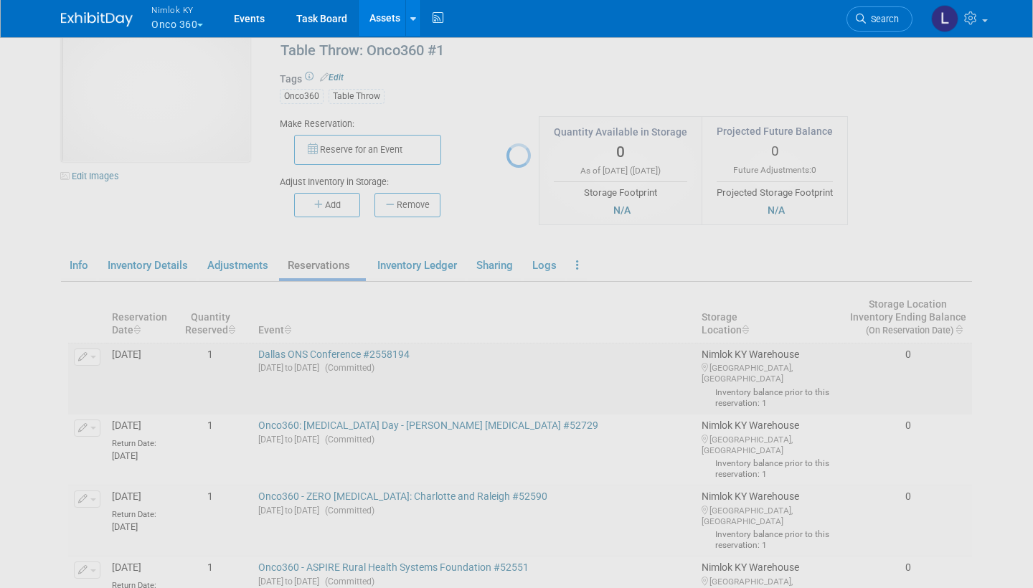
select select "8"
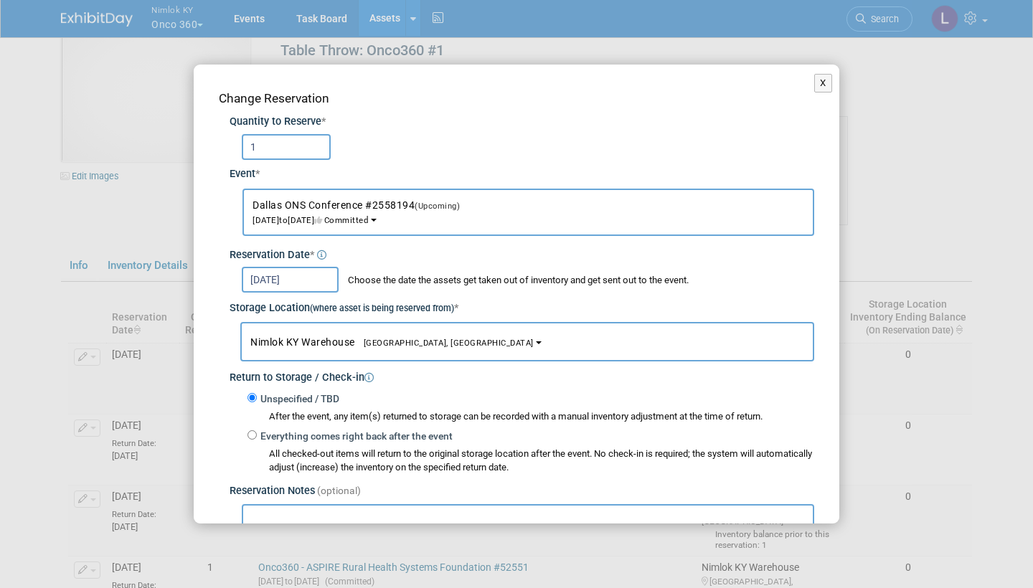
click at [253, 431] on input "Everything comes right back after the event" at bounding box center [252, 435] width 9 height 9
radio input "true"
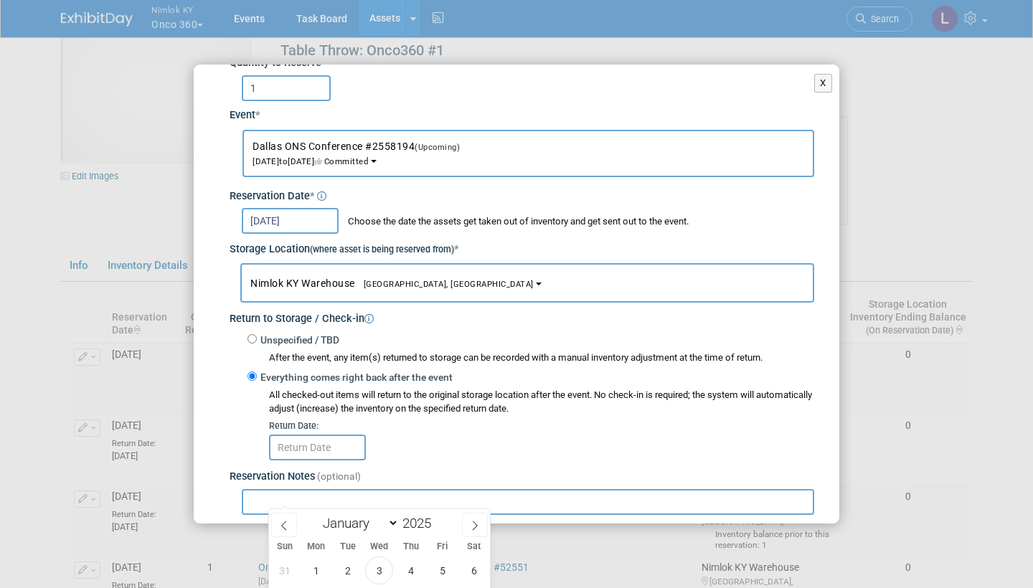
scroll to position [62, 0]
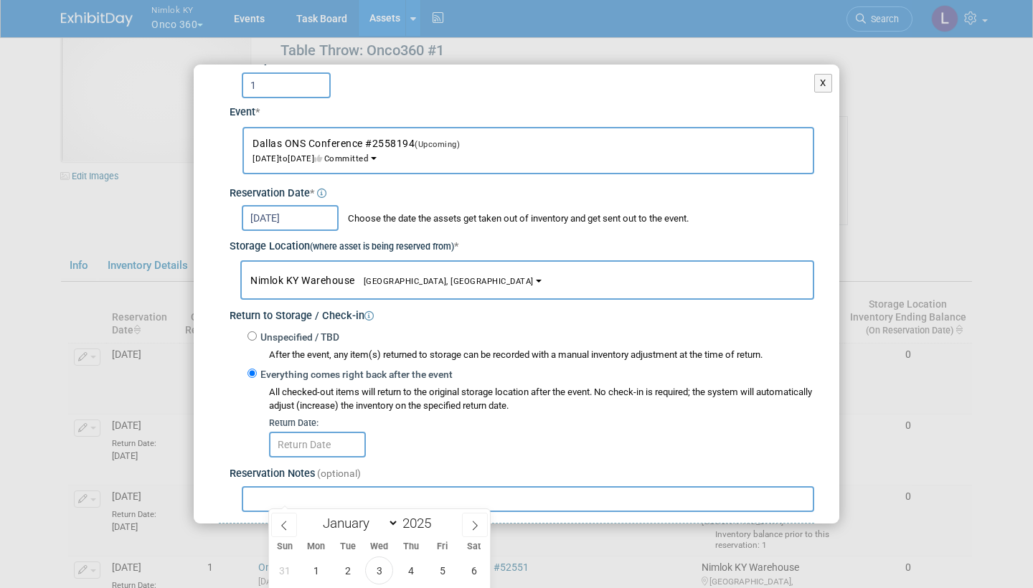
click at [291, 432] on input "text" at bounding box center [317, 445] width 97 height 26
click at [287, 528] on icon at bounding box center [284, 526] width 10 height 10
select select "7"
click at [441, 568] on span "1" at bounding box center [442, 571] width 28 height 28
type input "Aug 1, 2025"
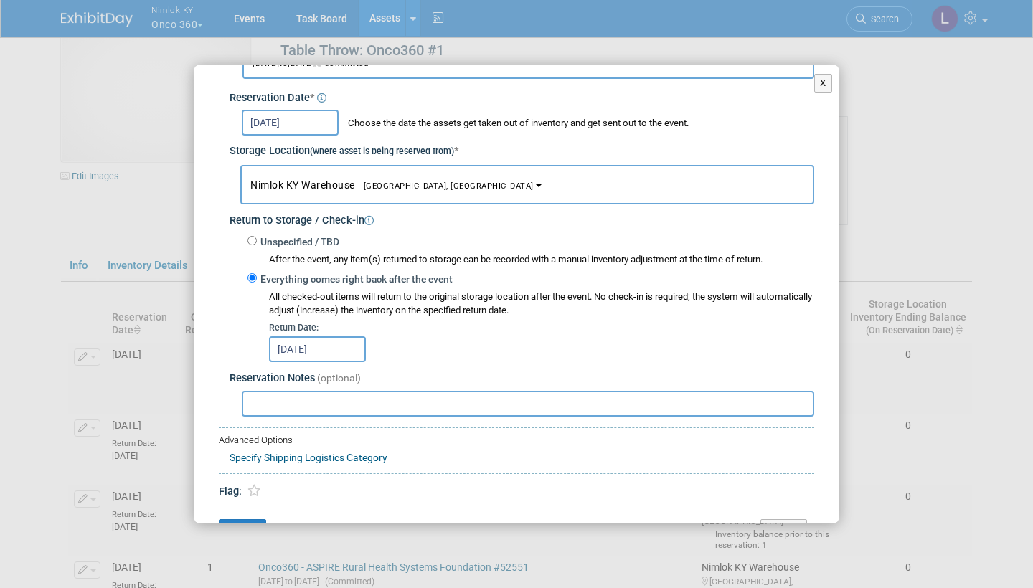
scroll to position [164, 0]
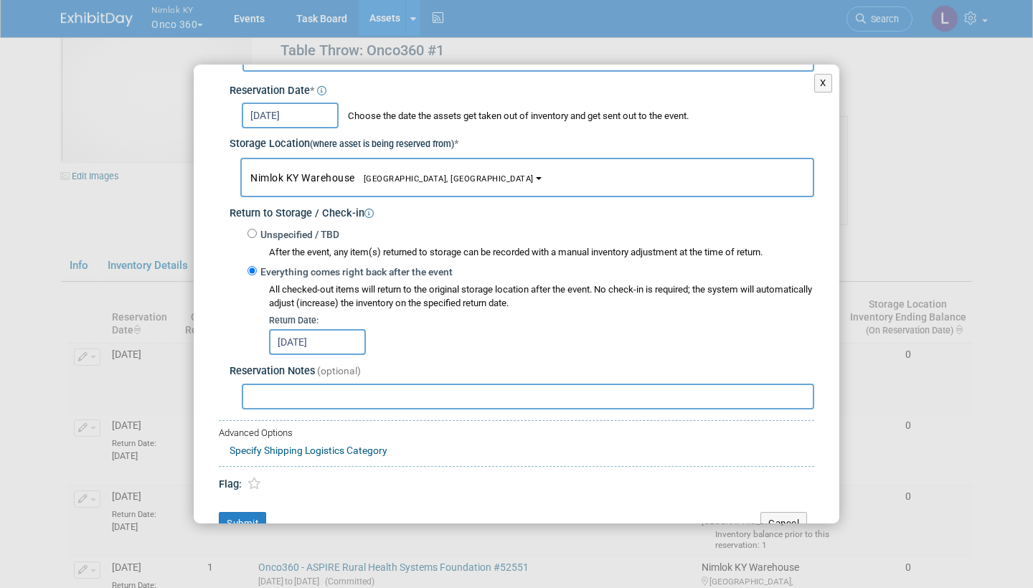
click at [245, 514] on button "Submit" at bounding box center [242, 523] width 47 height 23
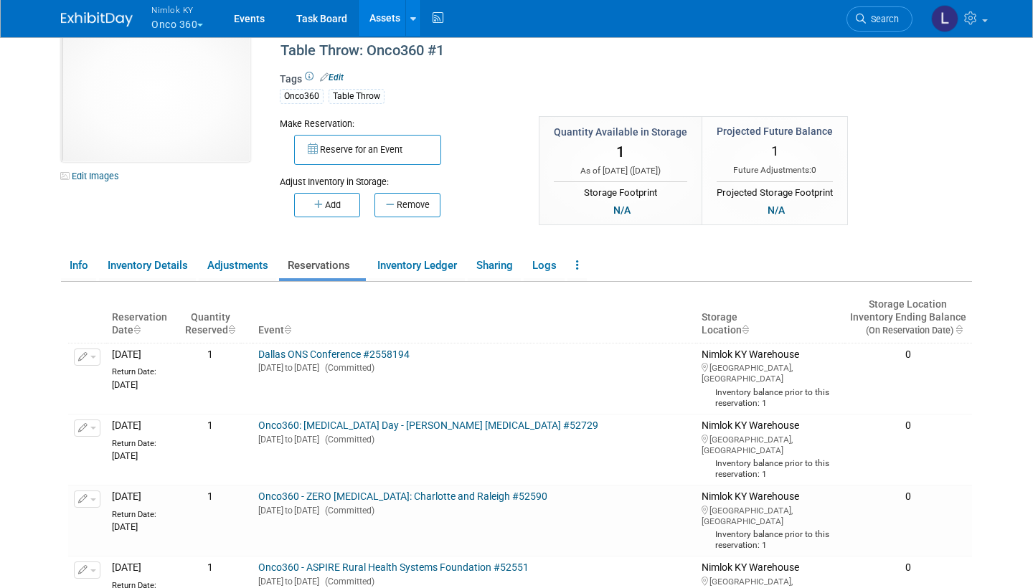
click at [372, 350] on link "Dallas ONS Conference #2558194" at bounding box center [333, 354] width 151 height 11
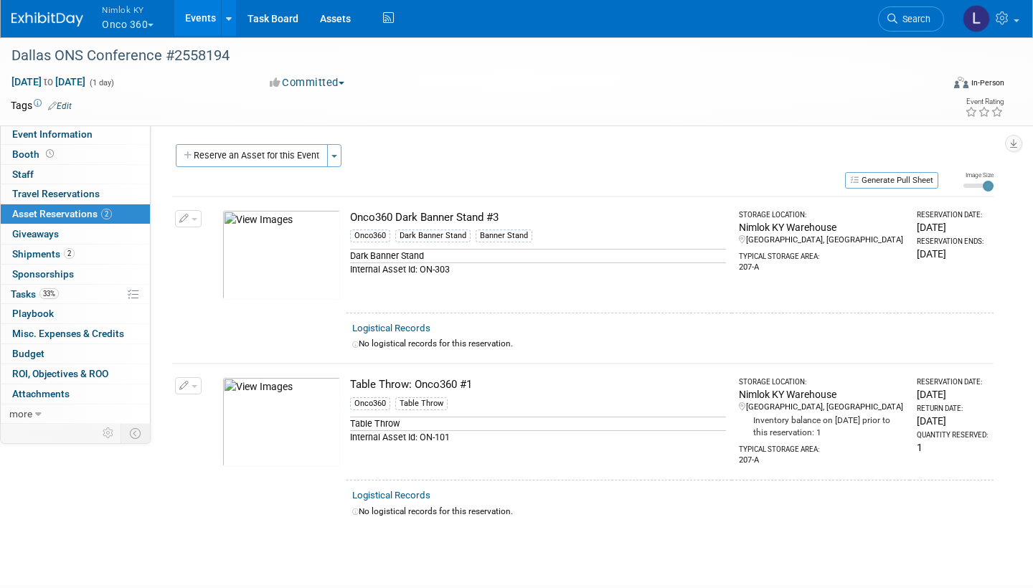
click at [194, 215] on button "button" at bounding box center [188, 218] width 27 height 17
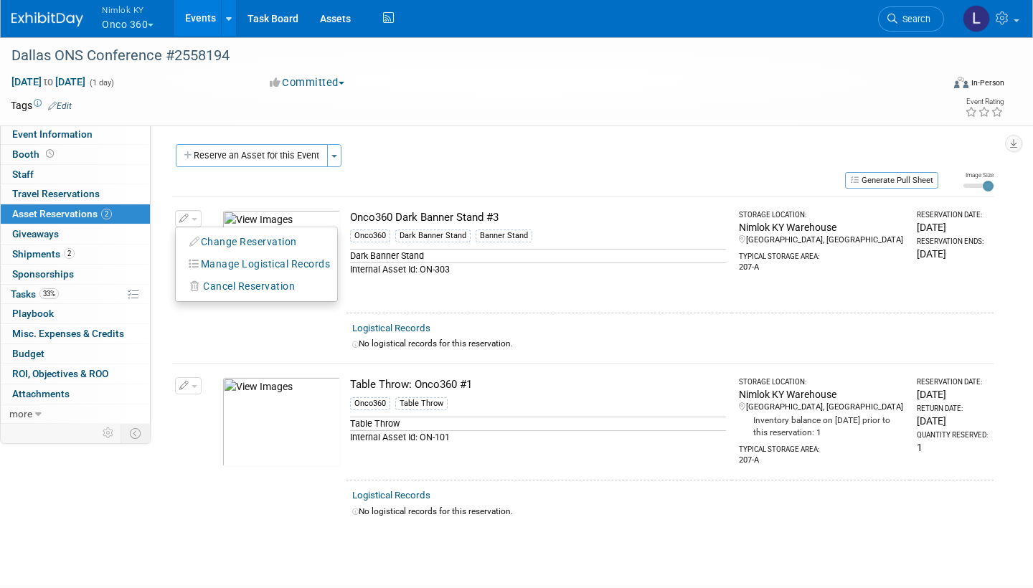
click at [229, 238] on button "Change Reservation" at bounding box center [243, 242] width 121 height 19
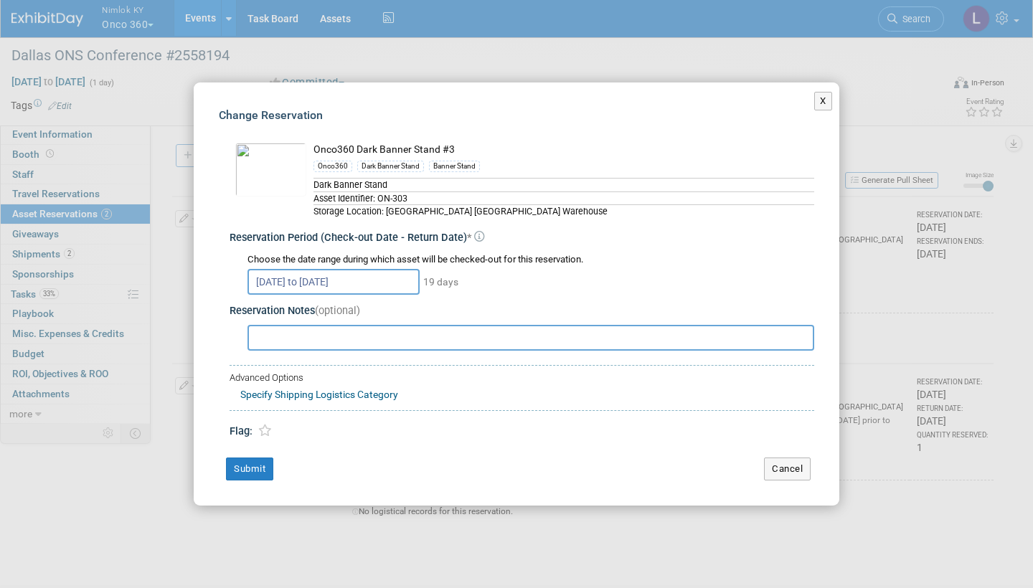
click at [787, 466] on button "Cancel" at bounding box center [787, 469] width 47 height 23
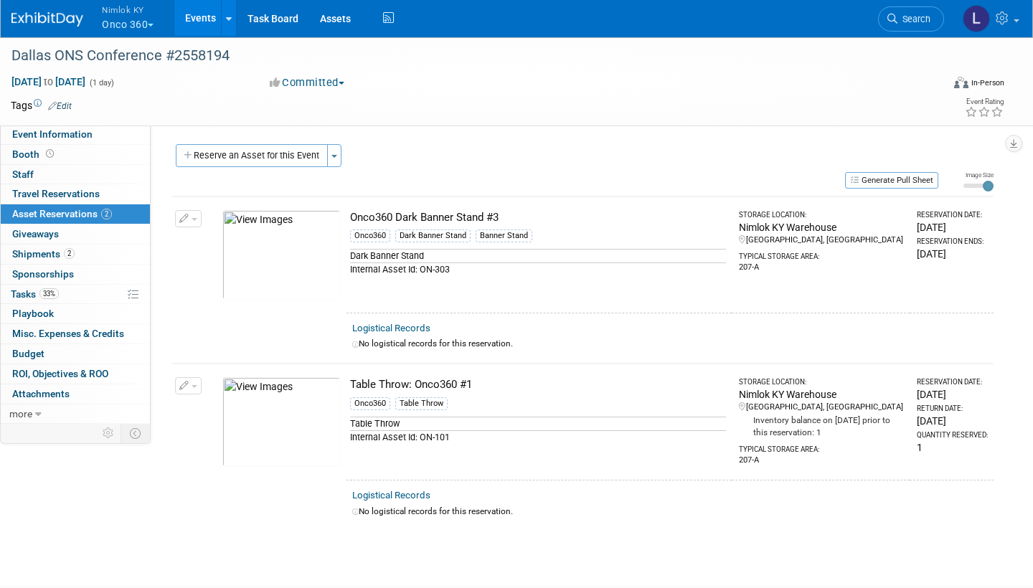
click at [192, 385] on span "button" at bounding box center [195, 386] width 6 height 3
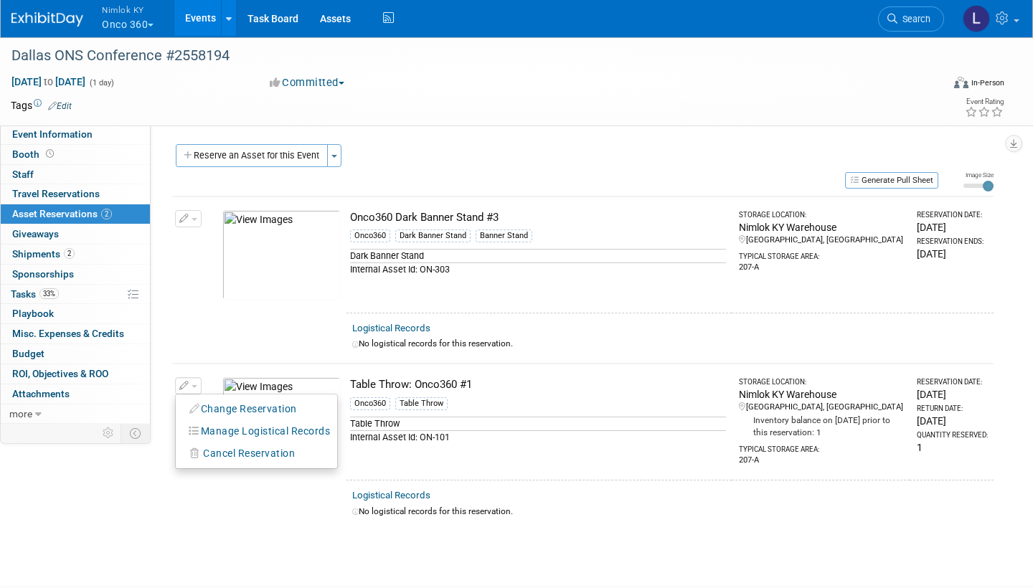
click at [220, 408] on button "Change Reservation" at bounding box center [243, 409] width 121 height 19
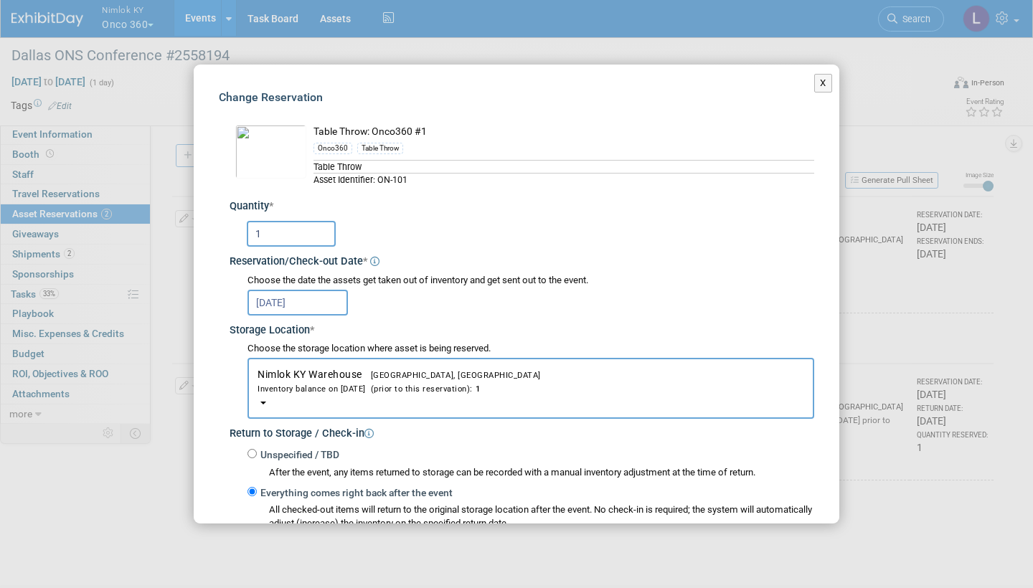
click at [820, 85] on button "X" at bounding box center [824, 83] width 18 height 19
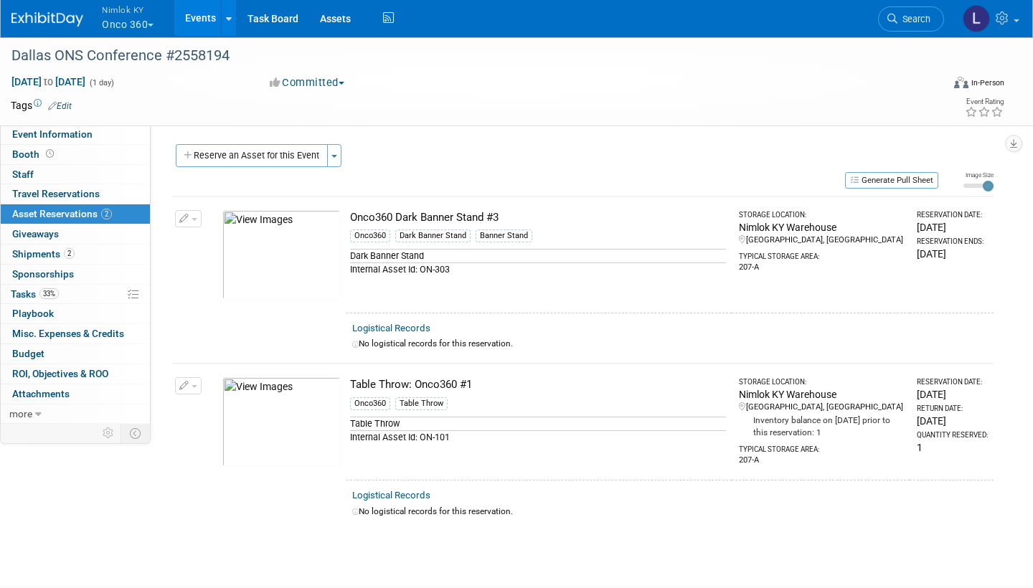
click at [343, 22] on link "Assets" at bounding box center [335, 18] width 52 height 36
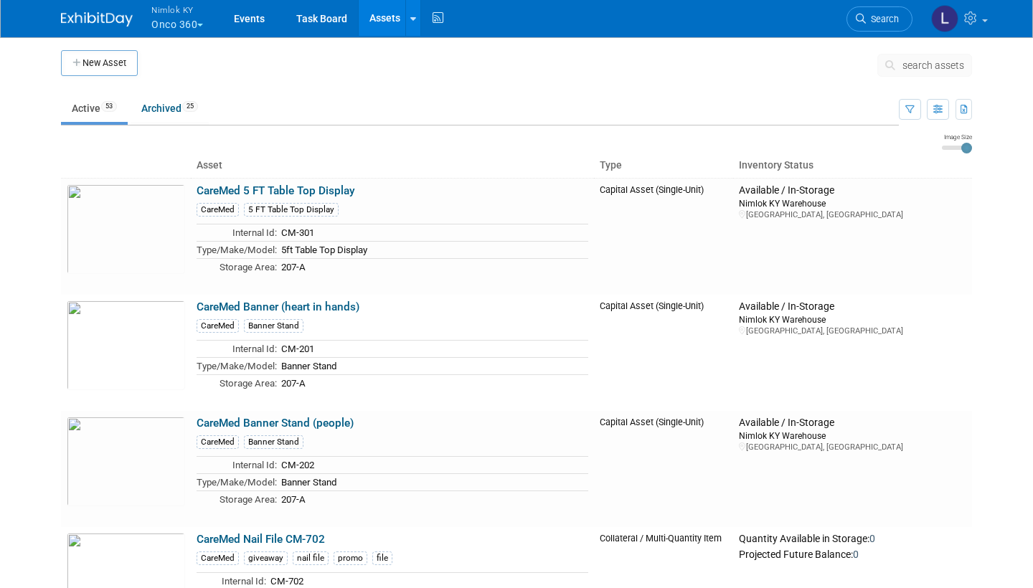
click at [931, 64] on span "search assets" at bounding box center [934, 65] width 62 height 11
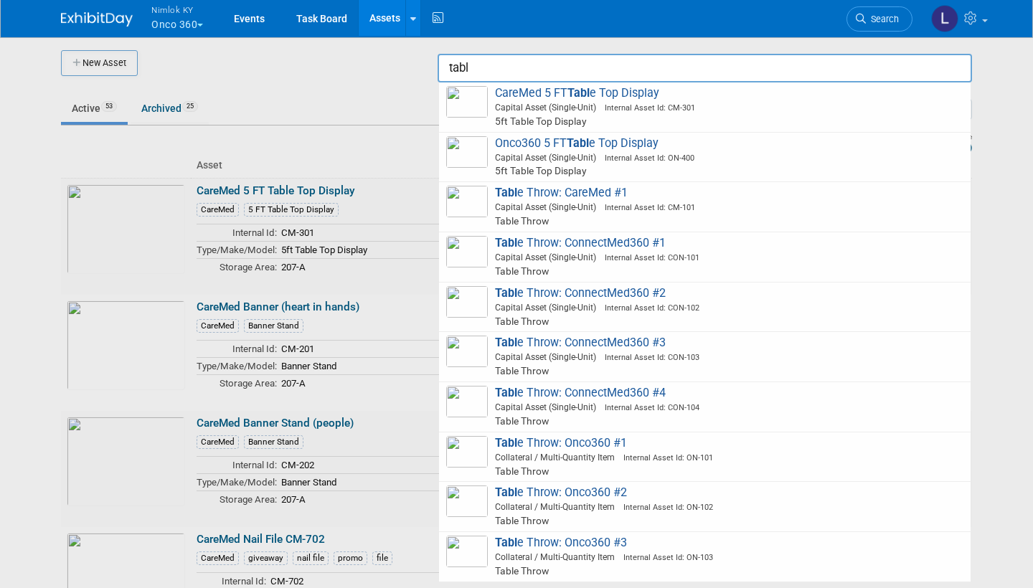
click at [572, 436] on span "Tabl e Throw: Onco360 #1 Collateral / Multi-Quantity Item Internal Asset Id: ON…" at bounding box center [704, 457] width 517 height 42
type input "Table Throw: Onco360 #1"
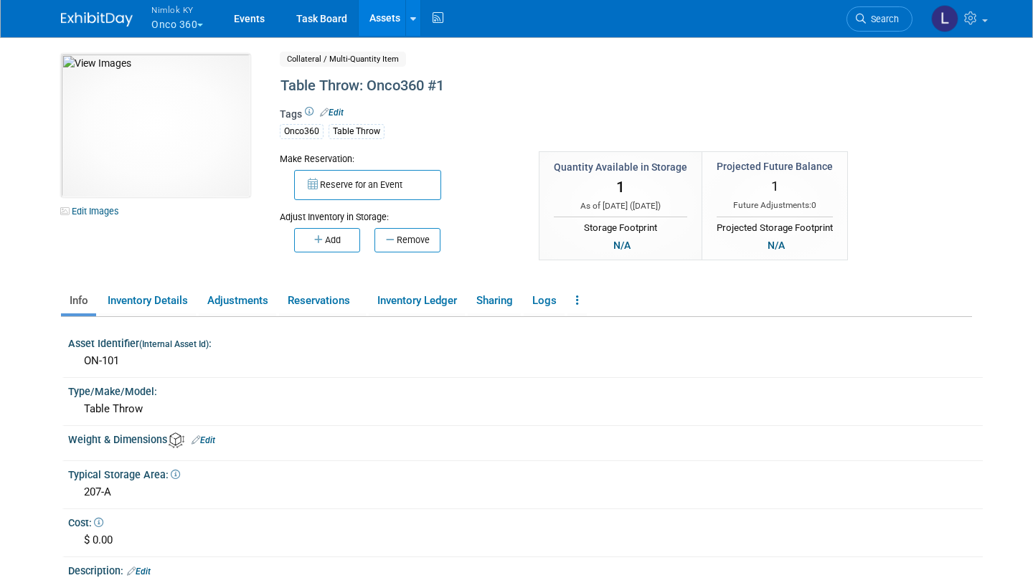
click at [364, 179] on button "Reserve for an Event" at bounding box center [367, 185] width 147 height 30
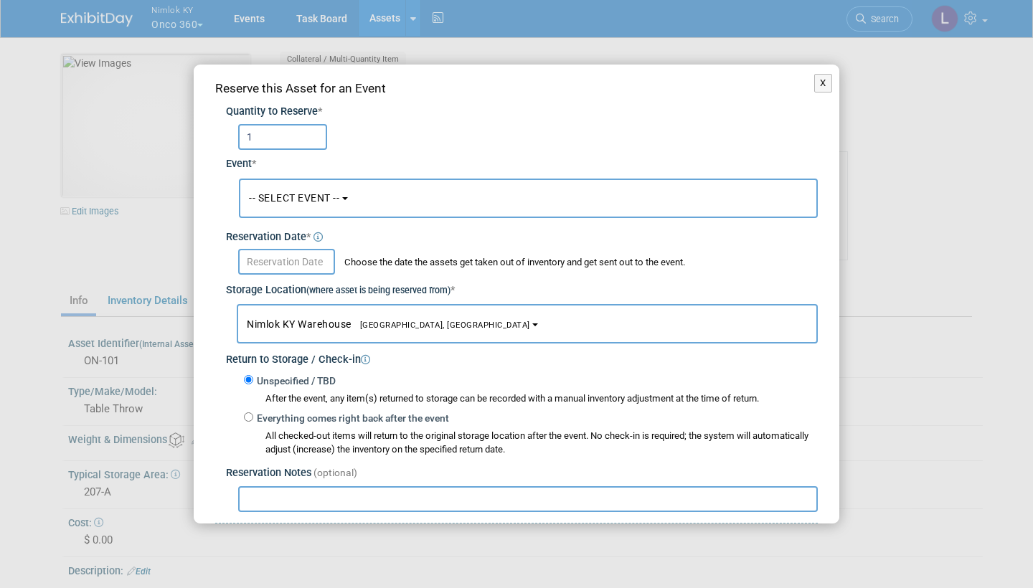
type input "1"
click at [329, 198] on span "-- SELECT EVENT --" at bounding box center [294, 197] width 90 height 11
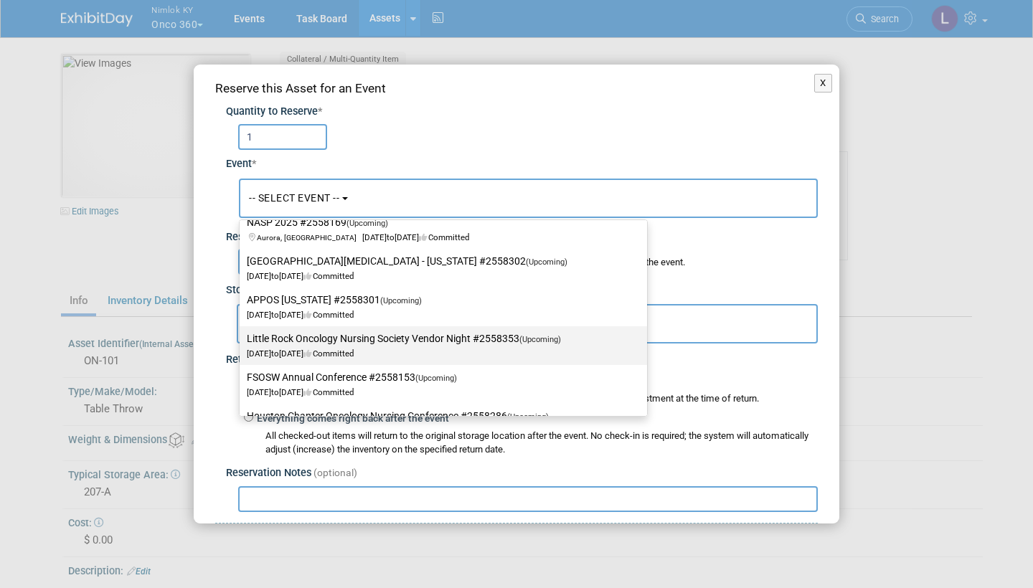
scroll to position [359, 0]
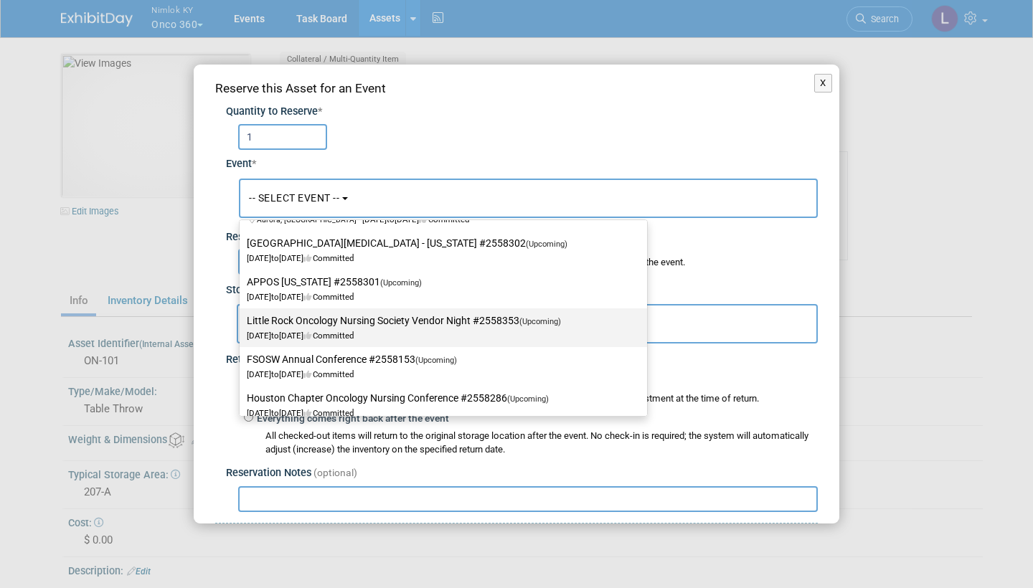
click at [353, 321] on label "Little Rock Oncology Nursing Society Vendor Night #2558353 (Upcoming) Sep 11, 2…" at bounding box center [440, 327] width 386 height 33
click at [242, 321] on input "Little Rock Oncology Nursing Society Vendor Night #2558353 (Upcoming) Sep 11, 2…" at bounding box center [237, 320] width 9 height 9
select select "11149954"
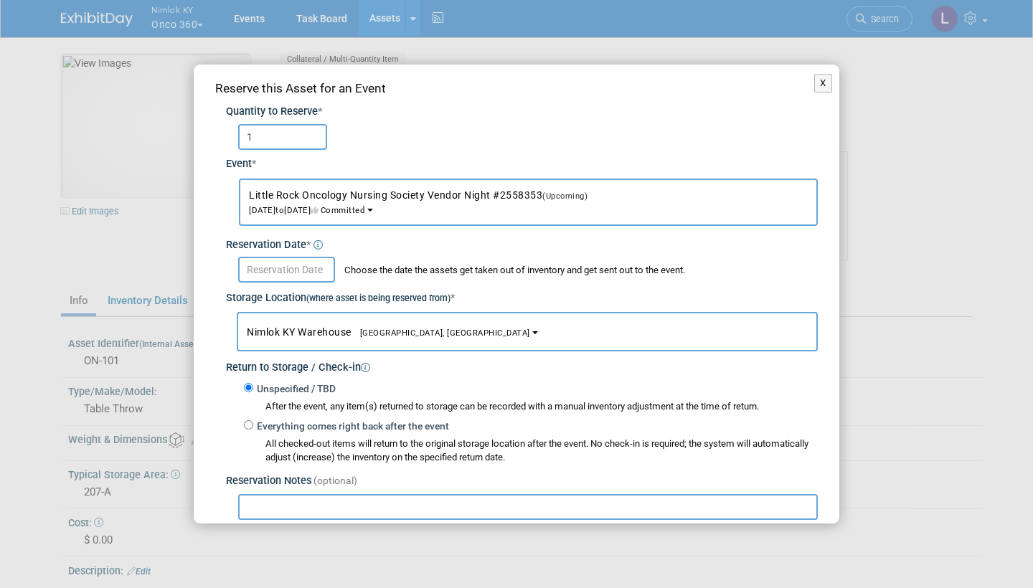
click at [283, 257] on input "text" at bounding box center [286, 270] width 97 height 26
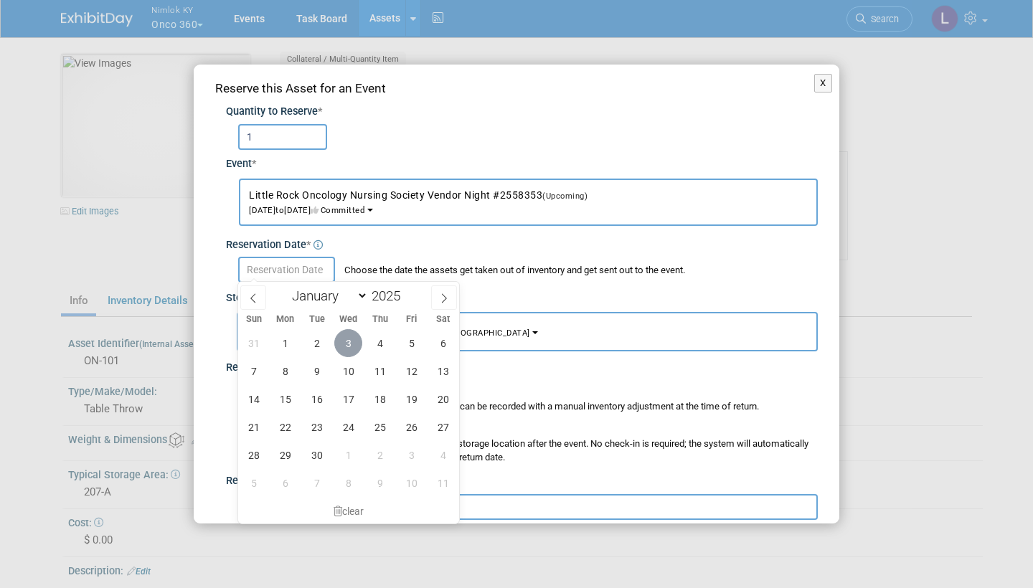
click at [349, 339] on span "3" at bounding box center [348, 343] width 28 height 28
type input "Sep 3, 2025"
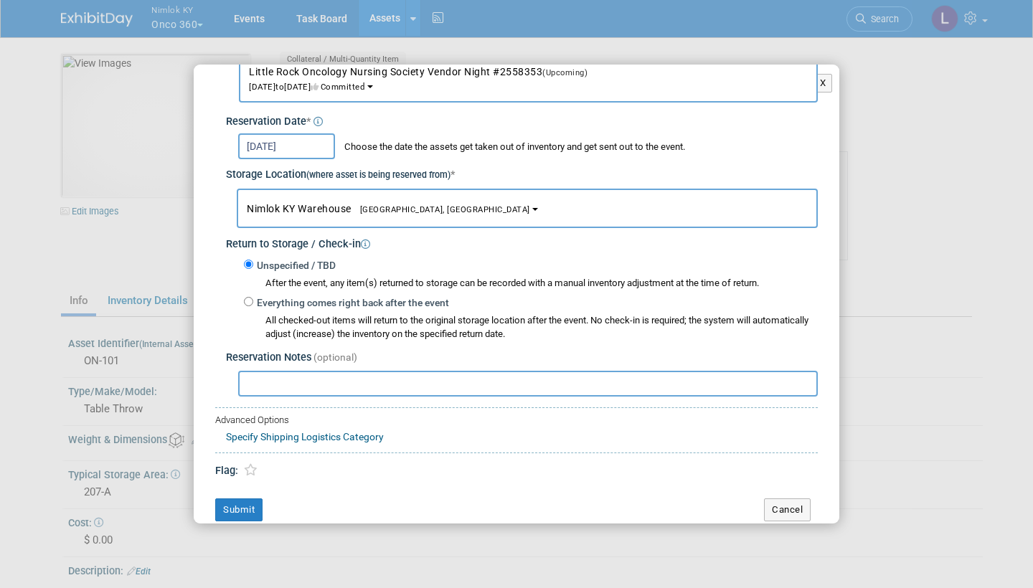
scroll to position [123, 0]
click at [245, 499] on button "Submit" at bounding box center [238, 510] width 47 height 23
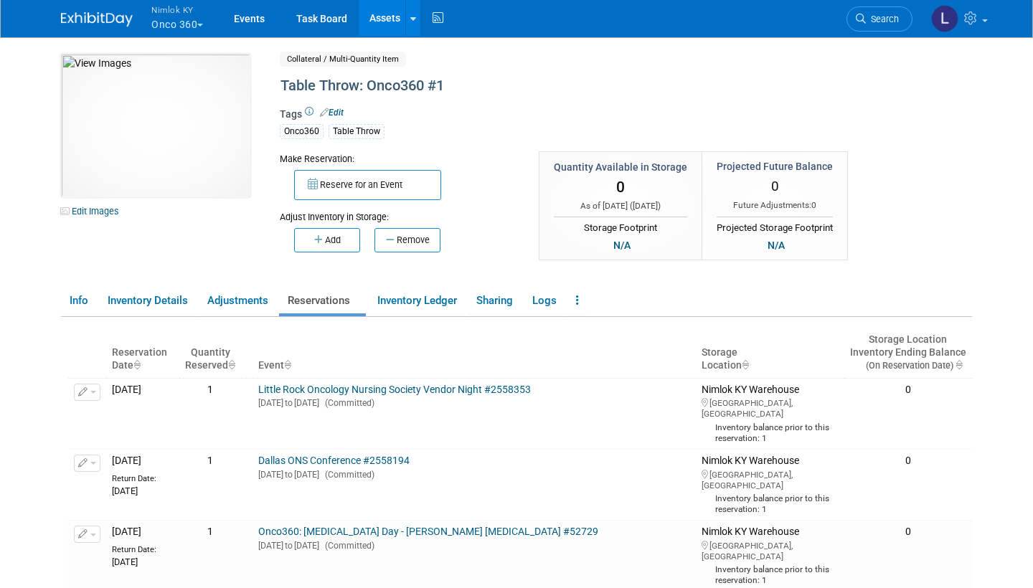
click at [361, 385] on link "Little Rock Oncology Nursing Society Vendor Night #2558353" at bounding box center [394, 389] width 273 height 11
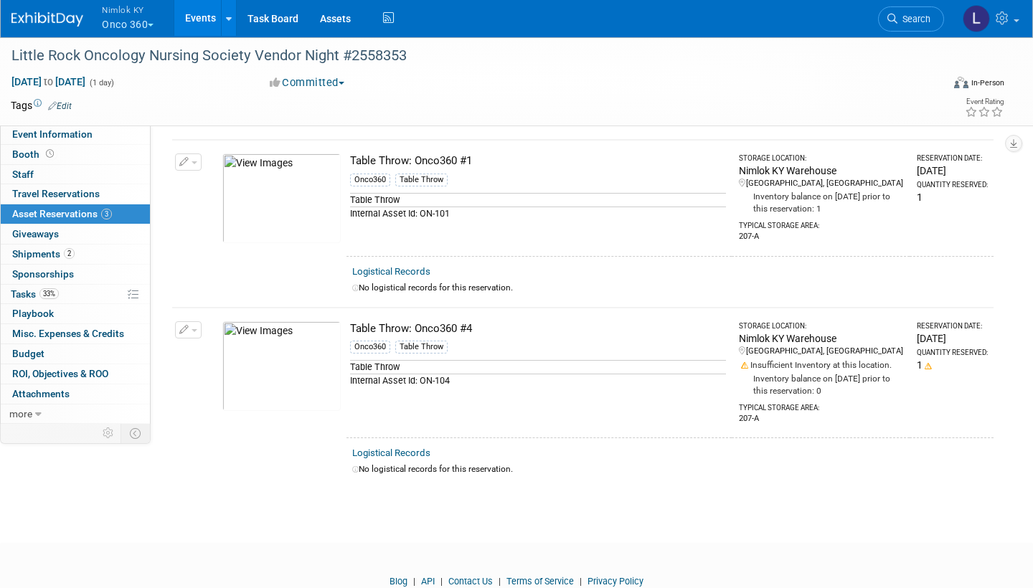
scroll to position [226, 0]
click at [194, 327] on button "button" at bounding box center [188, 327] width 27 height 17
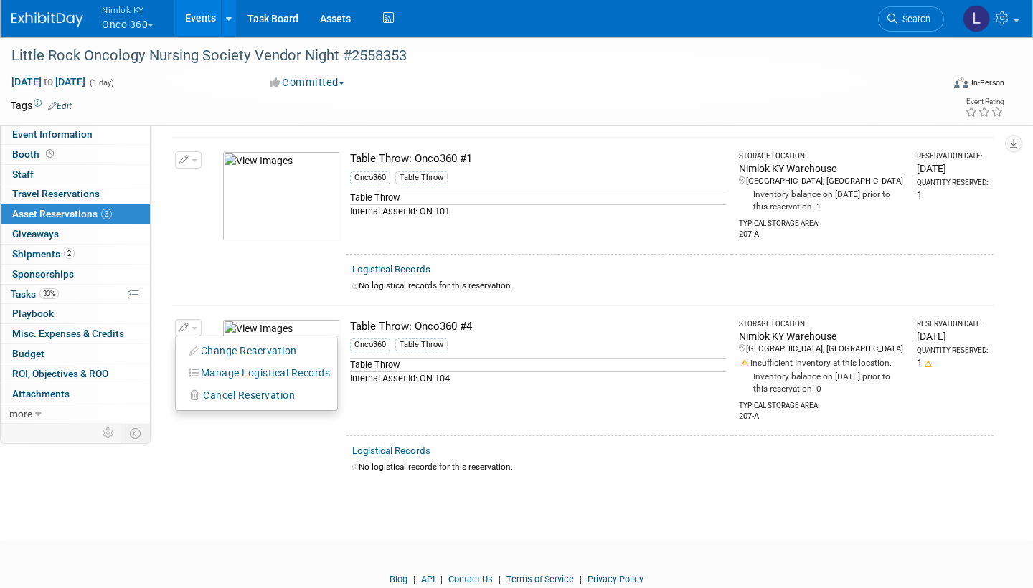
click at [241, 396] on span "Cancel Reservation" at bounding box center [249, 395] width 92 height 11
click at [361, 409] on link "Yes" at bounding box center [355, 407] width 42 height 23
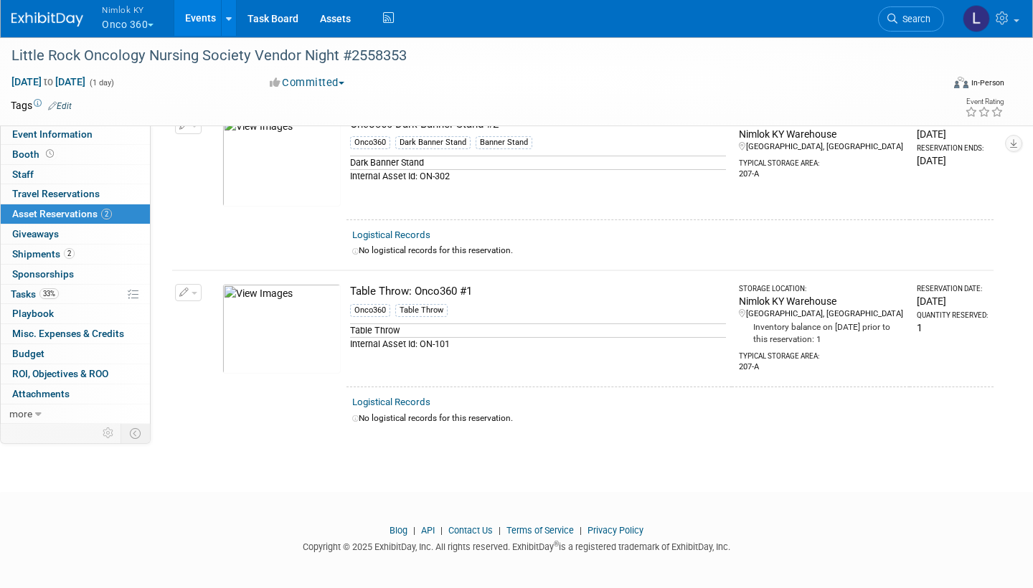
scroll to position [0, 0]
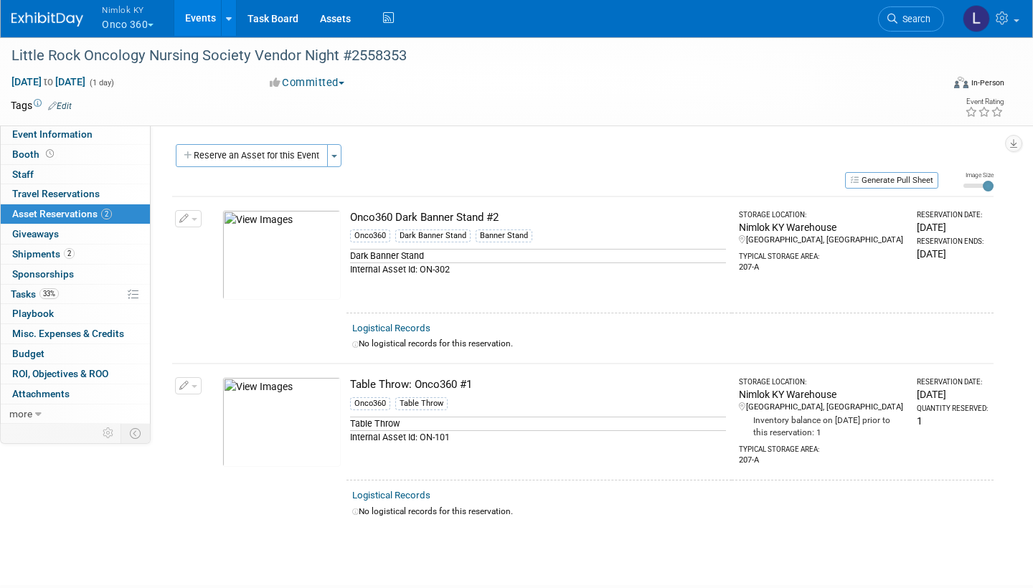
click at [339, 20] on link "Assets" at bounding box center [335, 18] width 52 height 36
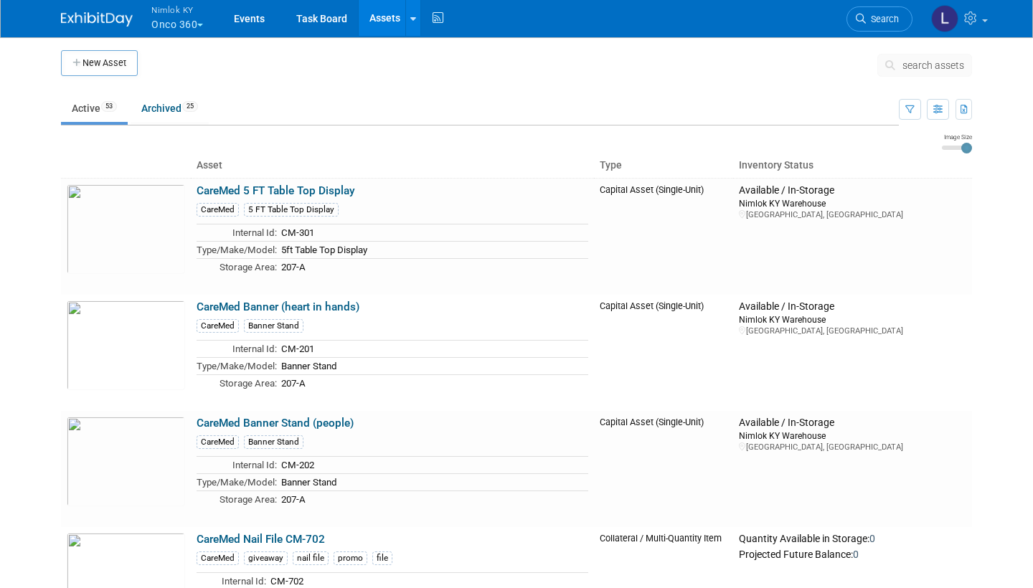
click at [914, 68] on span "search assets" at bounding box center [934, 65] width 62 height 11
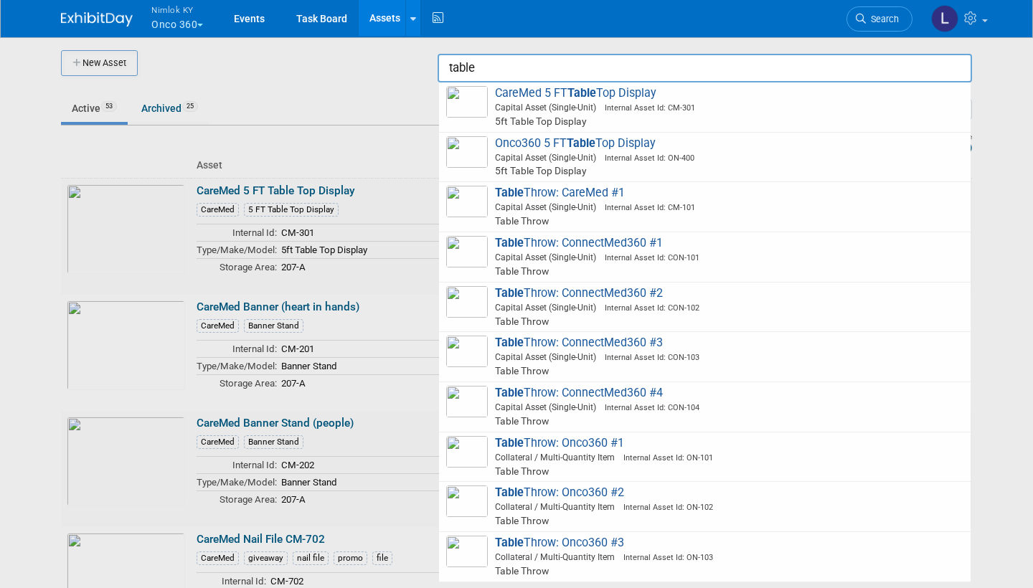
click at [589, 486] on span "Table Throw: Onco360 #2 Collateral / Multi-Quantity Item Internal Asset Id: ON-…" at bounding box center [704, 507] width 517 height 42
type input "Table Throw: Onco360 #2"
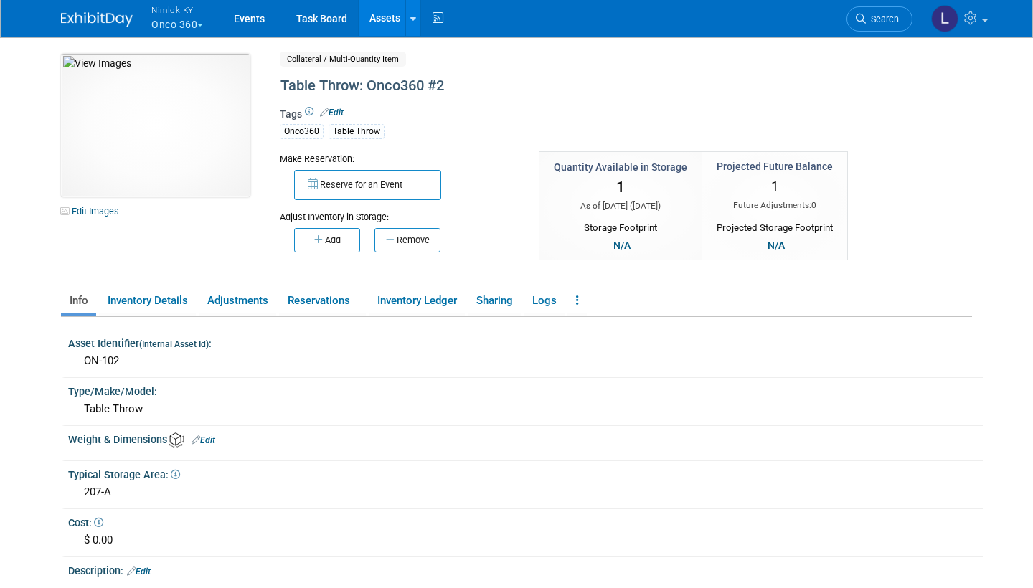
click at [373, 187] on button "Reserve for an Event" at bounding box center [367, 185] width 147 height 30
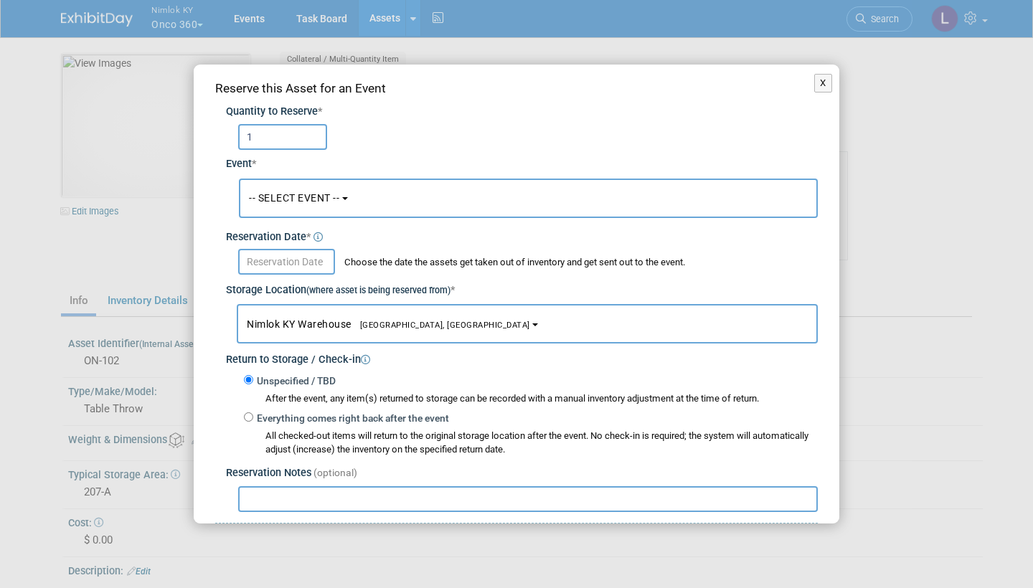
type input "1"
click at [319, 194] on span "-- SELECT EVENT --" at bounding box center [294, 197] width 90 height 11
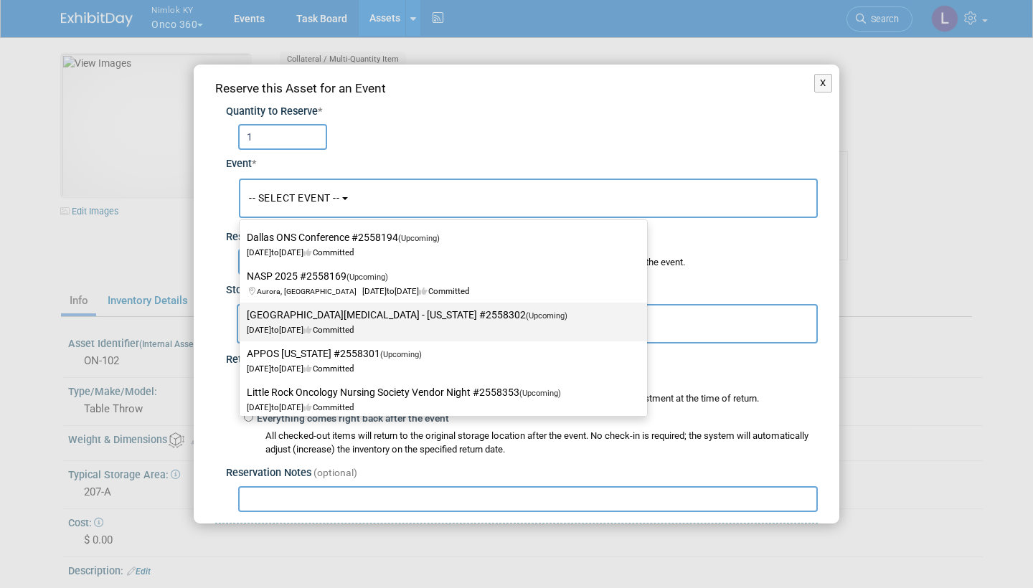
scroll to position [292, 0]
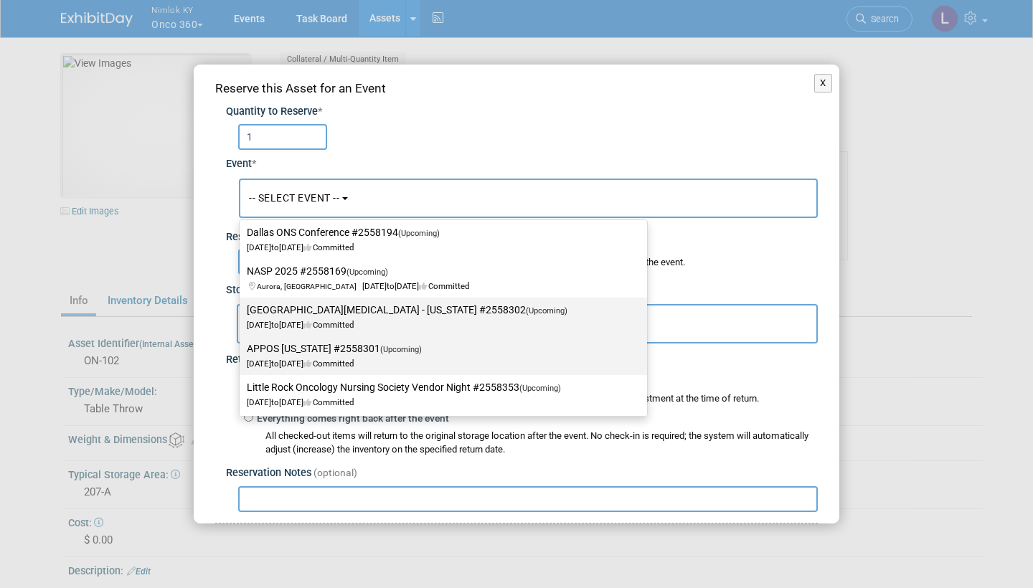
click at [341, 347] on label "APPOS New York #2558301 (Upcoming) Sep 12, 2025 to Sep 13, 2025 Committed" at bounding box center [440, 355] width 386 height 33
click at [242, 347] on input "APPOS New York #2558301 (Upcoming) Sep 12, 2025 to Sep 13, 2025 Committed" at bounding box center [237, 348] width 9 height 9
select select "11149711"
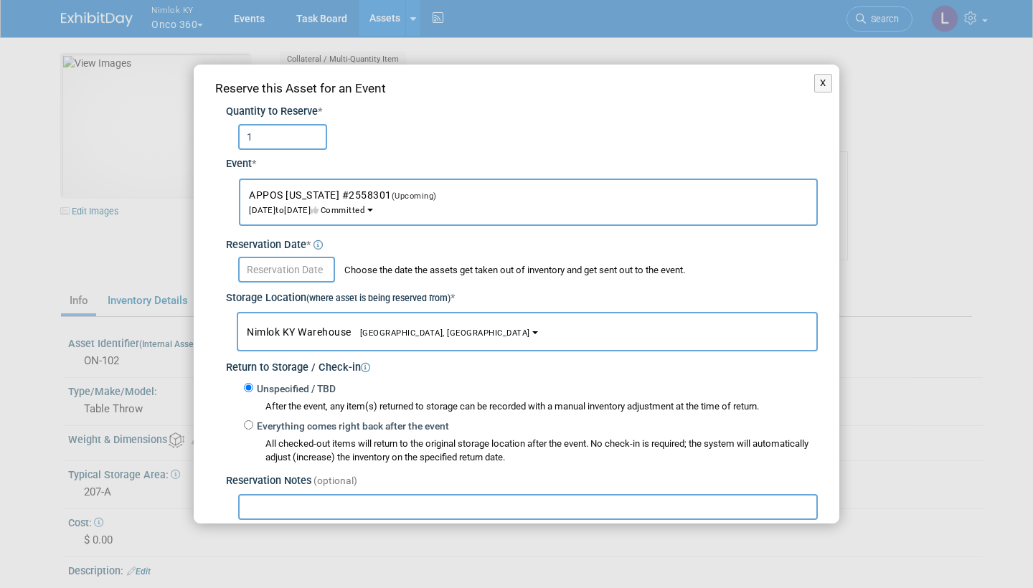
click at [283, 263] on input "text" at bounding box center [286, 270] width 97 height 26
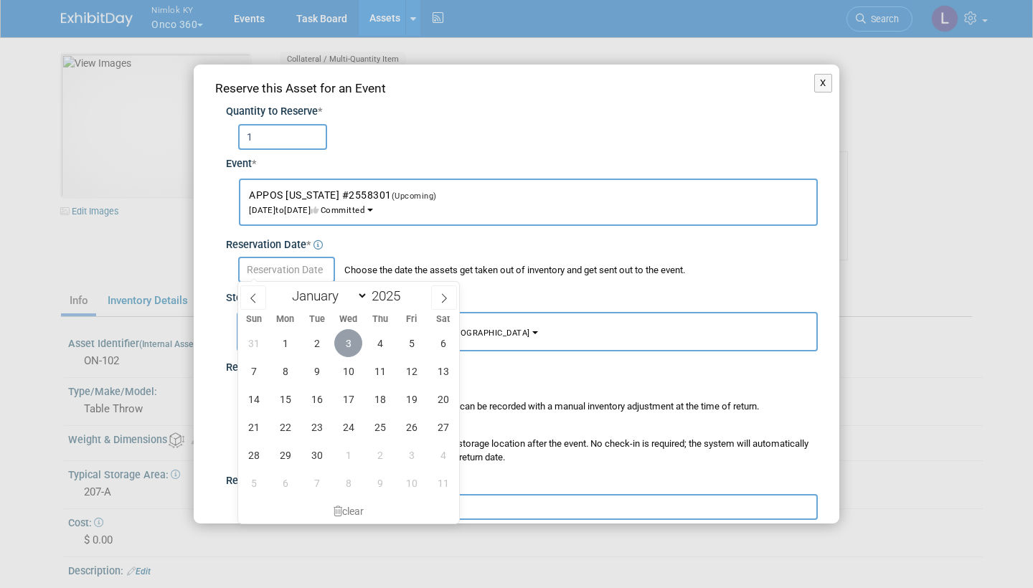
click at [352, 344] on span "3" at bounding box center [348, 343] width 28 height 28
type input "Sep 3, 2025"
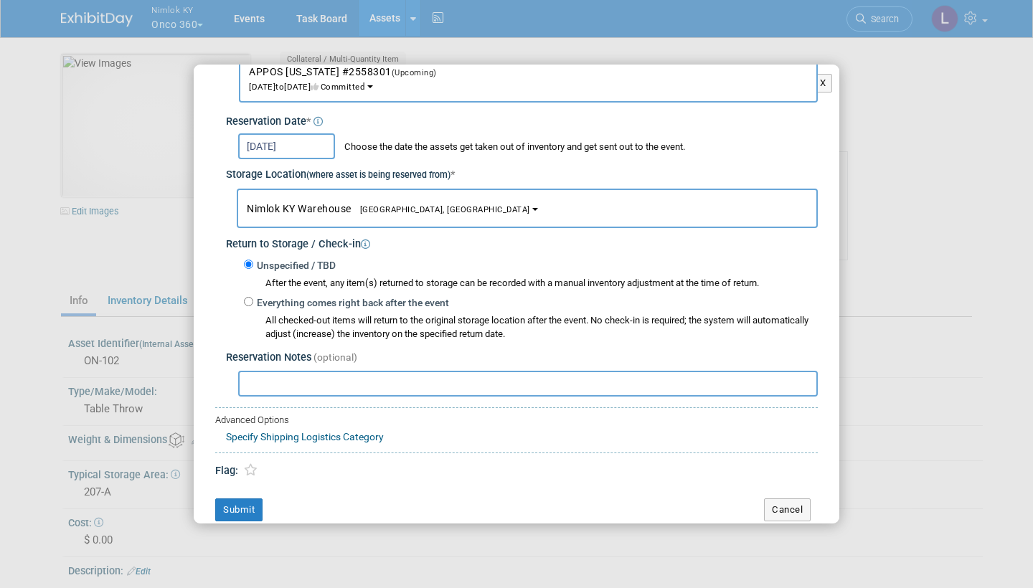
scroll to position [123, 0]
click at [247, 499] on button "Submit" at bounding box center [238, 510] width 47 height 23
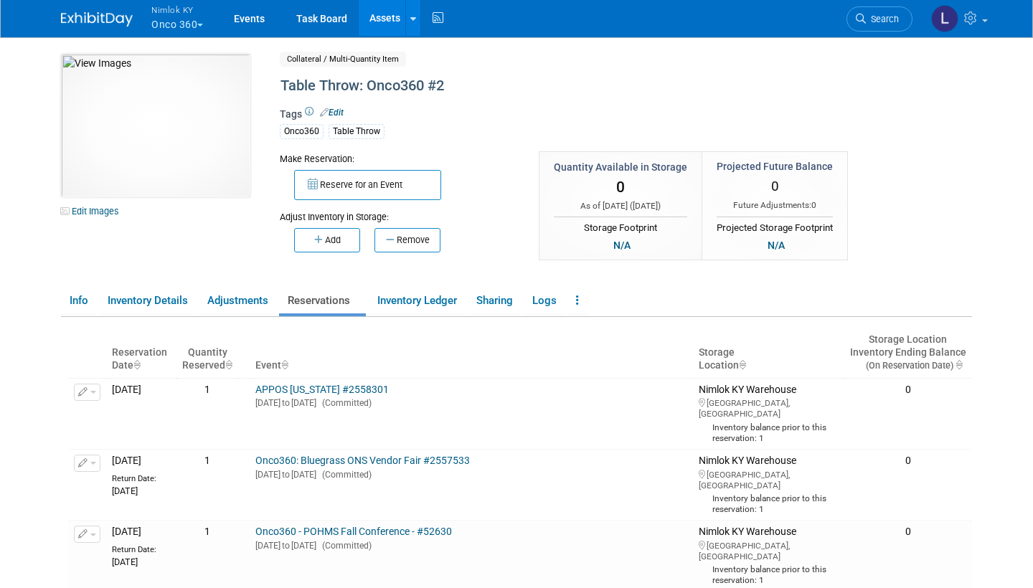
click at [342, 384] on link "APPOS [US_STATE] #2558301" at bounding box center [321, 389] width 133 height 11
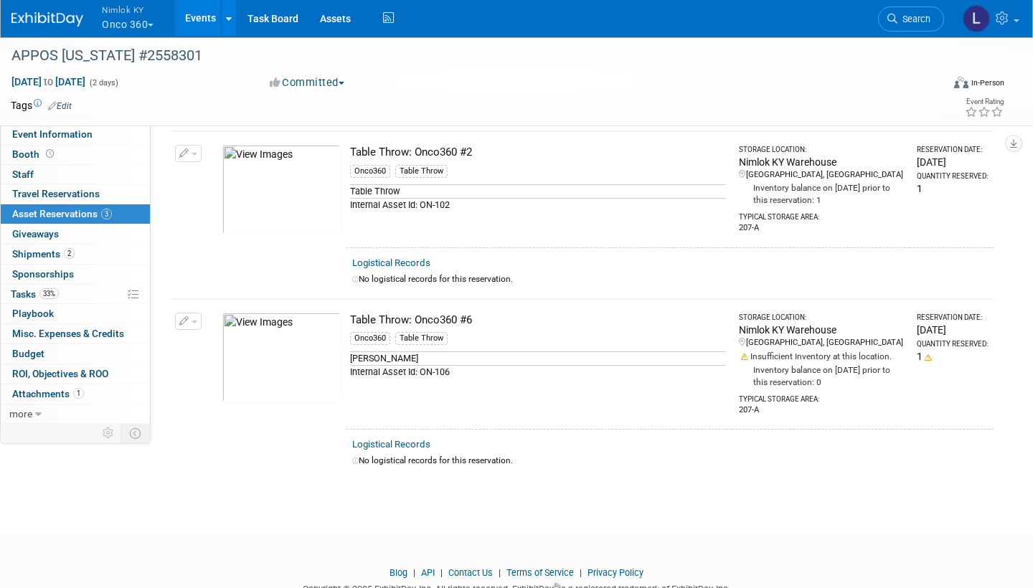
scroll to position [262, 0]
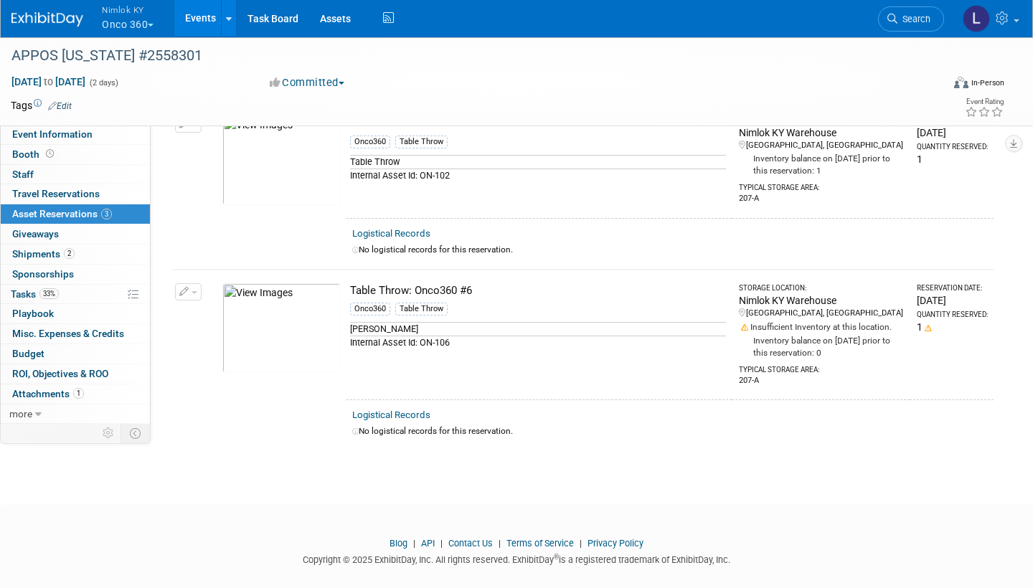
click at [194, 291] on span "button" at bounding box center [195, 292] width 6 height 3
click at [242, 358] on span "Cancel Reservation" at bounding box center [249, 359] width 92 height 11
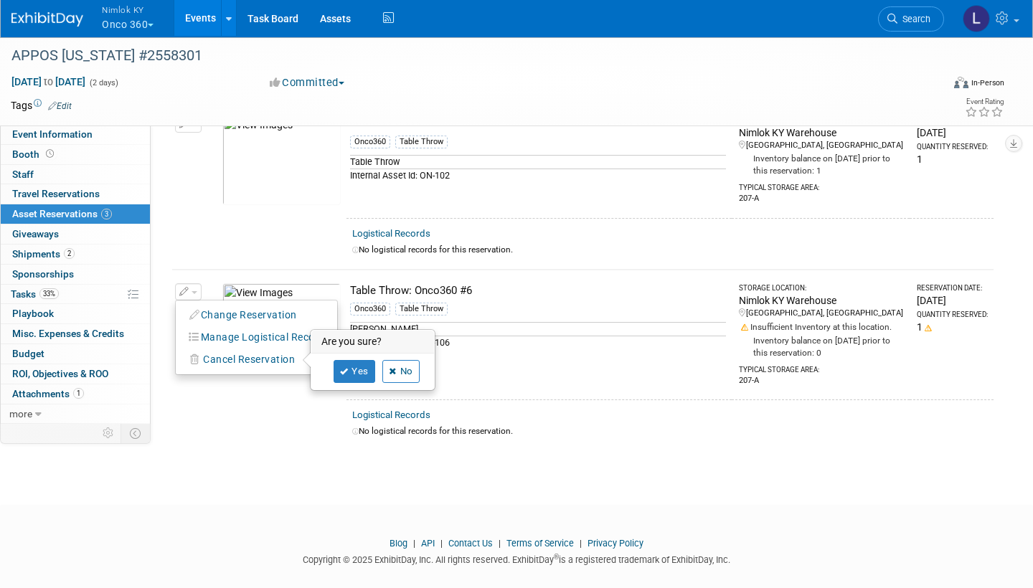
click at [360, 367] on link "Yes" at bounding box center [355, 371] width 42 height 23
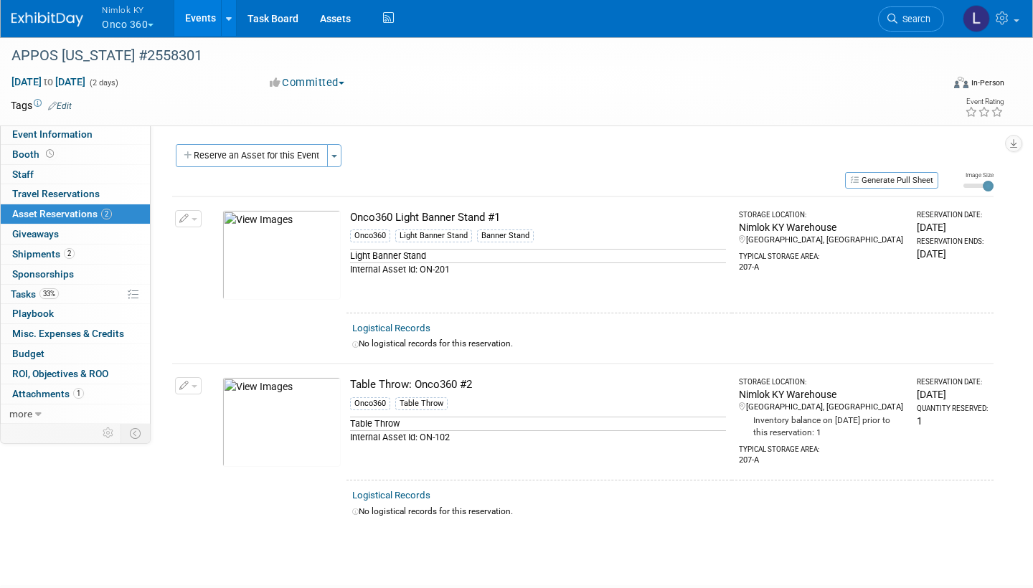
scroll to position [0, 0]
click at [337, 9] on link "Assets" at bounding box center [335, 18] width 52 height 36
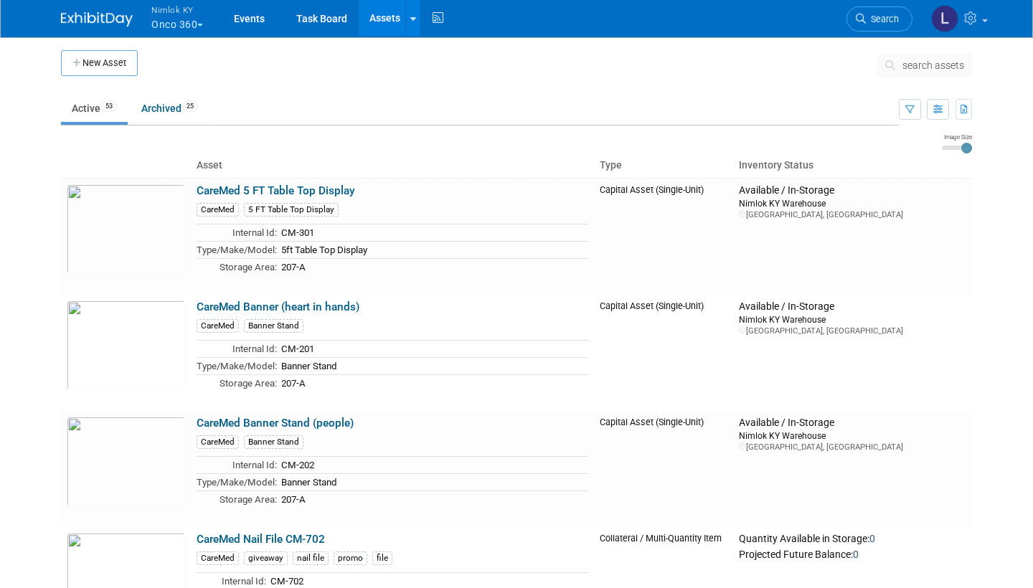
click at [931, 65] on span "search assets" at bounding box center [934, 65] width 62 height 11
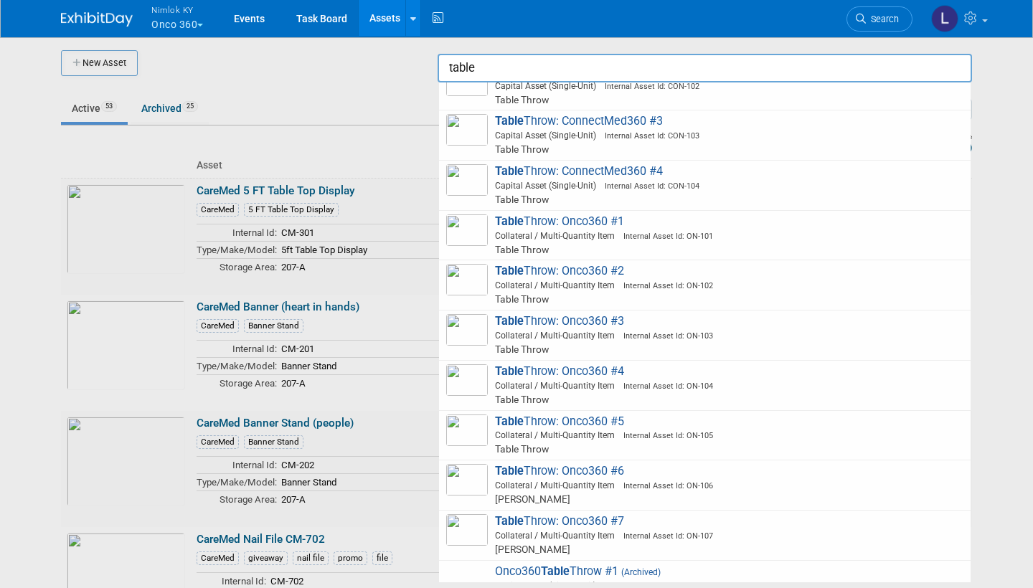
scroll to position [243, 0]
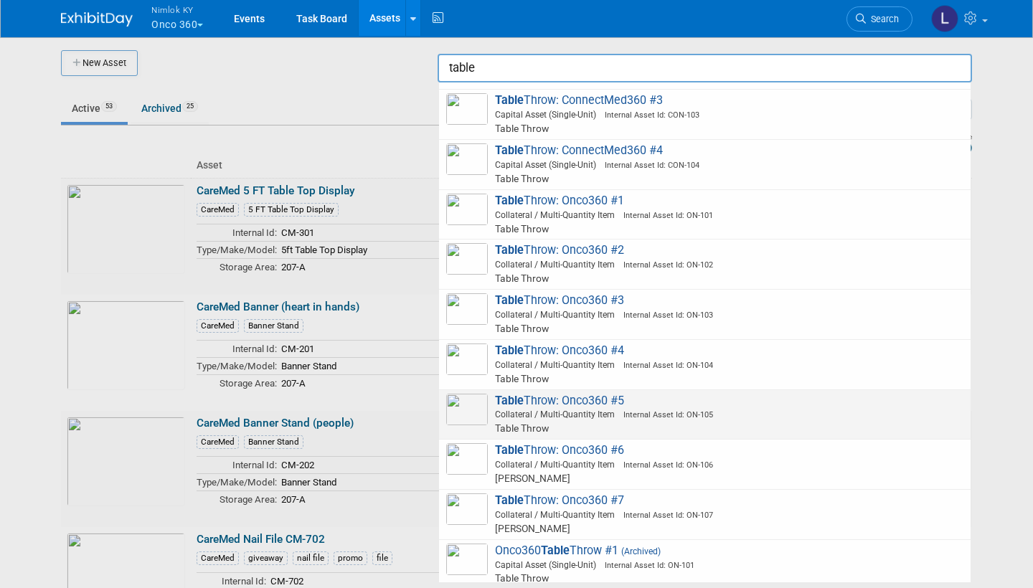
click at [586, 394] on span "Table Throw: Onco360 #5 Collateral / Multi-Quantity Item Internal Asset Id: ON-…" at bounding box center [704, 415] width 517 height 42
type input "Table Throw: Onco360 #5"
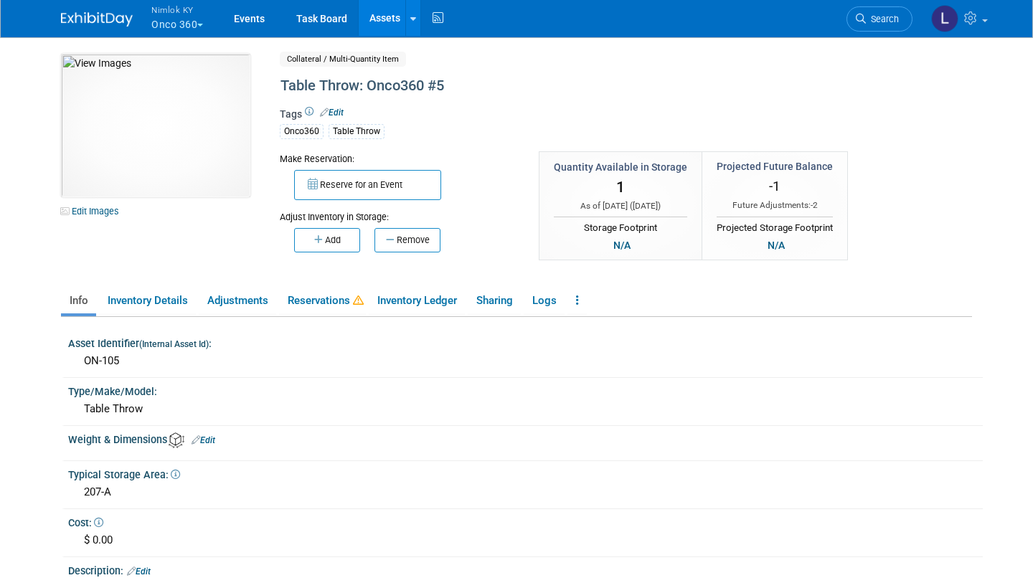
click at [334, 304] on link "Reservations" at bounding box center [322, 300] width 87 height 25
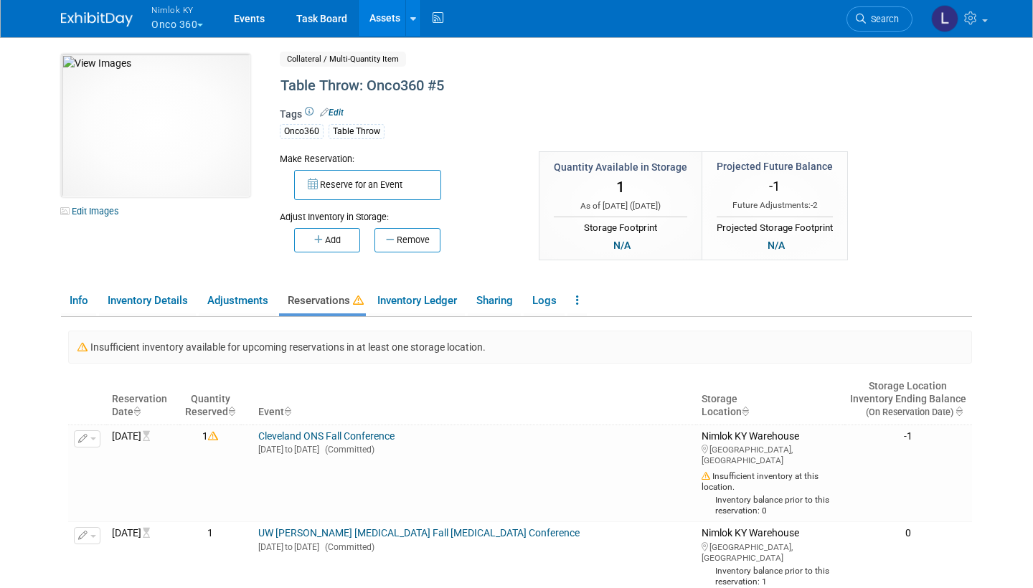
click at [370, 179] on button "Reserve for an Event" at bounding box center [367, 185] width 147 height 30
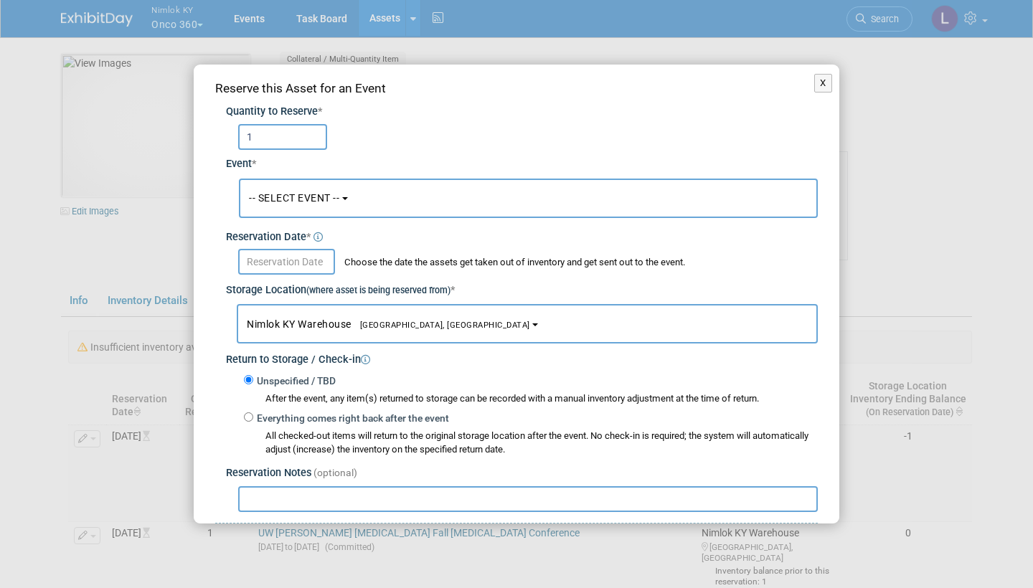
type input "1"
click at [332, 197] on span "-- SELECT EVENT --" at bounding box center [294, 197] width 90 height 11
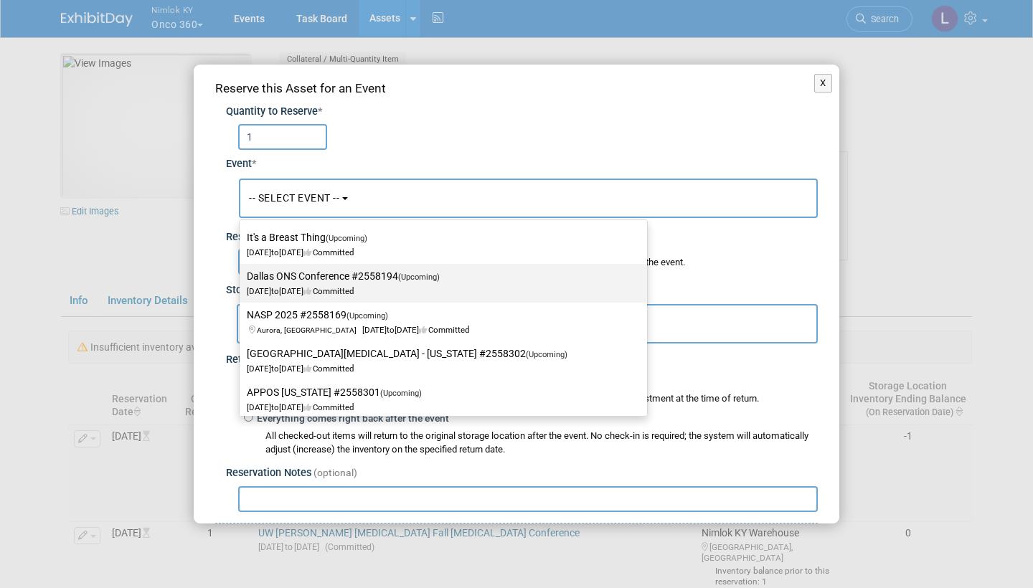
scroll to position [268, 0]
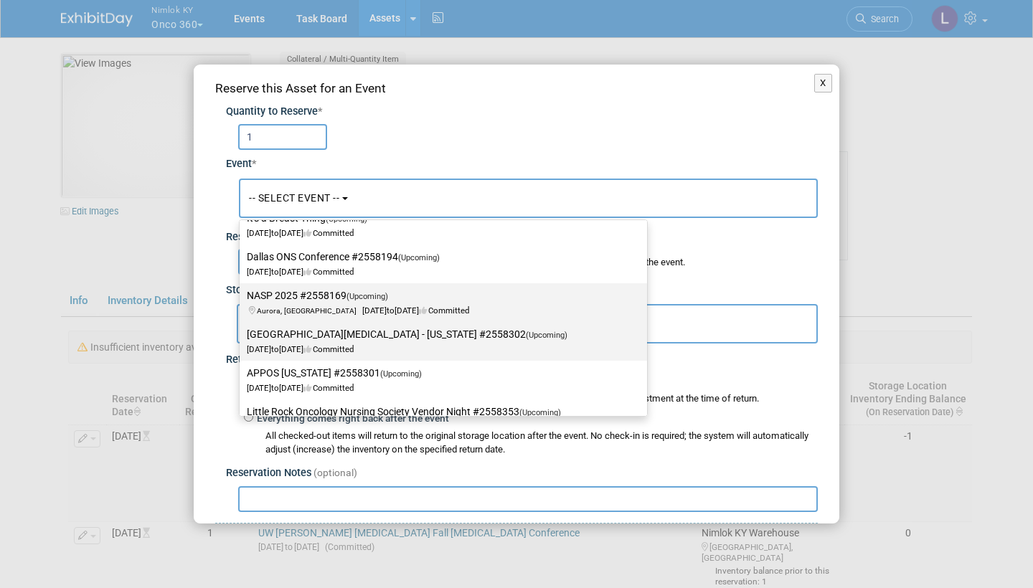
click at [320, 333] on label "Central Cancer Care Center - Kansas #2558302 (Upcoming) Sep 13, 2025 to Sep 13,…" at bounding box center [440, 341] width 386 height 33
click at [242, 333] on input "Central Cancer Care Center - Kansas #2558302 (Upcoming) Sep 13, 2025 to Sep 13,…" at bounding box center [237, 334] width 9 height 9
select select "11149708"
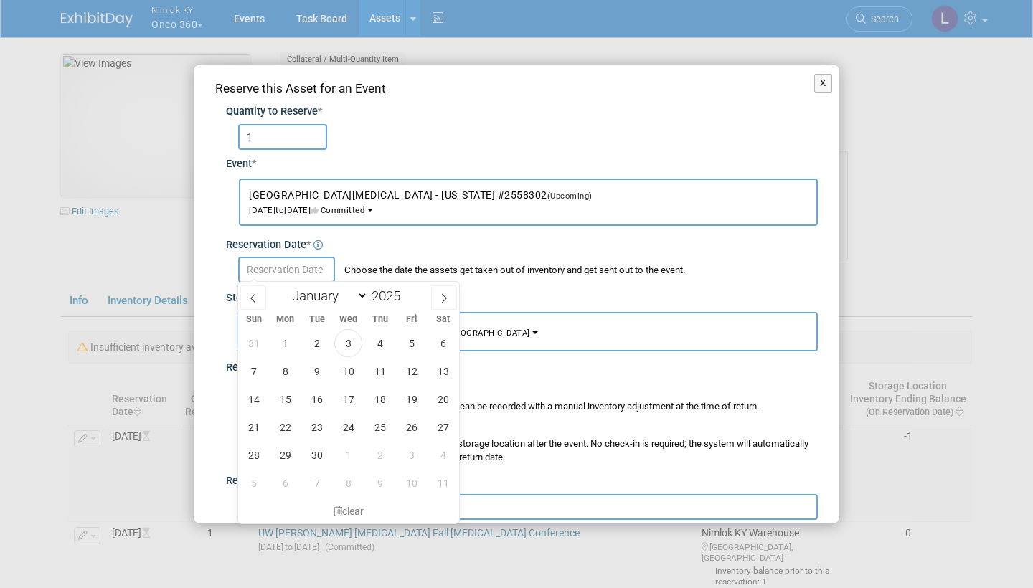
click at [284, 264] on input "text" at bounding box center [286, 270] width 97 height 26
click at [350, 344] on span "3" at bounding box center [348, 343] width 28 height 28
type input "Sep 3, 2025"
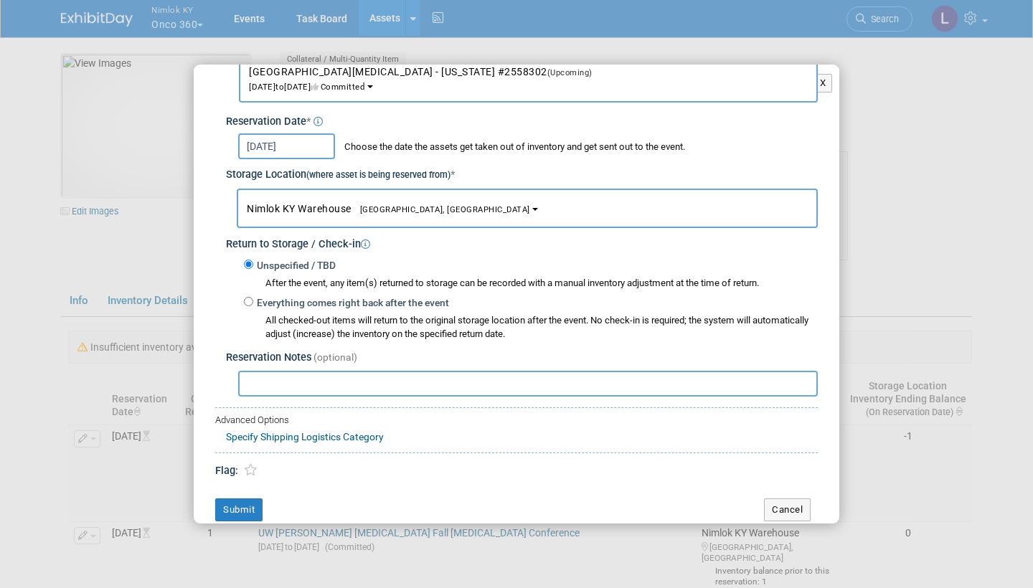
scroll to position [123, 0]
click at [247, 503] on button "Submit" at bounding box center [238, 510] width 47 height 23
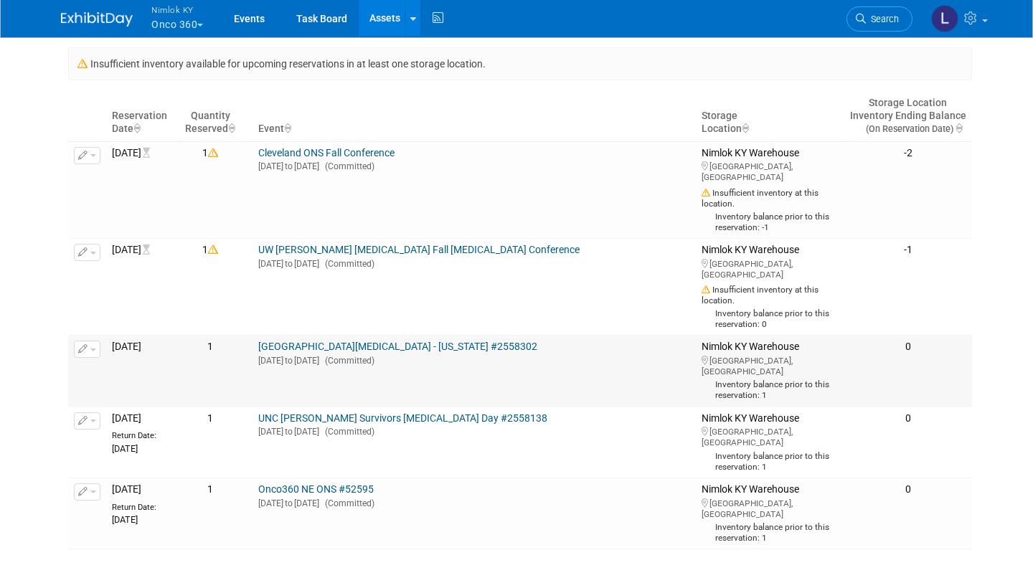
scroll to position [278, 0]
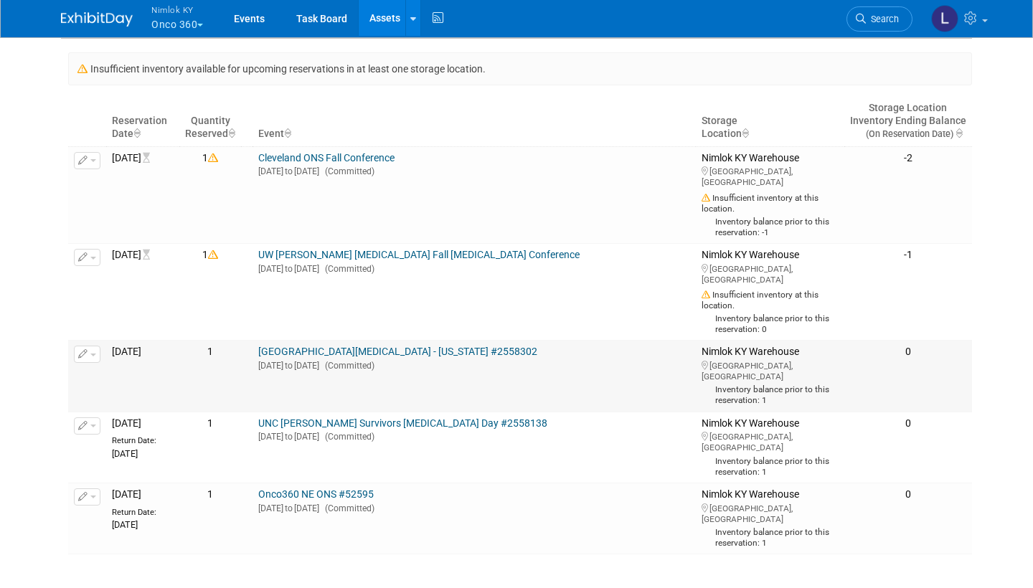
click at [367, 357] on link "[GEOGRAPHIC_DATA][MEDICAL_DATA] - [US_STATE] #2558302" at bounding box center [397, 351] width 279 height 11
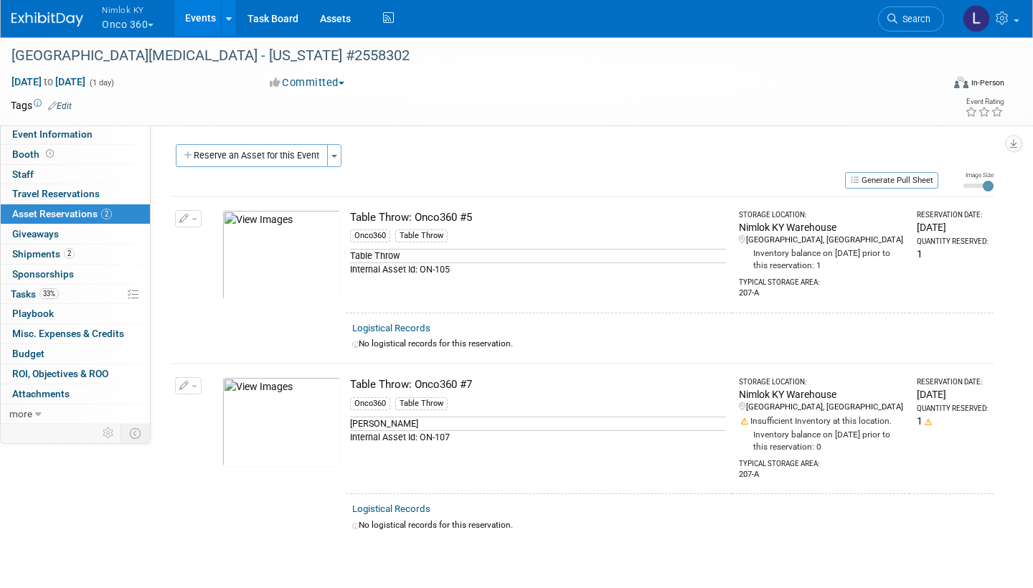
click at [195, 386] on button "button" at bounding box center [188, 385] width 27 height 17
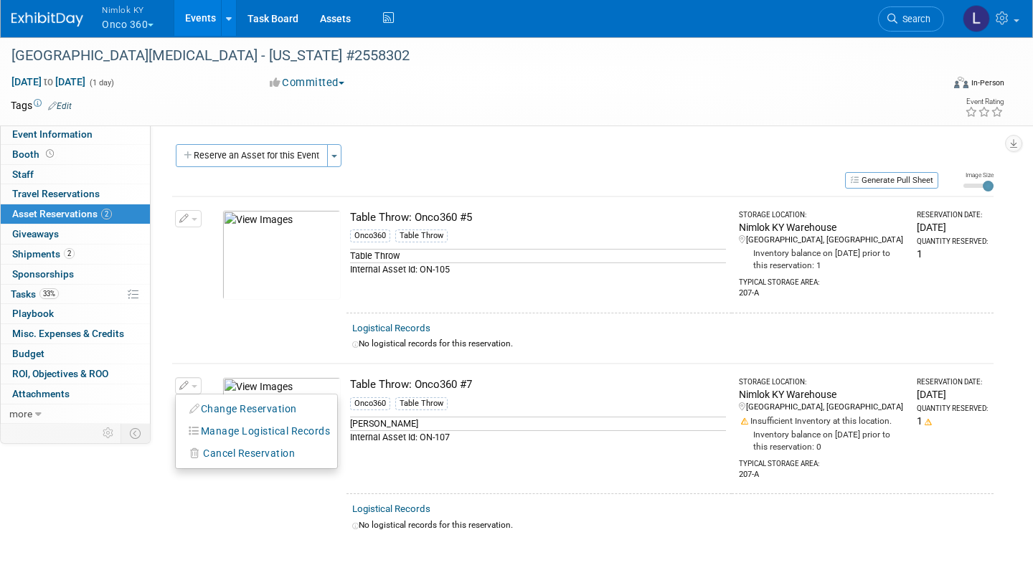
click at [243, 454] on span "Cancel Reservation" at bounding box center [249, 453] width 92 height 11
click at [356, 464] on link "Yes" at bounding box center [355, 466] width 42 height 23
